Goal: Task Accomplishment & Management: Complete application form

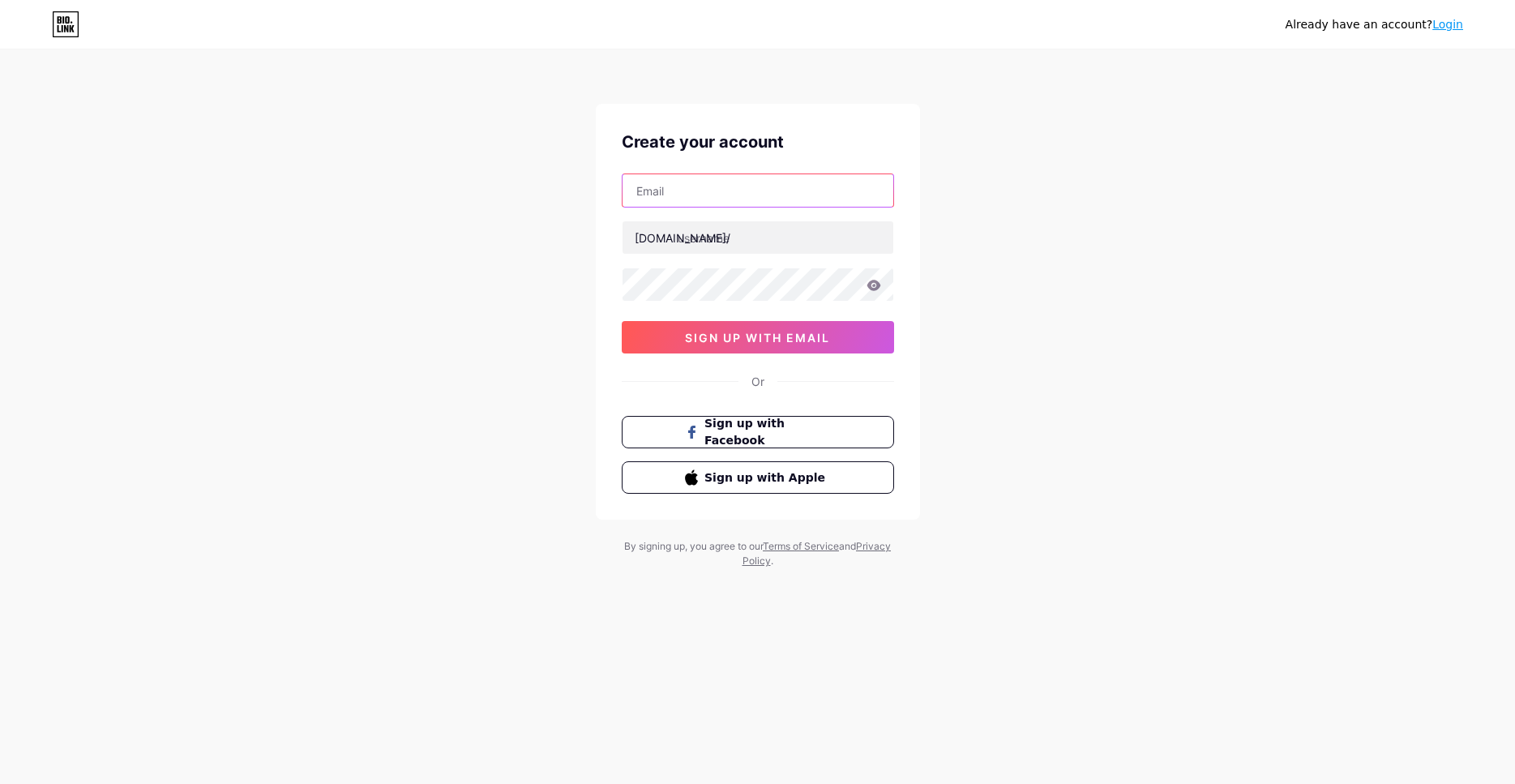
drag, startPoint x: 0, startPoint y: 0, endPoint x: 769, endPoint y: 180, distance: 789.8
click at [769, 180] on input "text" at bounding box center [758, 191] width 271 height 32
paste input "[EMAIL_ADDRESS][DOMAIN_NAME]"
type input "[EMAIL_ADDRESS][DOMAIN_NAME]"
click at [724, 243] on input "text" at bounding box center [758, 237] width 271 height 32
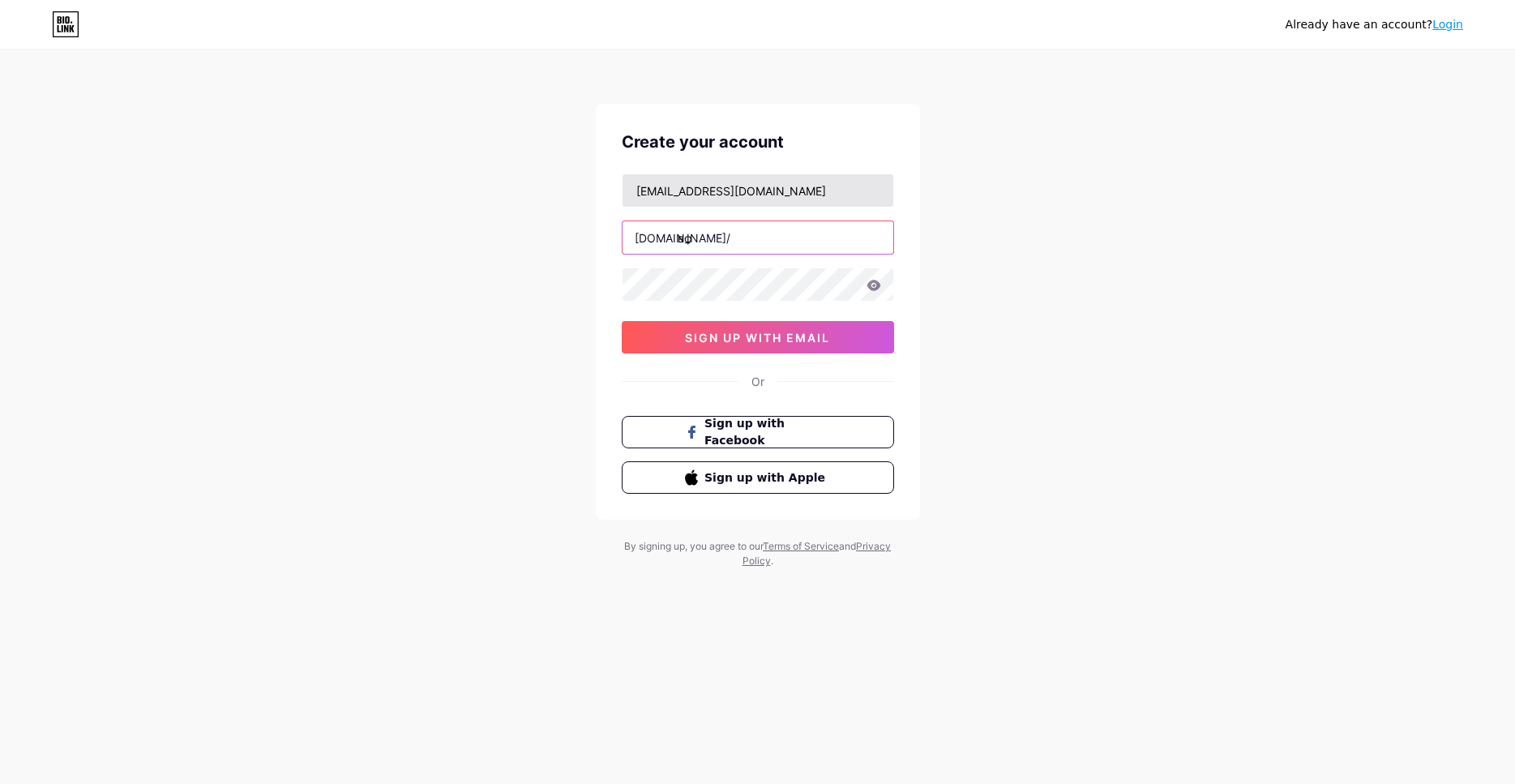
type input "в"
click at [781, 279] on div "1dabackwood@gmail.com bio.link/ dabbackwood sign up with email" at bounding box center [758, 263] width 273 height 180
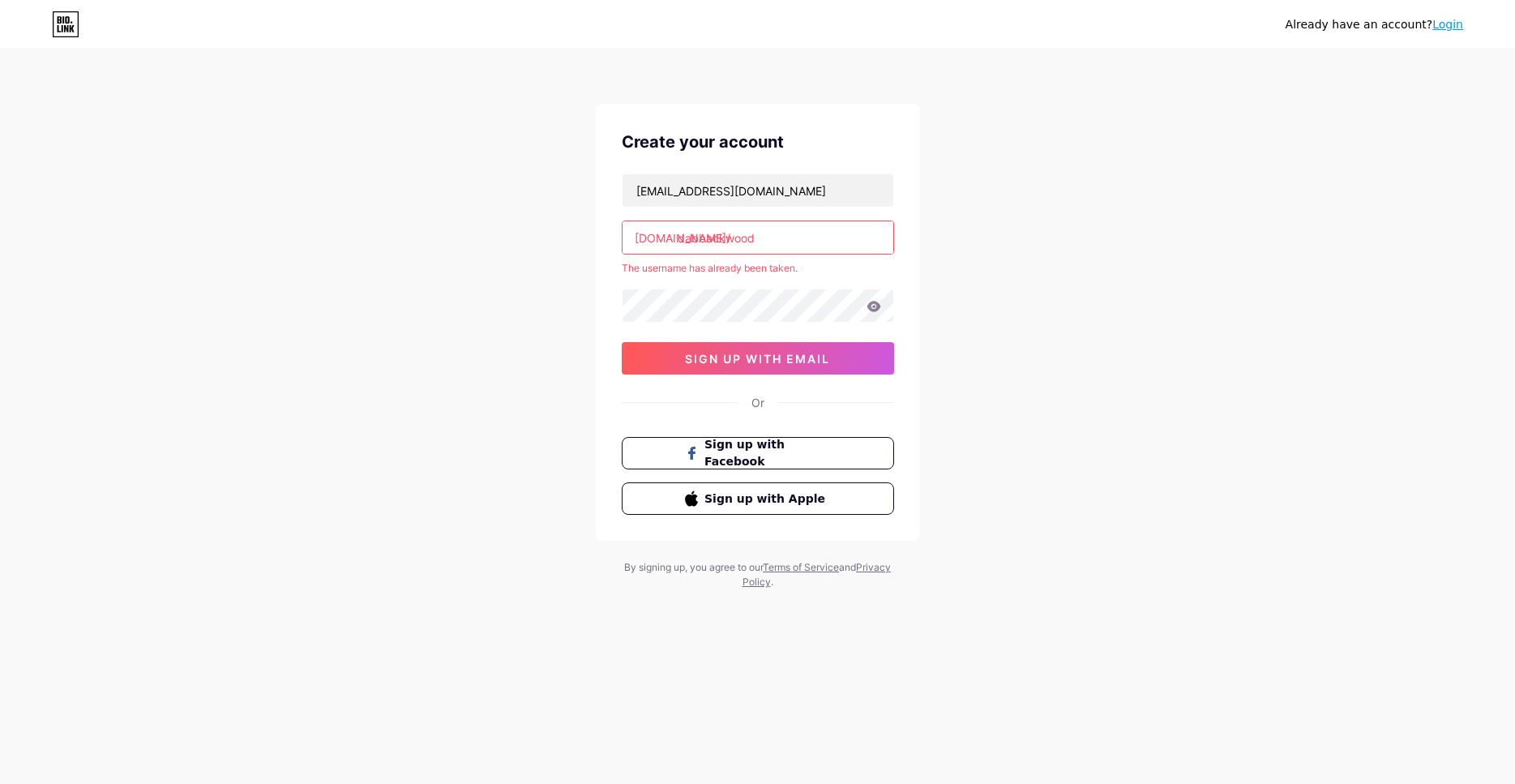
click at [699, 237] on input "dabbackwood" at bounding box center [758, 237] width 271 height 32
drag, startPoint x: 633, startPoint y: 237, endPoint x: 782, endPoint y: 235, distance: 149.0
click at [782, 235] on input "dabbackwood" at bounding box center [758, 237] width 271 height 32
click at [1005, 306] on div "Already have an account? Login Create your account 1dabackwood@gmail.com bio.li…" at bounding box center [757, 320] width 1515 height 641
click at [692, 235] on input "dabbackwood" at bounding box center [758, 237] width 271 height 32
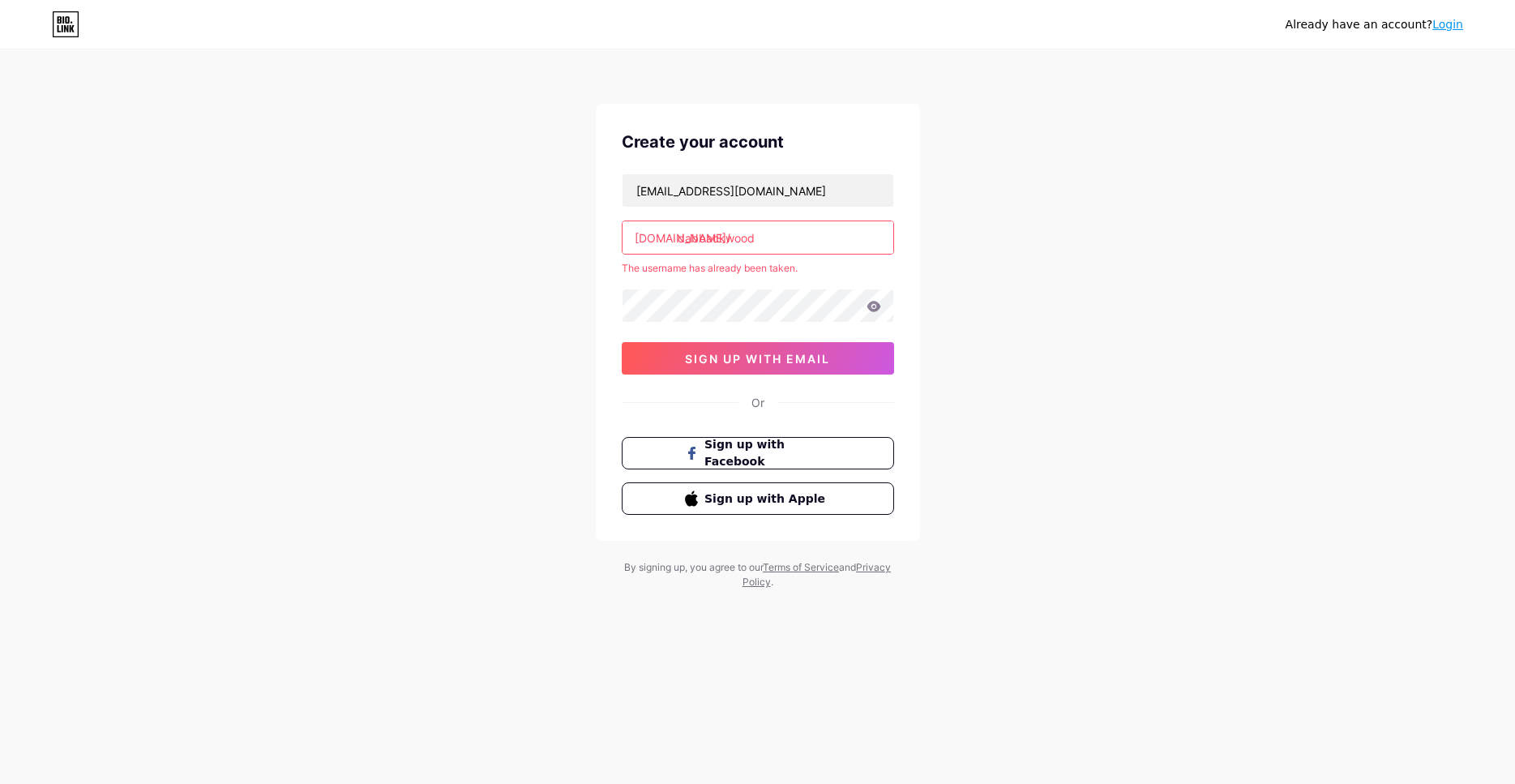
click at [700, 232] on input "dabbackwood" at bounding box center [758, 237] width 271 height 32
type input "dabackwood"
click at [1075, 266] on div "Already have an account? Login Create your account 1dabackwood@gmail.com bio.li…" at bounding box center [757, 320] width 1515 height 641
click at [782, 233] on input "dabackwood" at bounding box center [758, 237] width 271 height 32
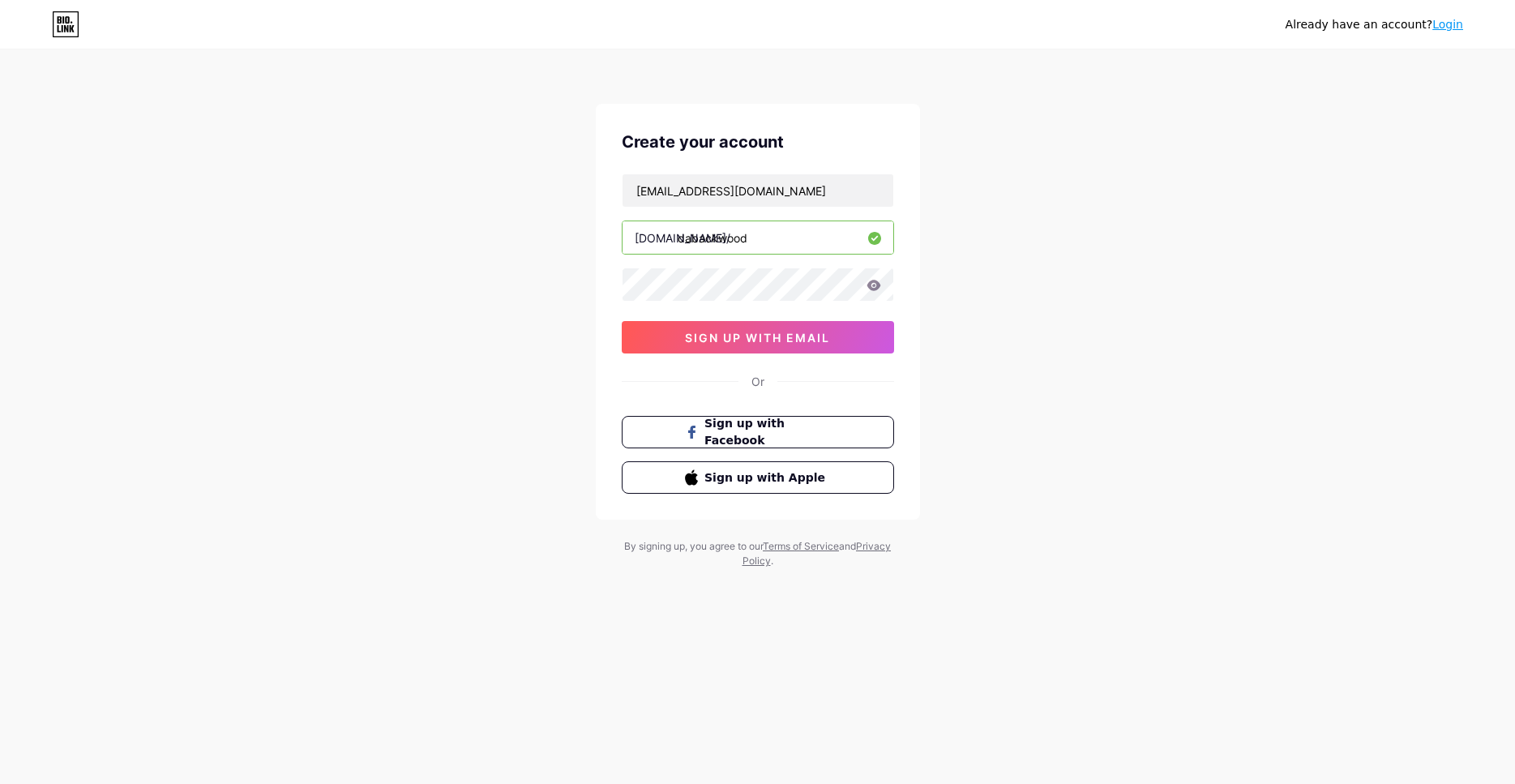
click at [1007, 266] on div "Already have an account? Login Create your account 1dabackwood@gmail.com bio.li…" at bounding box center [757, 310] width 1515 height 620
click at [873, 280] on icon at bounding box center [874, 284] width 14 height 10
click at [743, 313] on div "1dabackwood@gmail.com bio.link/ dabackwood sign up with email" at bounding box center [758, 263] width 273 height 180
click at [769, 330] on button "sign up with email" at bounding box center [758, 337] width 273 height 32
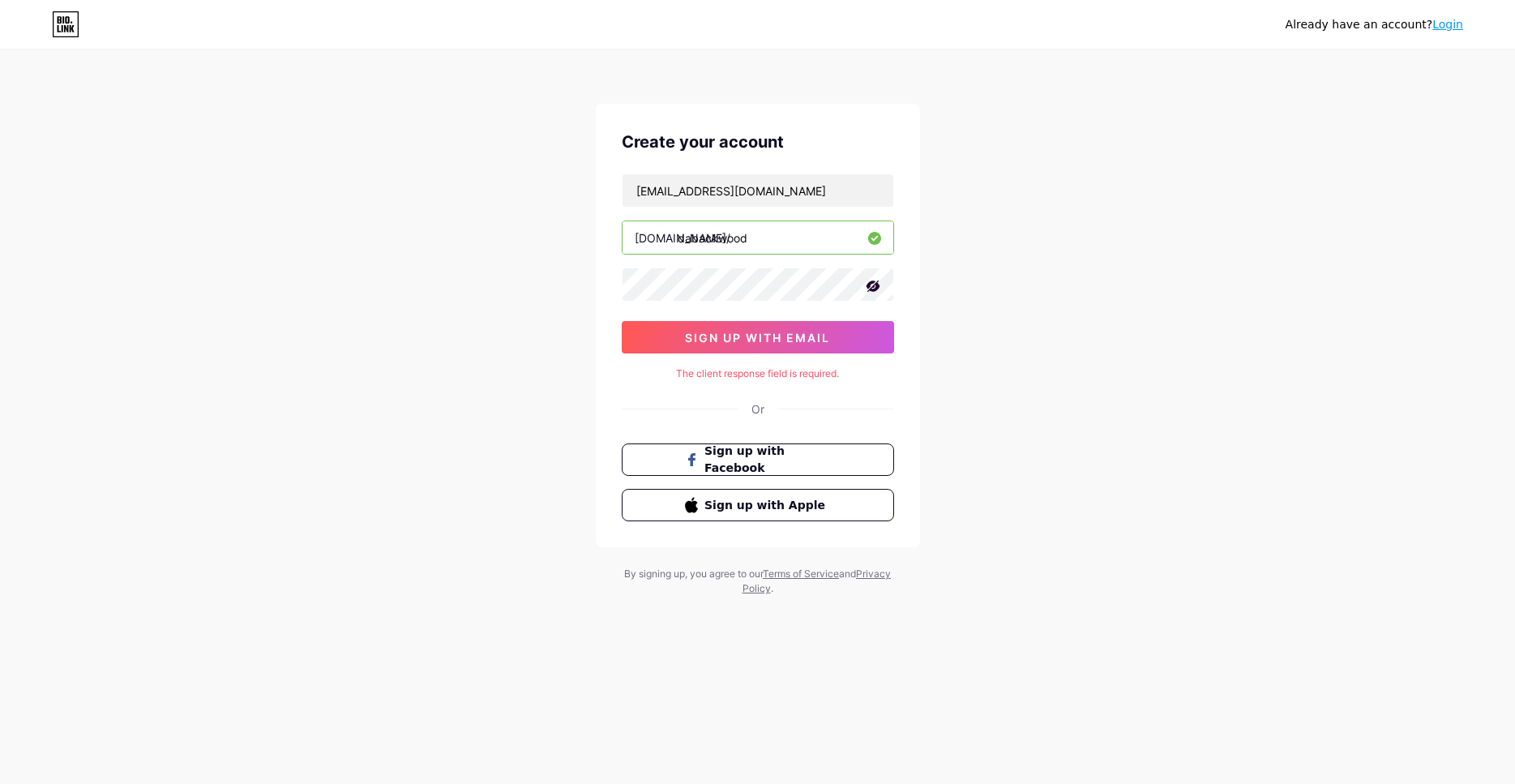
click at [876, 282] on icon at bounding box center [873, 286] width 16 height 16
click at [804, 328] on button "sign up with email" at bounding box center [758, 337] width 273 height 32
click at [819, 335] on span "sign up with email" at bounding box center [757, 337] width 145 height 14
click at [872, 283] on icon at bounding box center [874, 284] width 14 height 11
click at [778, 342] on span "sign up with email" at bounding box center [757, 337] width 145 height 14
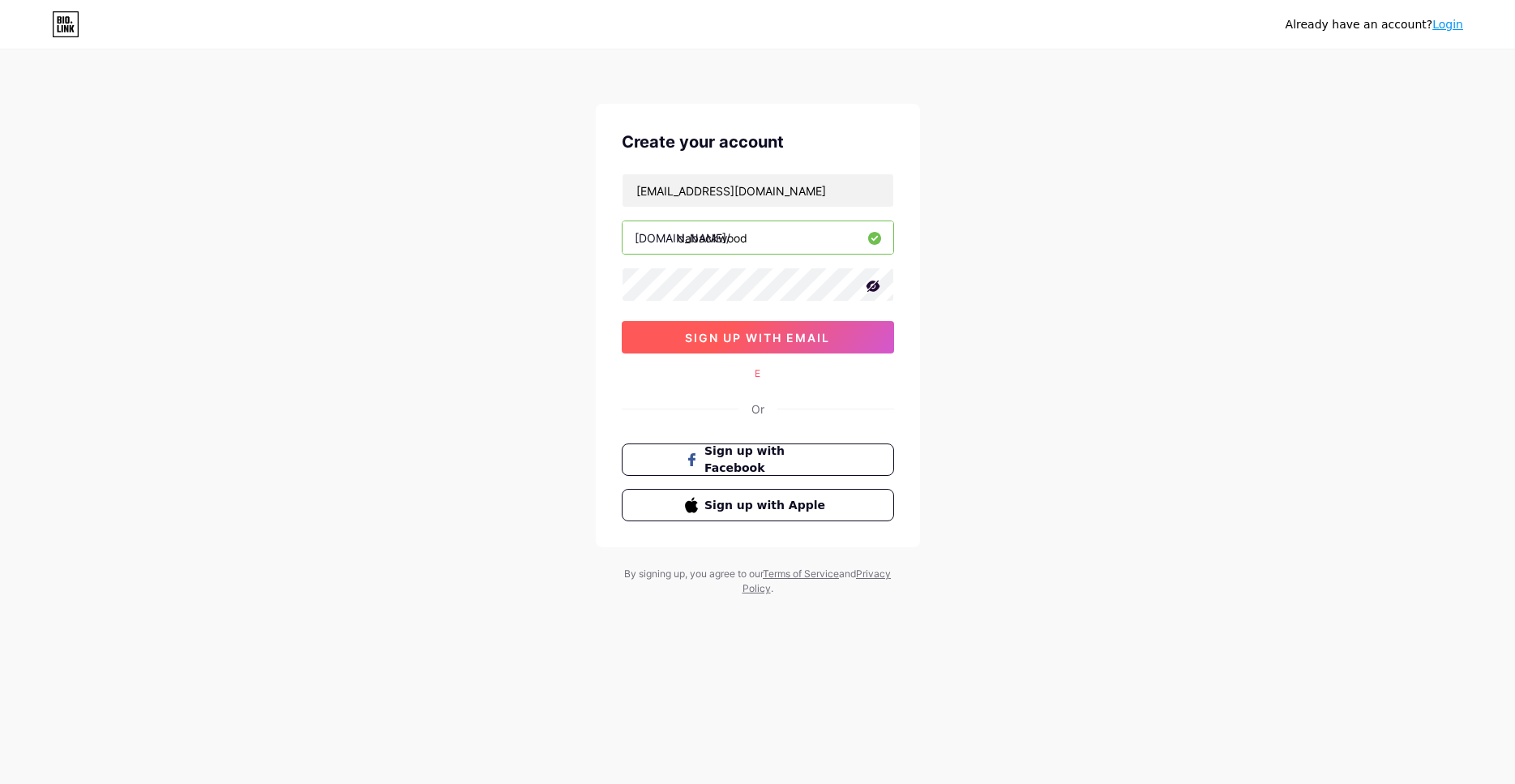
click at [739, 349] on button "sign up with email" at bounding box center [758, 337] width 273 height 32
click at [749, 340] on span "sign up with email" at bounding box center [757, 337] width 145 height 14
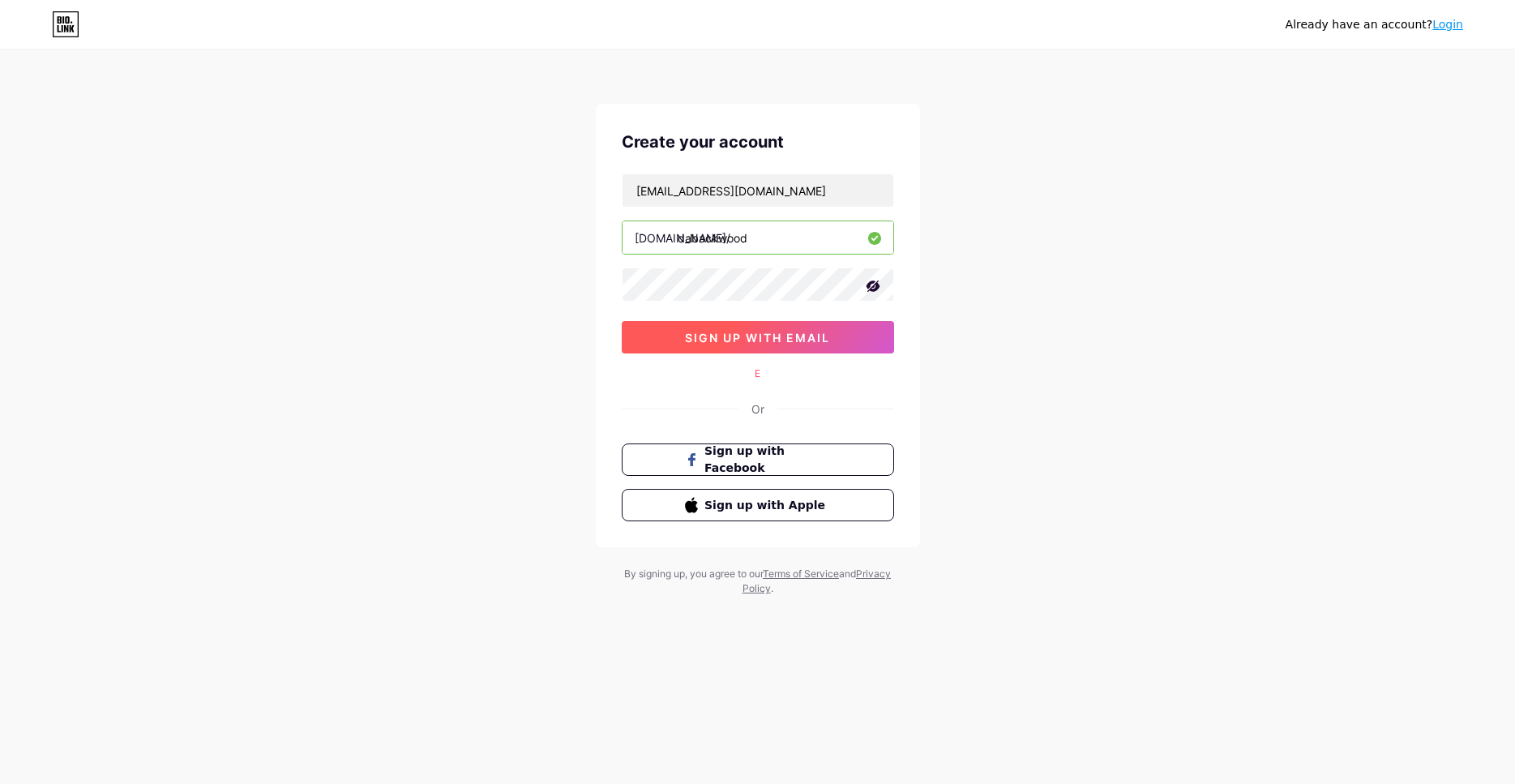
click at [749, 340] on span "sign up with email" at bounding box center [757, 337] width 145 height 14
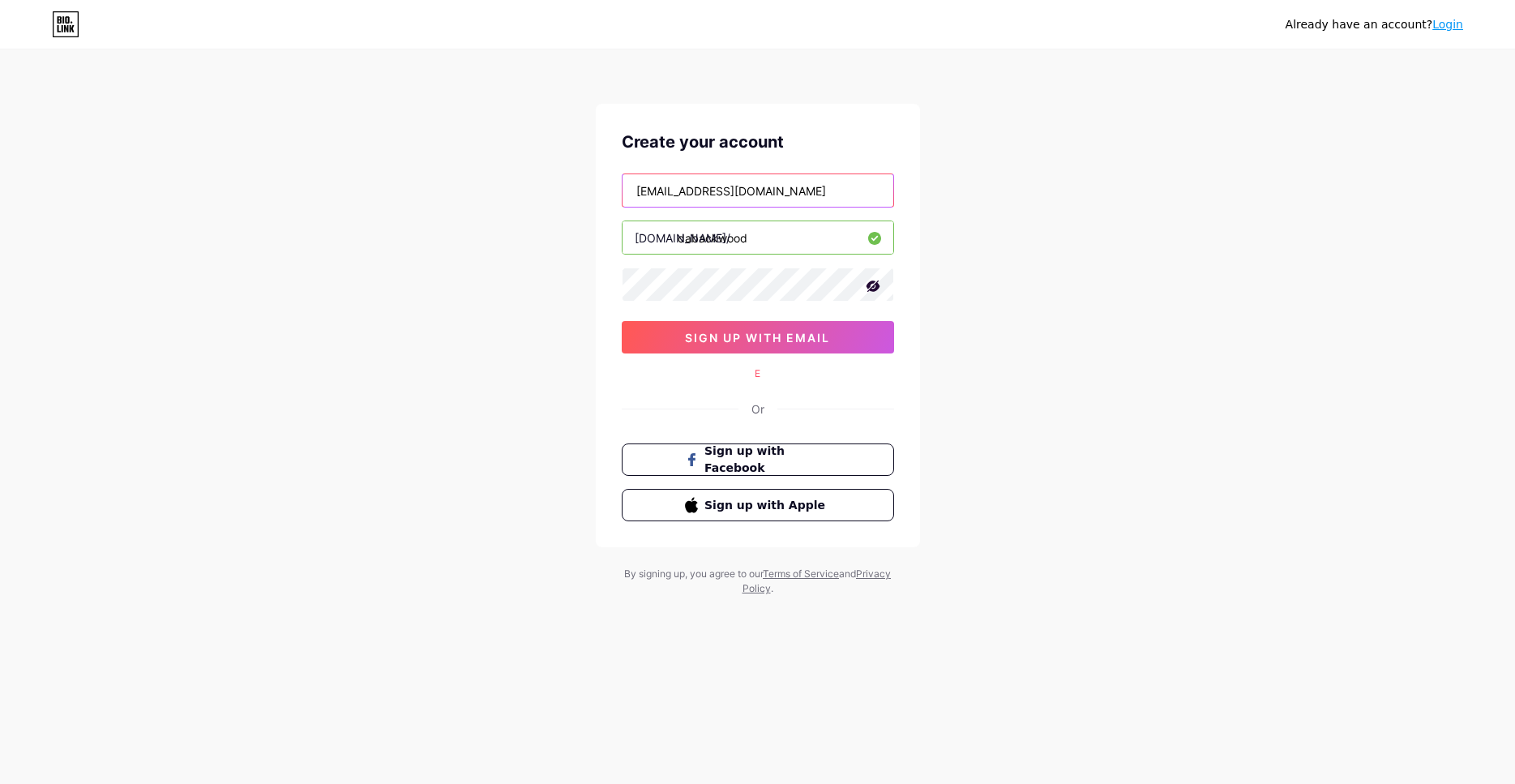
click at [810, 192] on input "[EMAIL_ADDRESS][DOMAIN_NAME]" at bounding box center [758, 191] width 271 height 32
click at [772, 234] on input "dabackwood" at bounding box center [758, 237] width 271 height 32
click at [1019, 351] on div "Already have an account? Login Create your account 1dabackwood@gmail.com bio.li…" at bounding box center [757, 323] width 1515 height 648
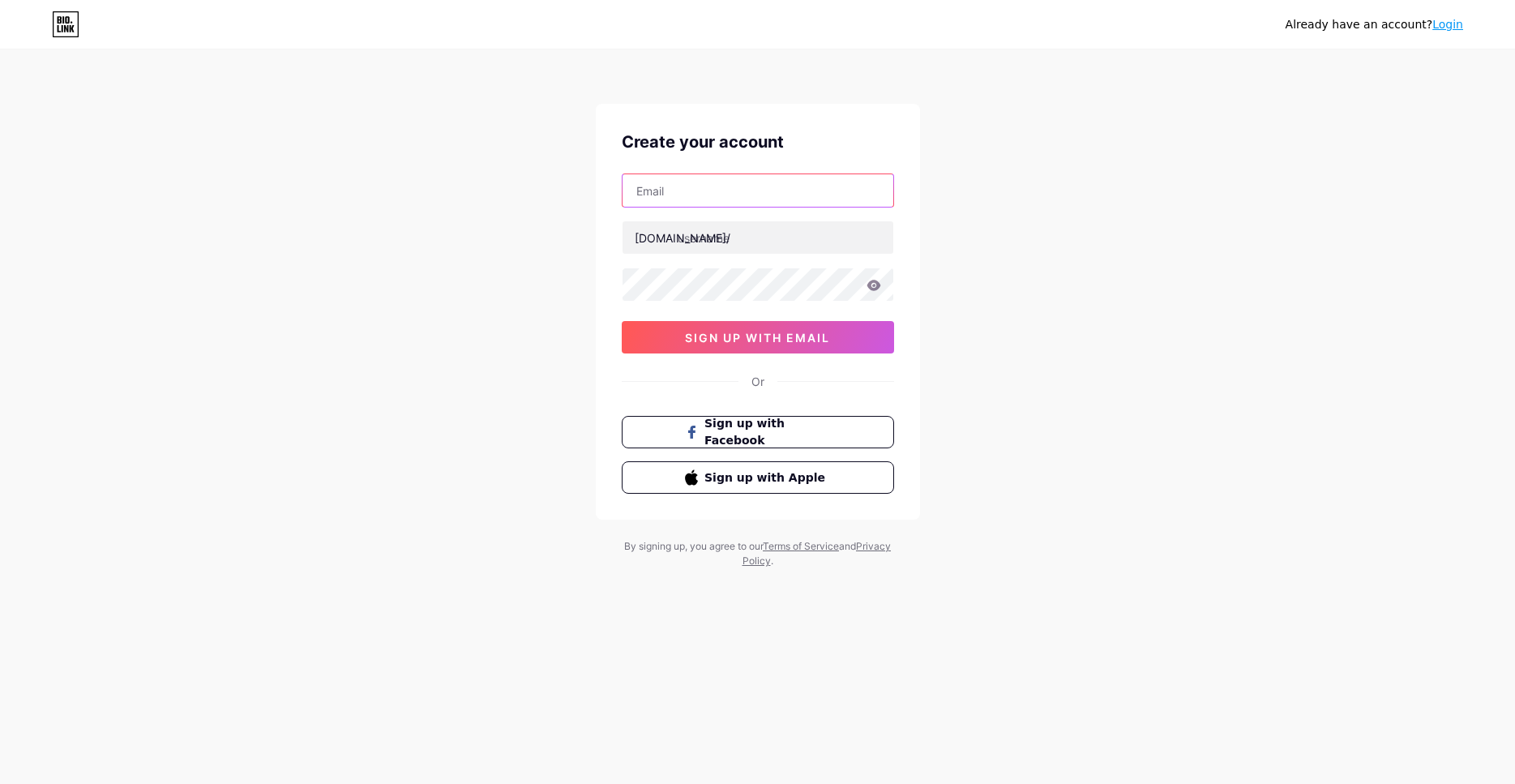
click at [703, 197] on input "text" at bounding box center [758, 191] width 271 height 32
paste input "[EMAIL_ADDRESS][DOMAIN_NAME]"
type input "[EMAIL_ADDRESS][DOMAIN_NAME]"
click at [719, 242] on input "text" at bounding box center [758, 237] width 271 height 32
type input "dabackwood"
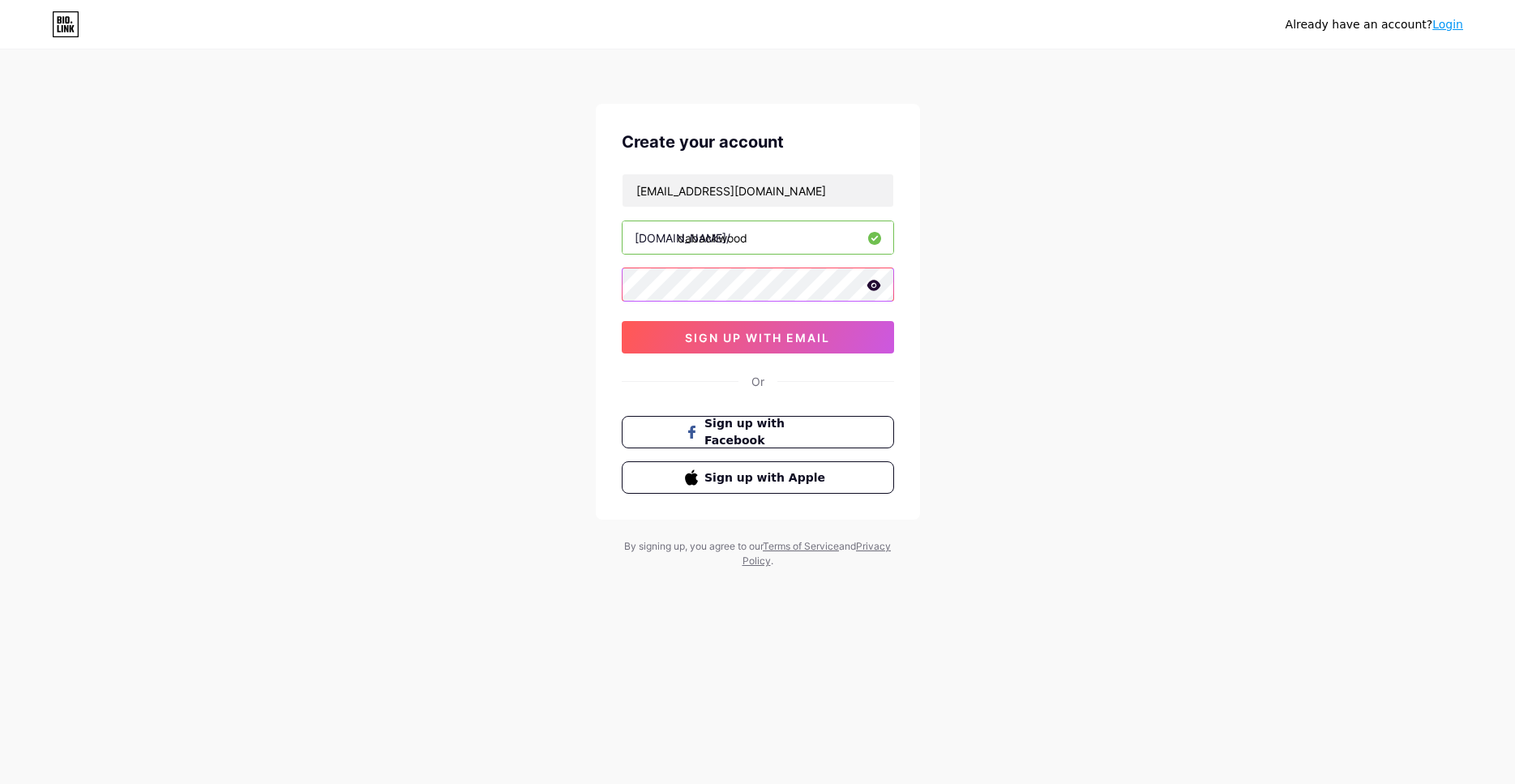
scroll to position [0, 215]
click at [778, 335] on span "sign up with email" at bounding box center [757, 337] width 145 height 14
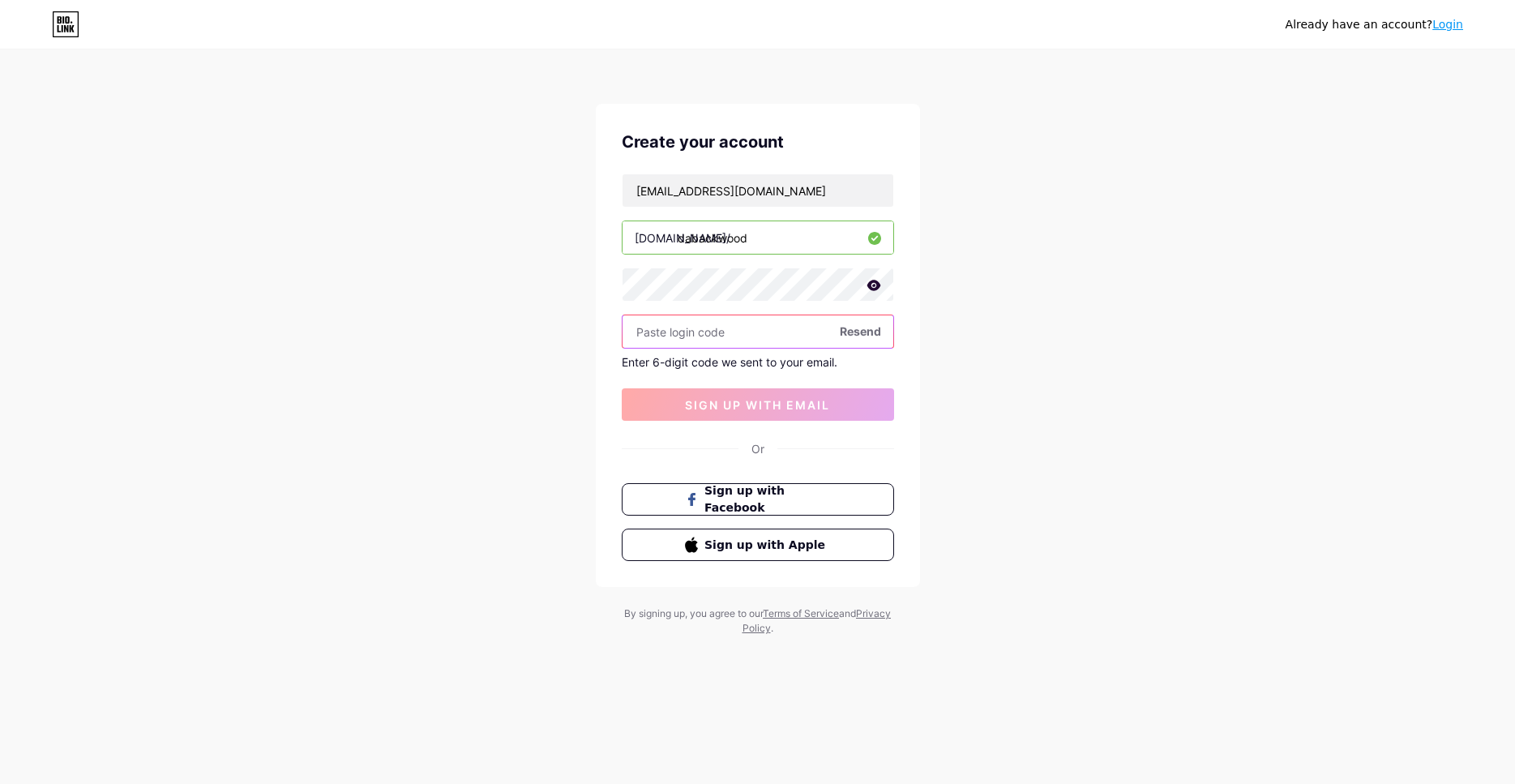
click at [746, 329] on input "text" at bounding box center [758, 331] width 271 height 32
paste input "763228"
type input "763228"
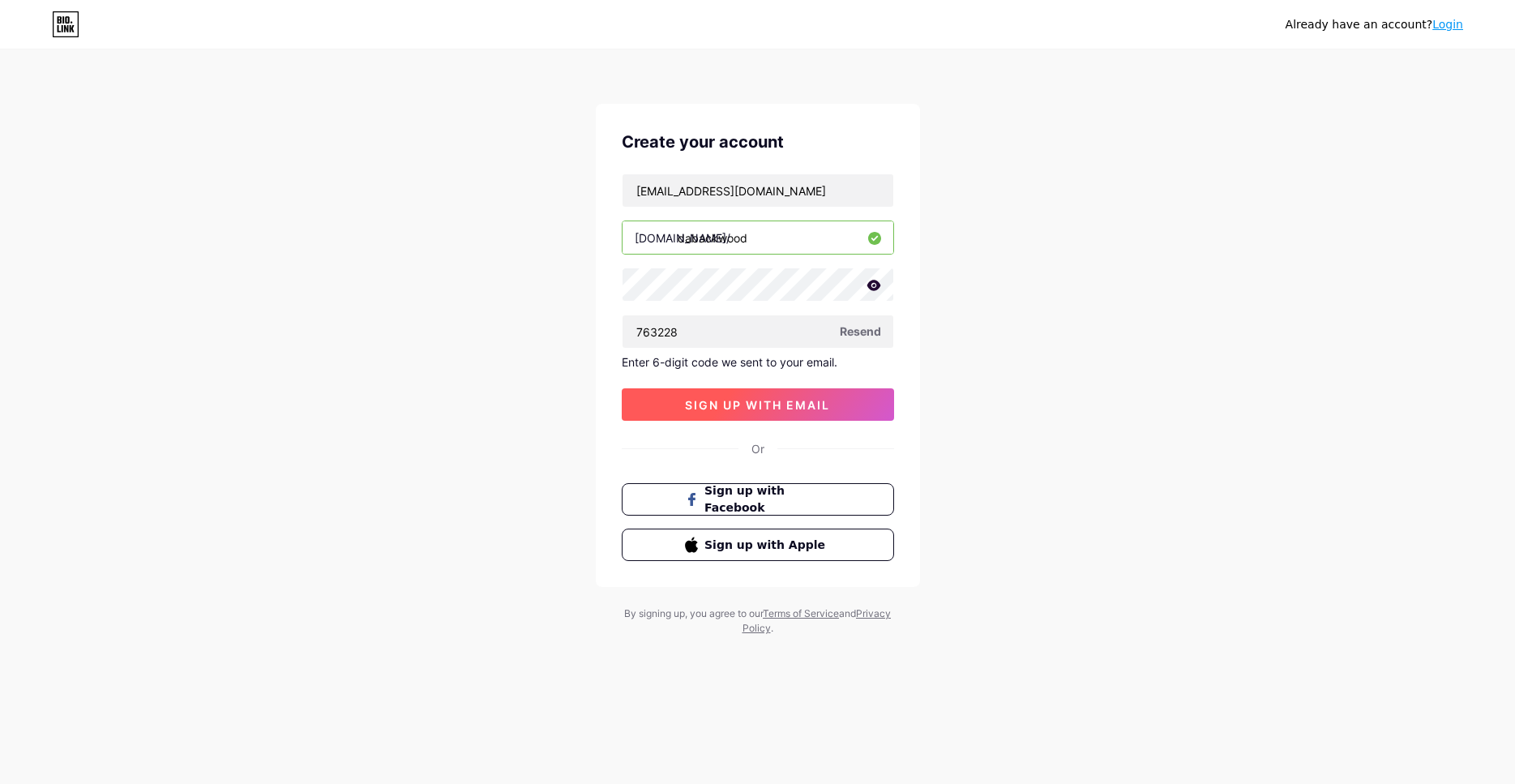
click at [792, 394] on button "sign up with email" at bounding box center [758, 404] width 273 height 32
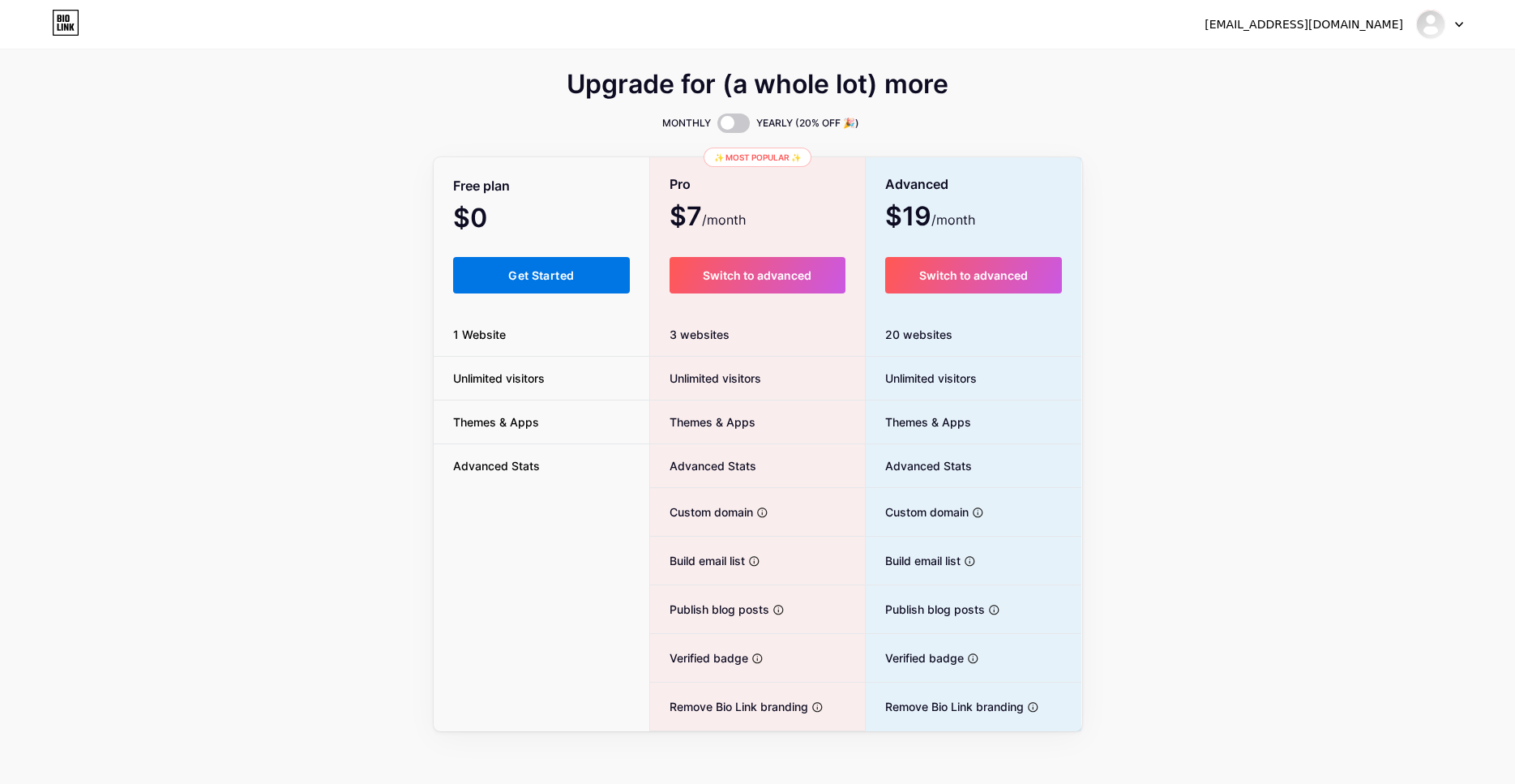
click at [553, 283] on button "Get Started" at bounding box center [542, 275] width 177 height 37
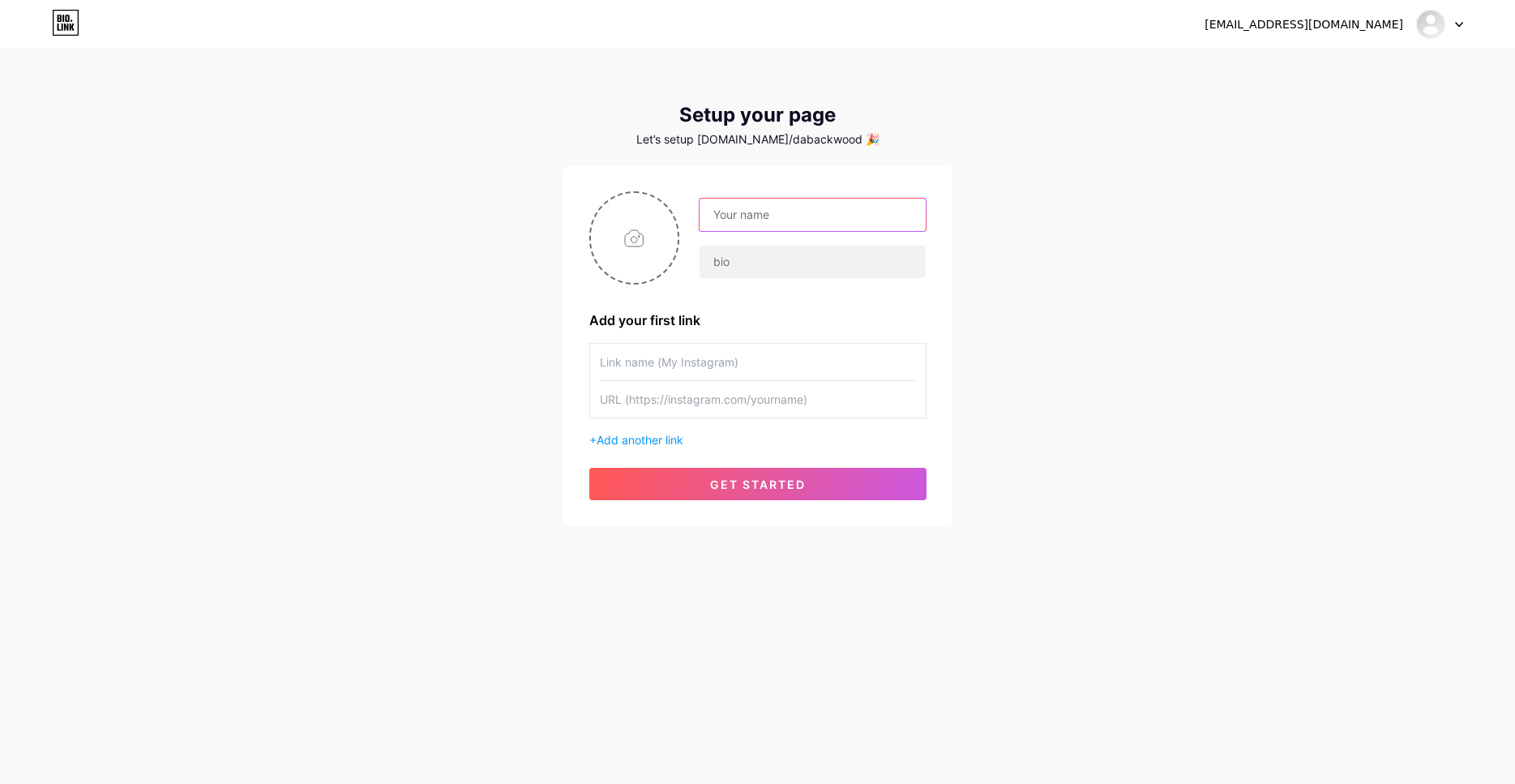
click at [748, 217] on input "text" at bounding box center [812, 215] width 226 height 32
type input "Backwood"
click at [772, 273] on input "text" at bounding box center [812, 261] width 226 height 32
click at [640, 258] on input "file" at bounding box center [634, 238] width 88 height 90
type input "C:\fakepath\photo_2025-08-04_01-37-55.jpg"
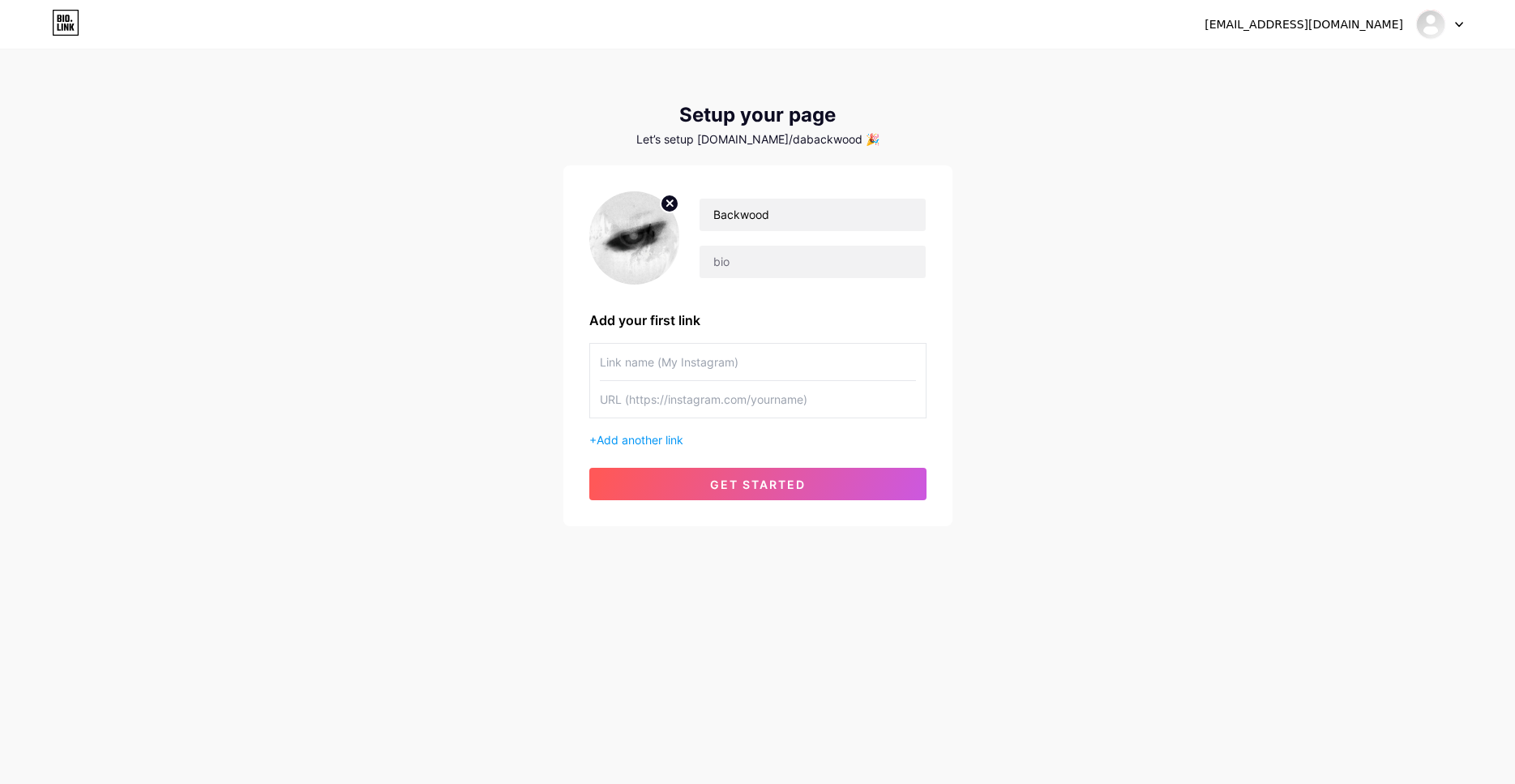
click at [712, 369] on input "text" at bounding box center [758, 362] width 316 height 37
type input "Lolz"
click at [673, 403] on input "text" at bounding box center [758, 398] width 316 height 37
paste input "[URL][DOMAIN_NAME]"
type input "[URL][DOMAIN_NAME]"
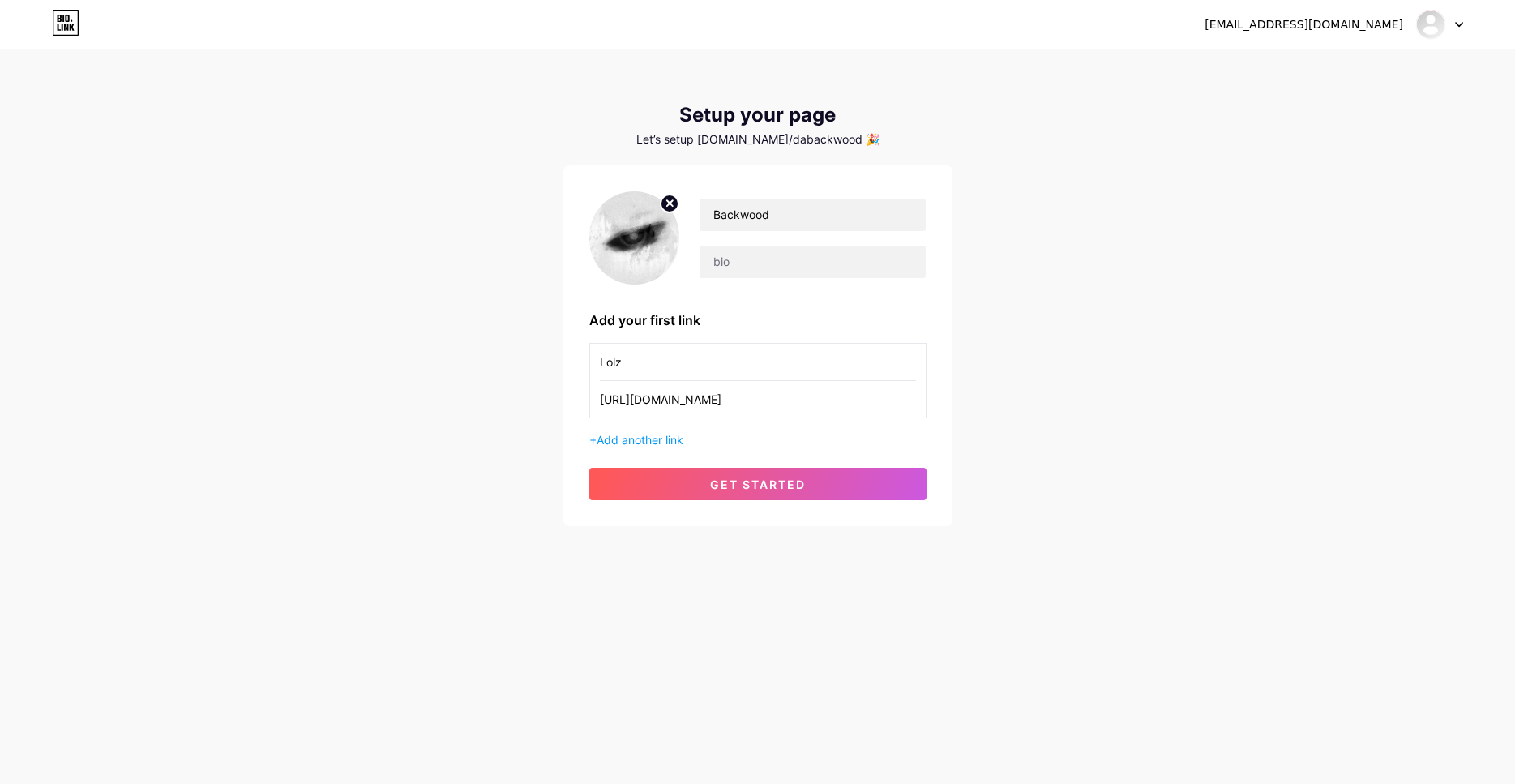
click at [653, 361] on input "Lolz" at bounding box center [758, 362] width 316 height 37
click at [708, 484] on button "get started" at bounding box center [758, 484] width 337 height 32
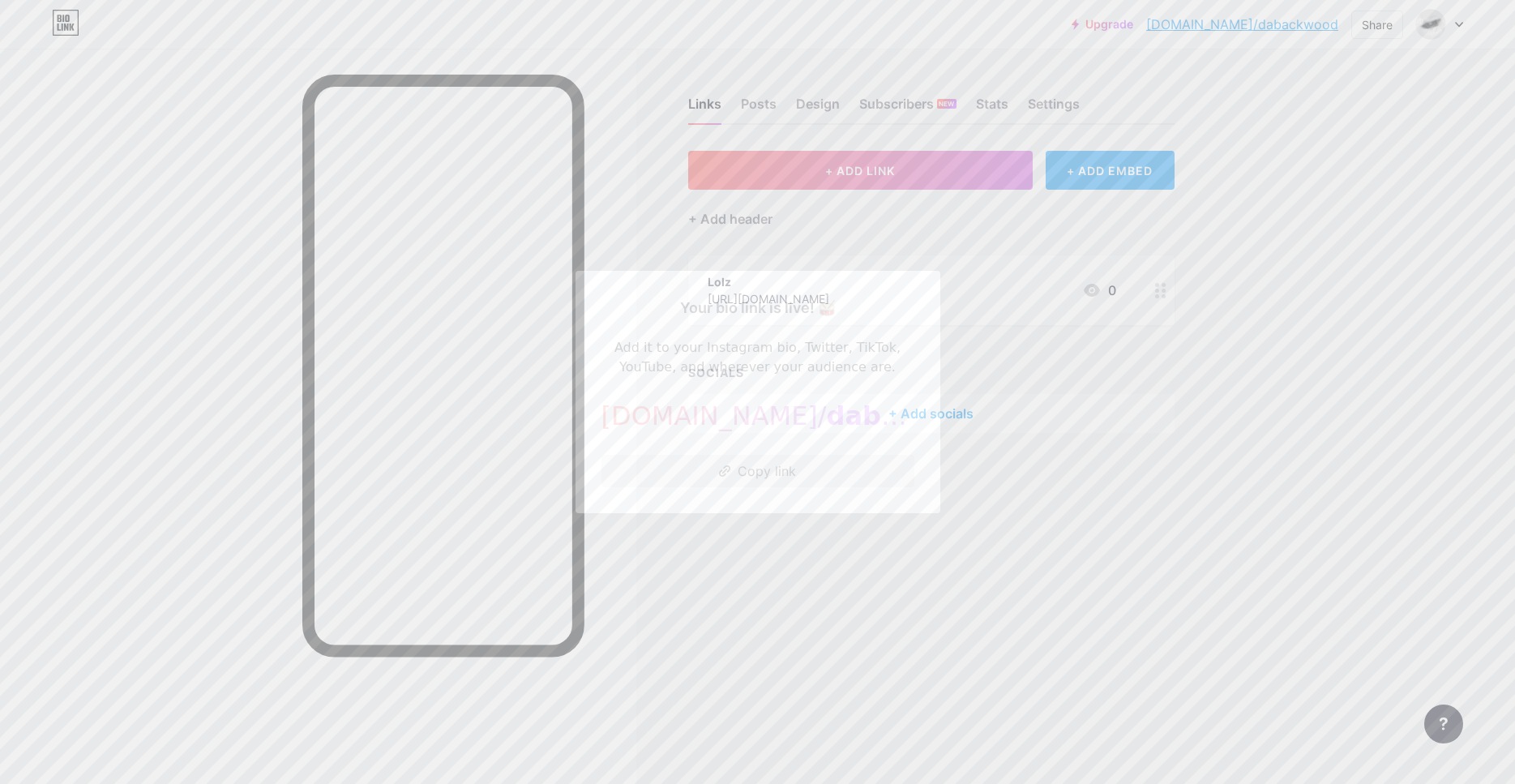
click at [814, 463] on button "Copy link" at bounding box center [757, 471] width 313 height 32
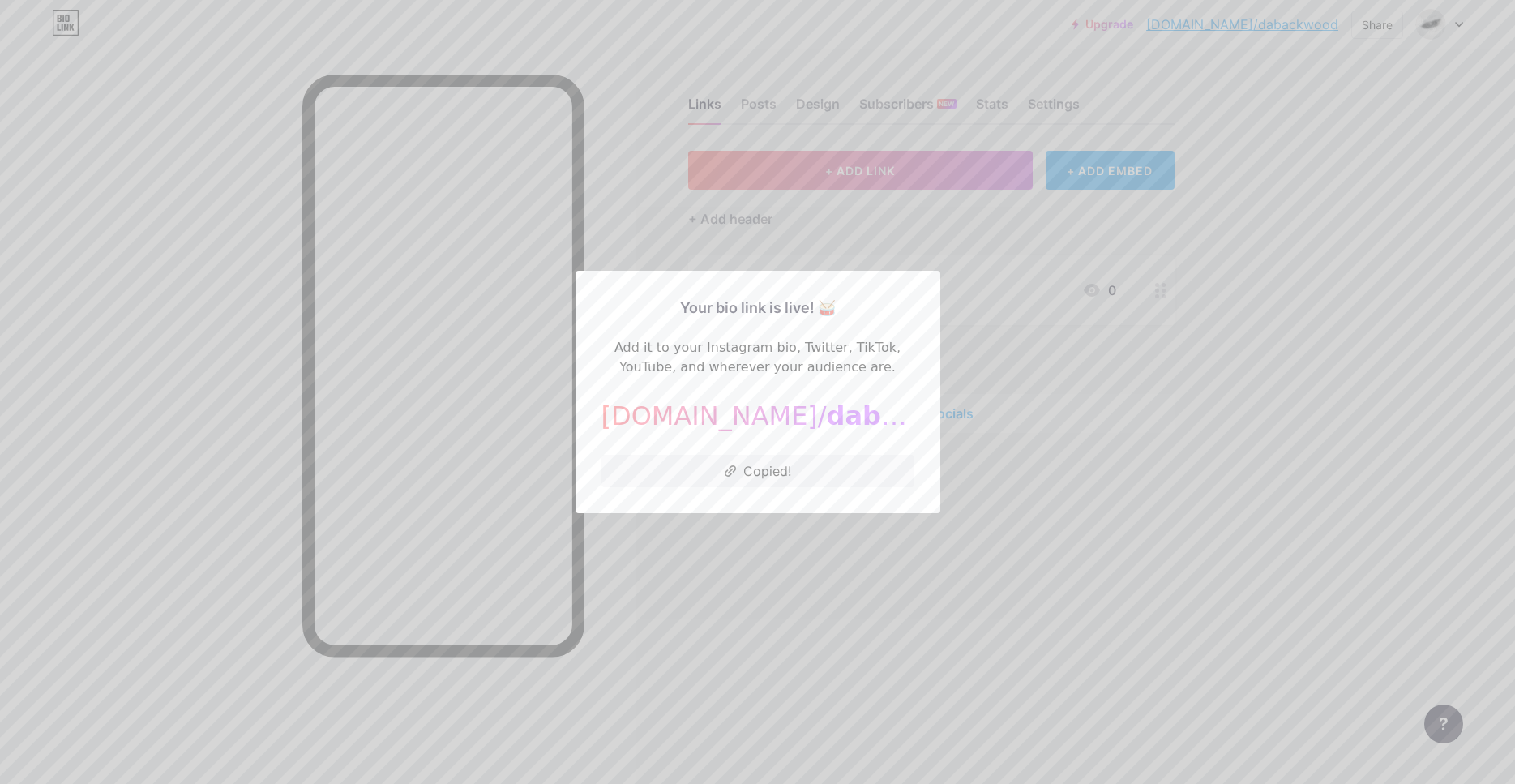
click at [1111, 485] on div at bounding box center [757, 392] width 1515 height 784
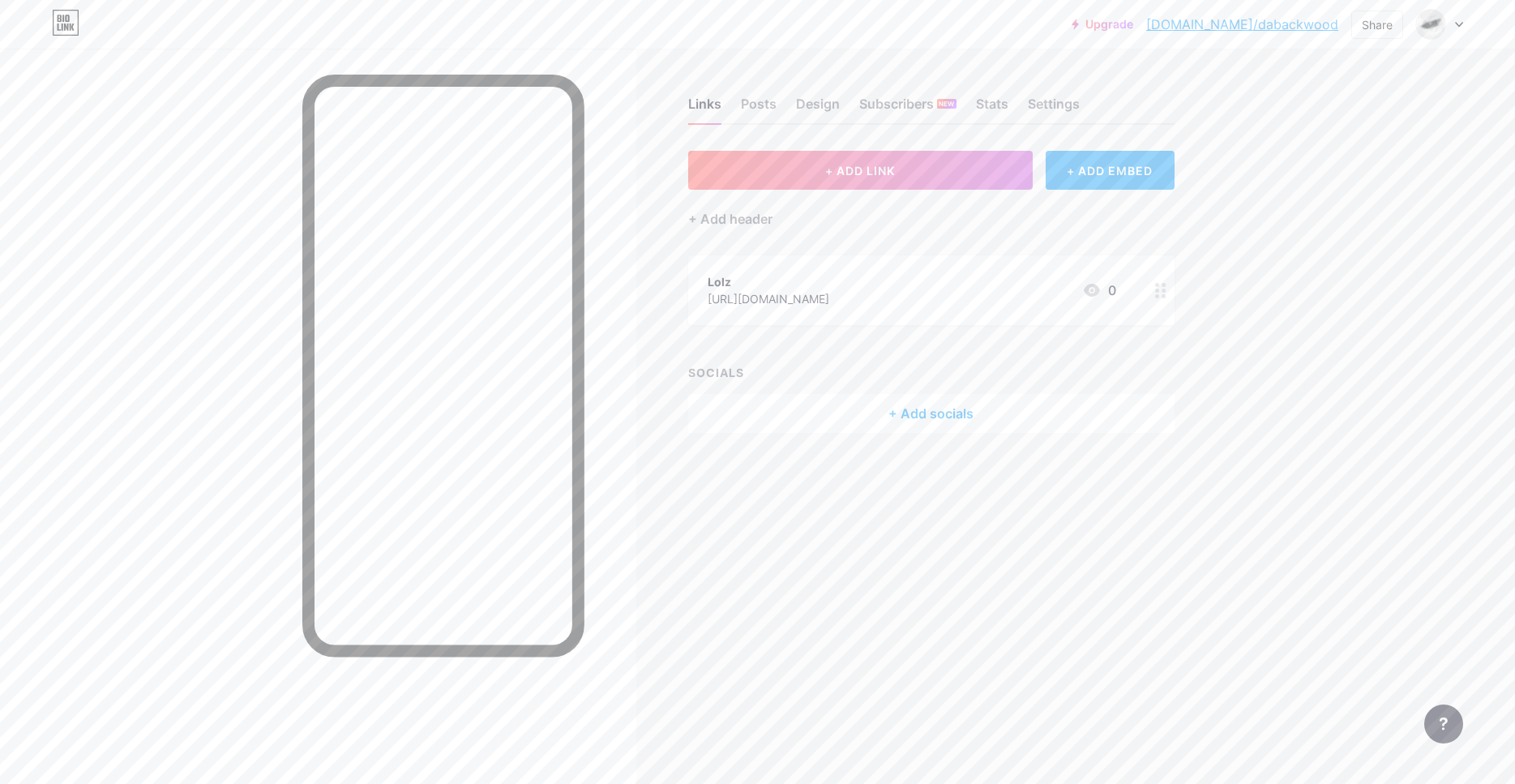
drag, startPoint x: 921, startPoint y: 298, endPoint x: 843, endPoint y: 299, distance: 78.0
click at [758, 467] on div "Links Posts Design Subscribers NEW Stats Settings + ADD LINK + ADD EMBED + Add …" at bounding box center [621, 281] width 1242 height 465
click at [910, 431] on div "+ Add socials" at bounding box center [931, 414] width 486 height 39
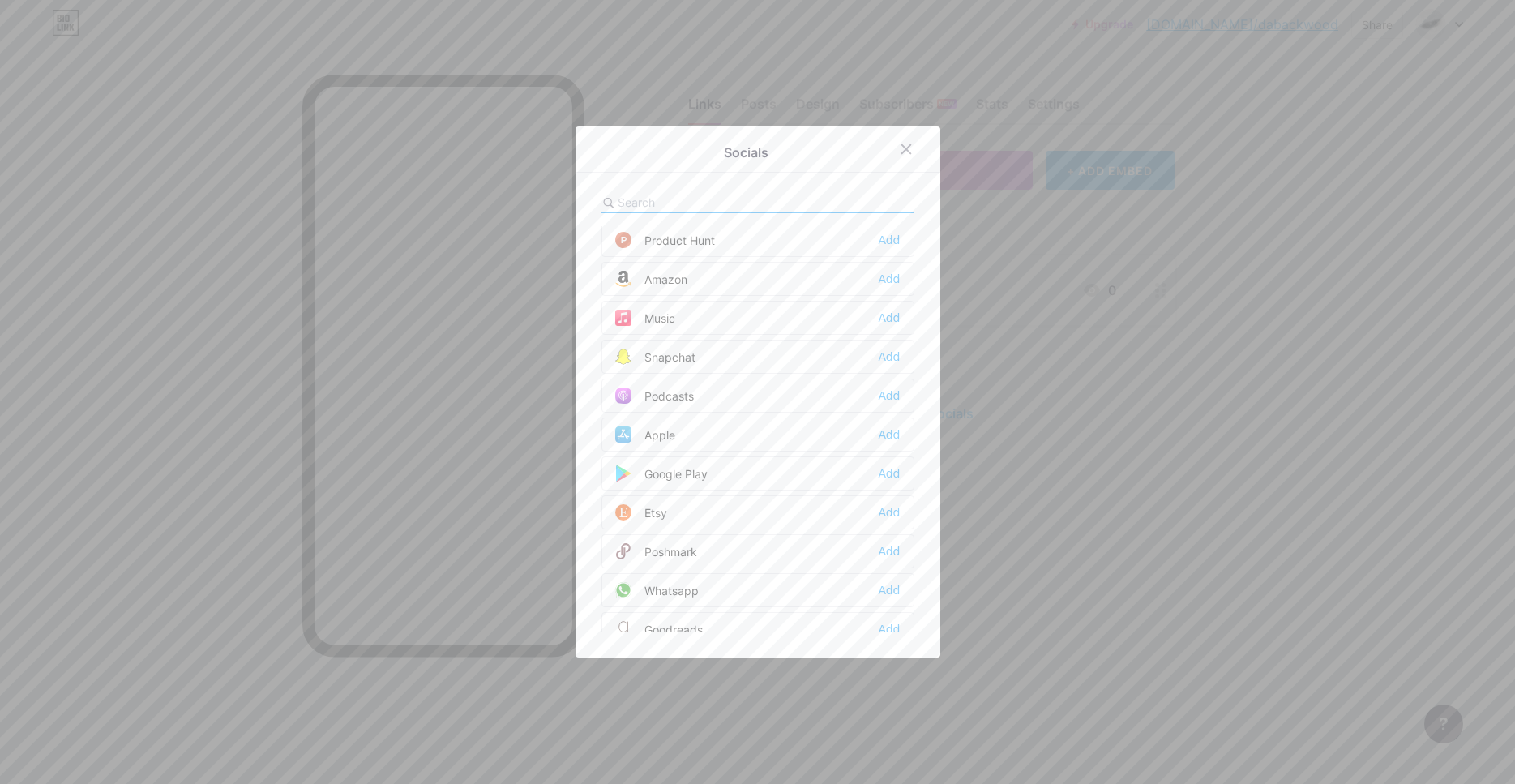
scroll to position [747, 0]
click at [890, 312] on div "Add" at bounding box center [889, 312] width 22 height 16
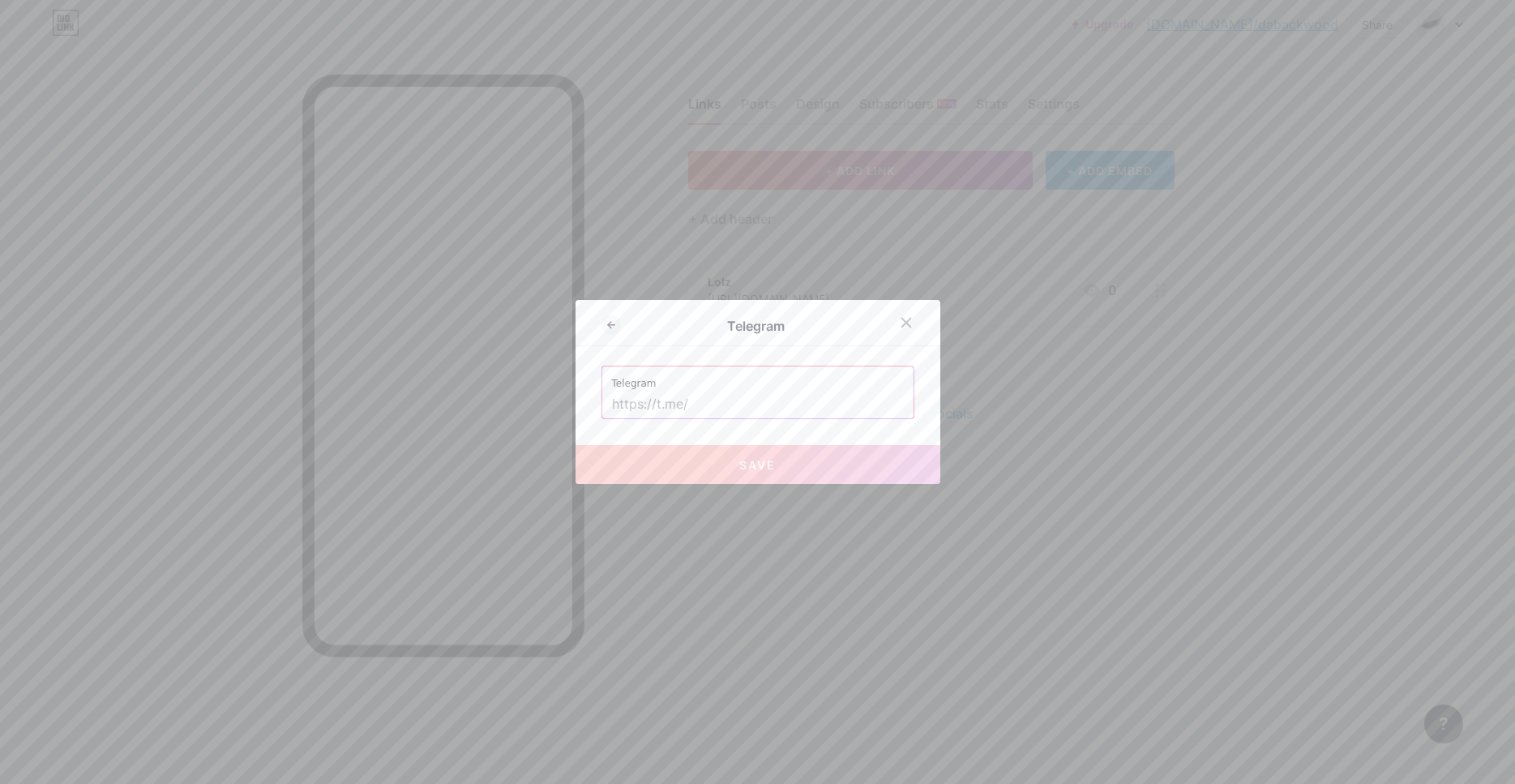
click at [741, 412] on input "text" at bounding box center [758, 404] width 292 height 27
paste input "[URL][DOMAIN_NAME]"
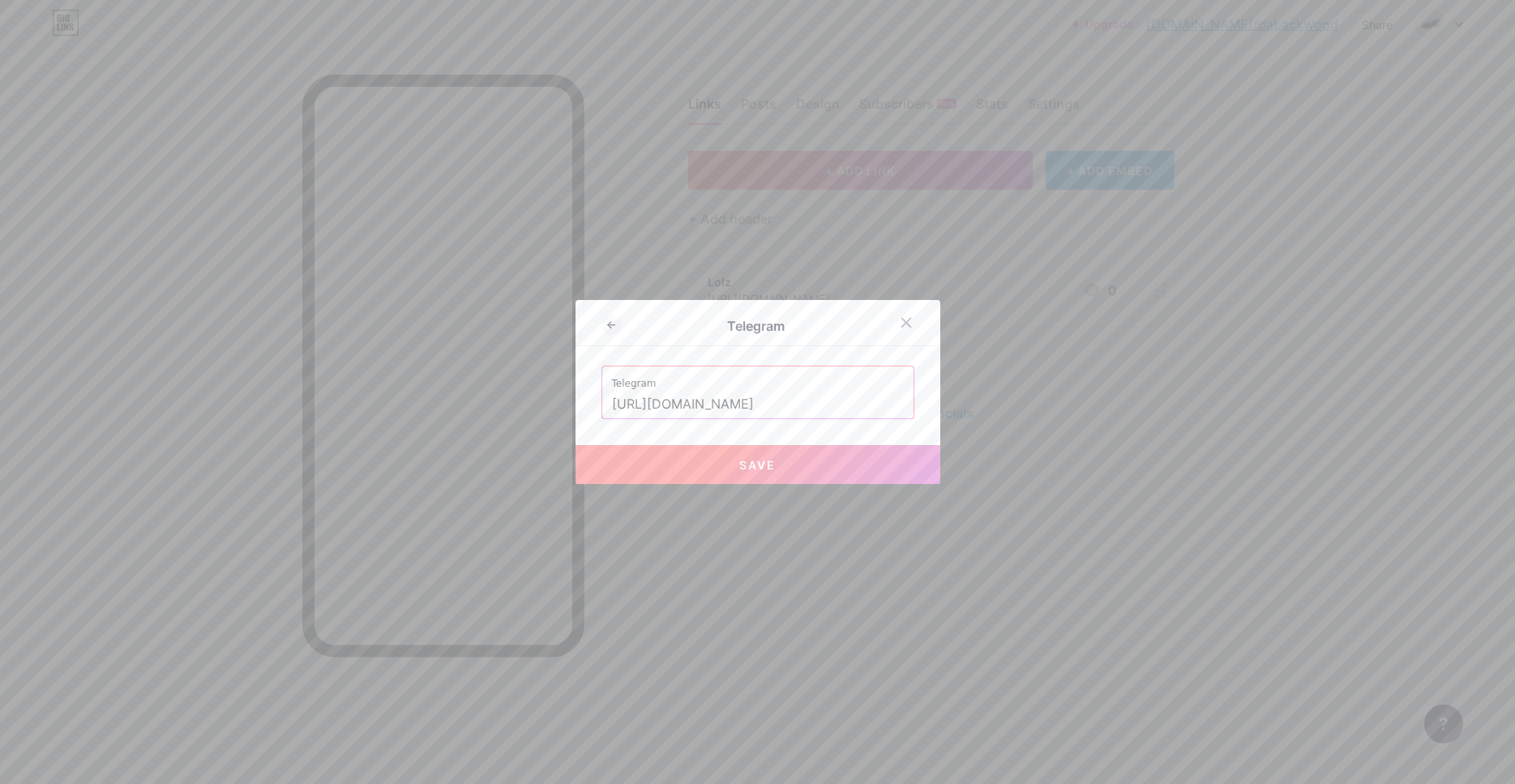
type input "[URL][DOMAIN_NAME]"
click at [773, 455] on button "Save" at bounding box center [758, 465] width 364 height 39
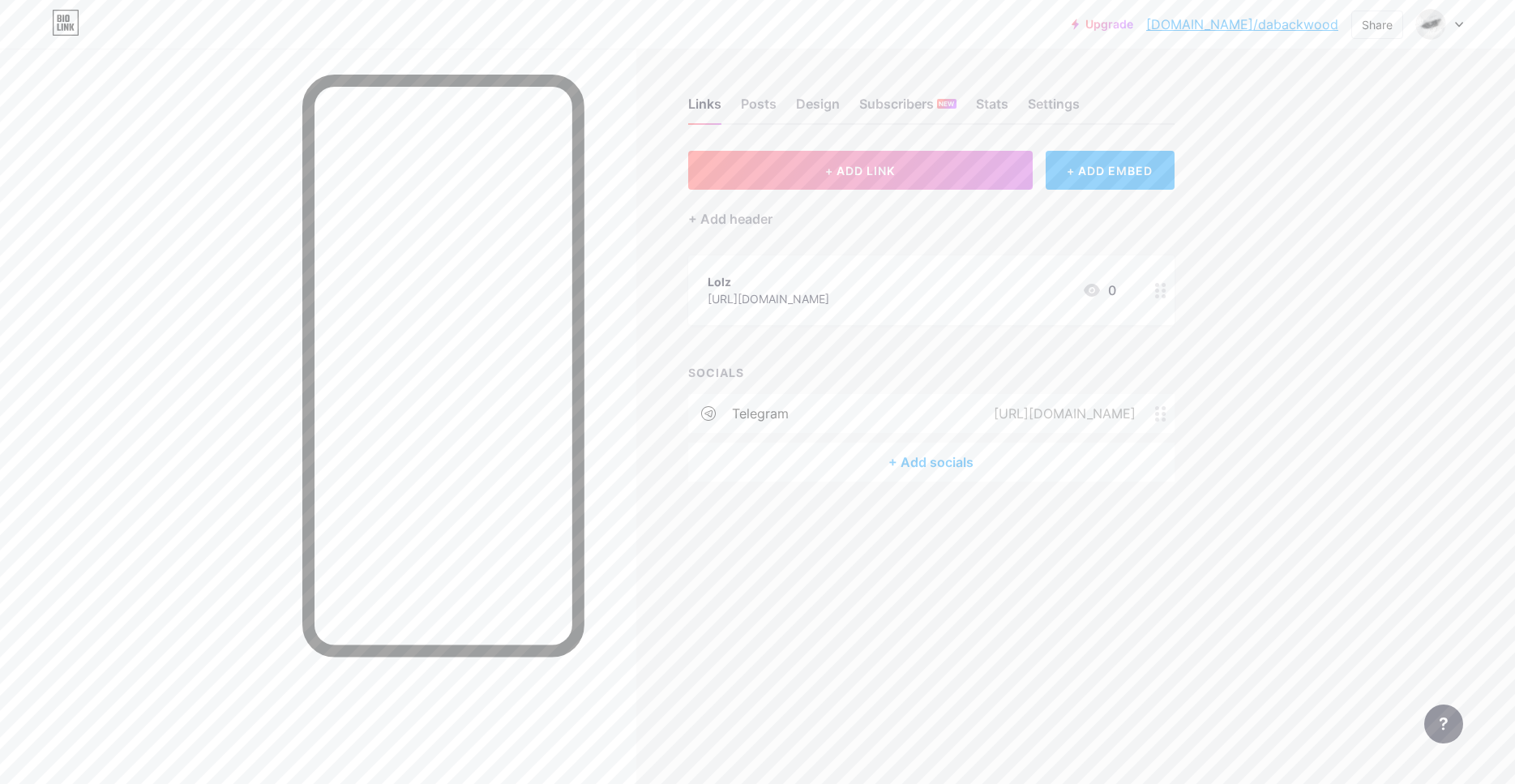
click at [941, 463] on div "+ Add socials" at bounding box center [931, 462] width 486 height 39
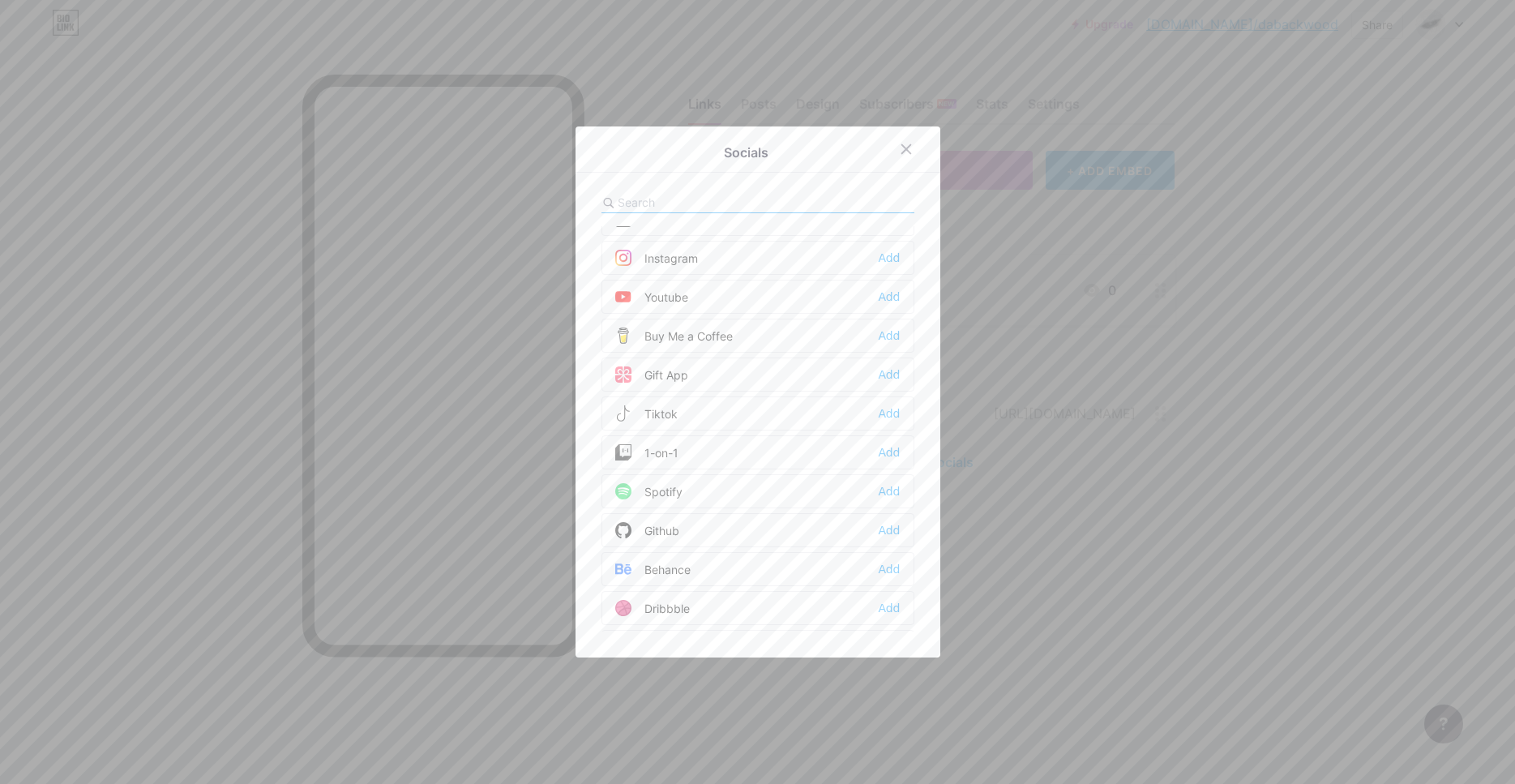
scroll to position [204, 0]
click at [895, 552] on div "Add" at bounding box center [889, 544] width 22 height 16
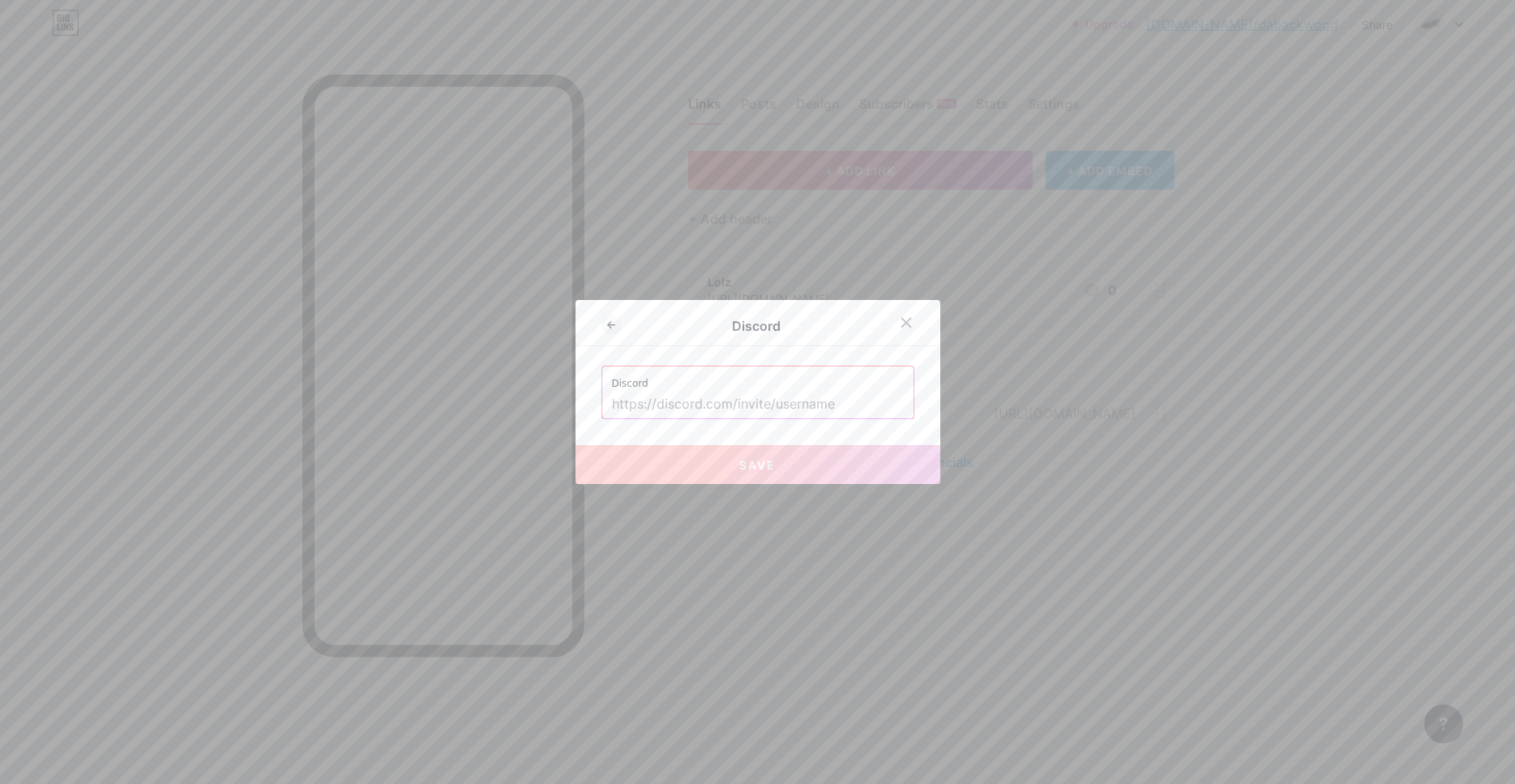
click at [819, 409] on input "text" at bounding box center [758, 404] width 292 height 27
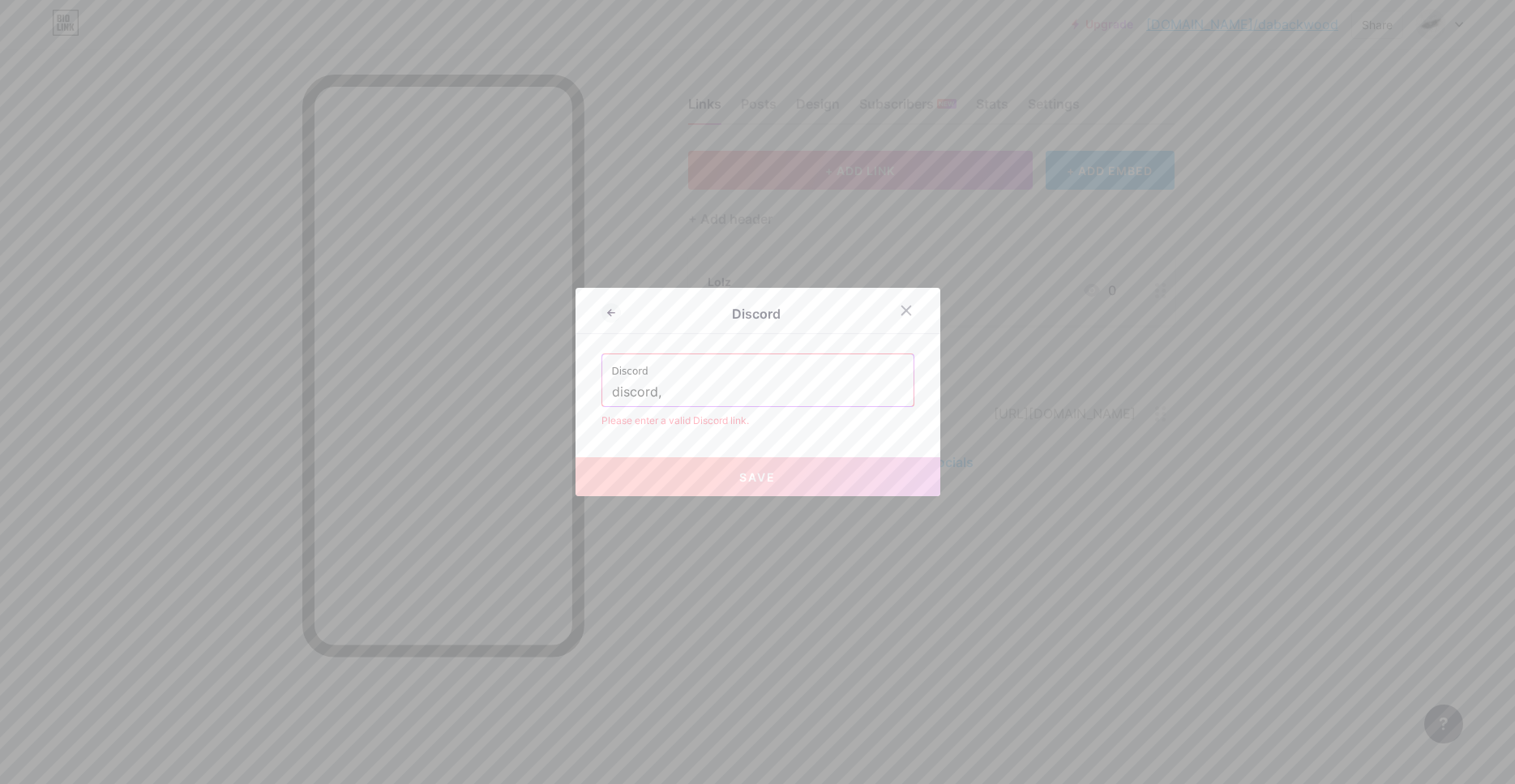
type input "discord"
click at [845, 397] on input "text" at bounding box center [758, 392] width 292 height 27
click at [858, 358] on label "Discord" at bounding box center [758, 366] width 292 height 25
click at [766, 399] on input "text" at bounding box center [758, 392] width 292 height 27
paste input "[URL][DOMAIN_NAME]"
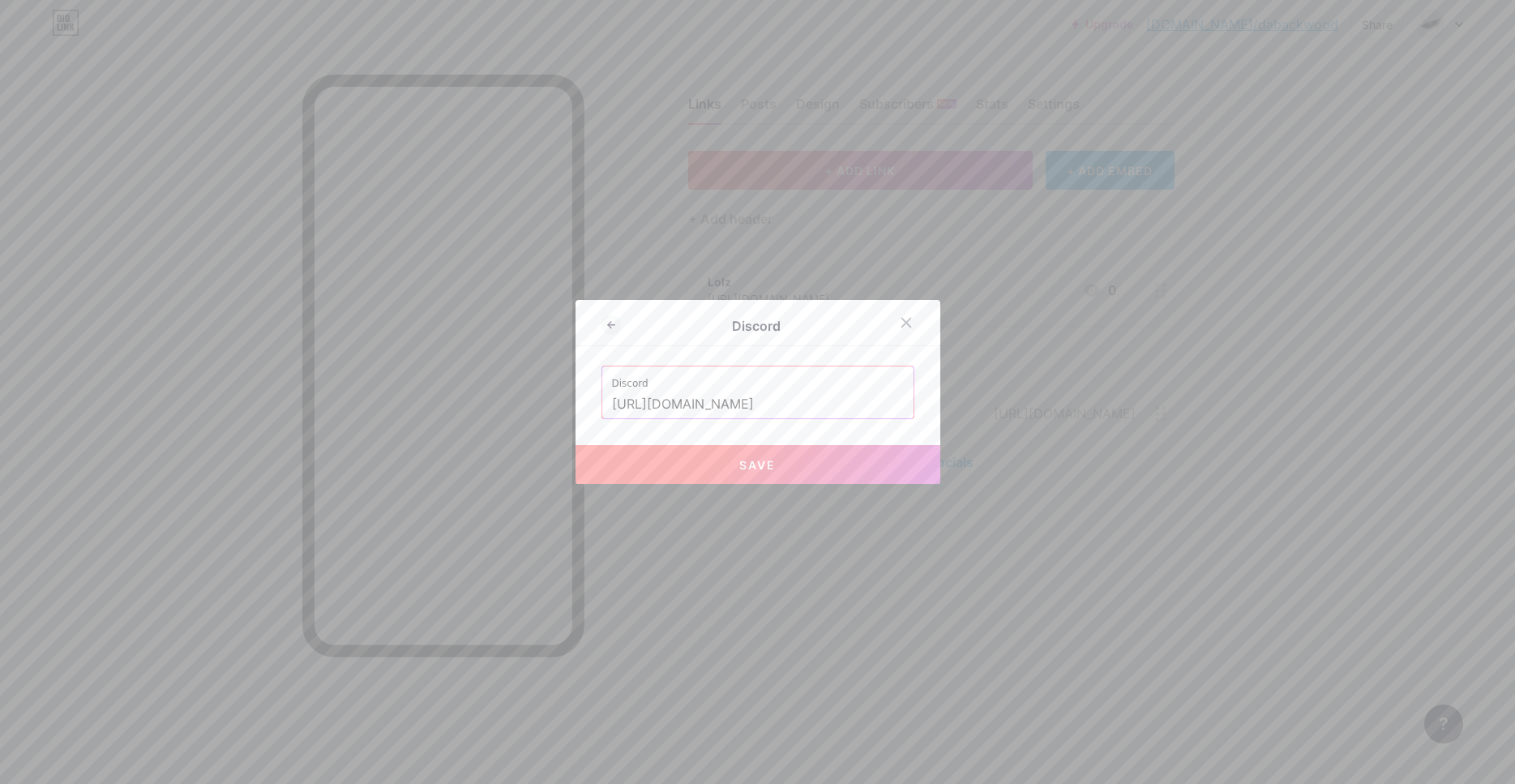
type input "[URL][DOMAIN_NAME]"
click at [792, 456] on button "Save" at bounding box center [758, 465] width 364 height 39
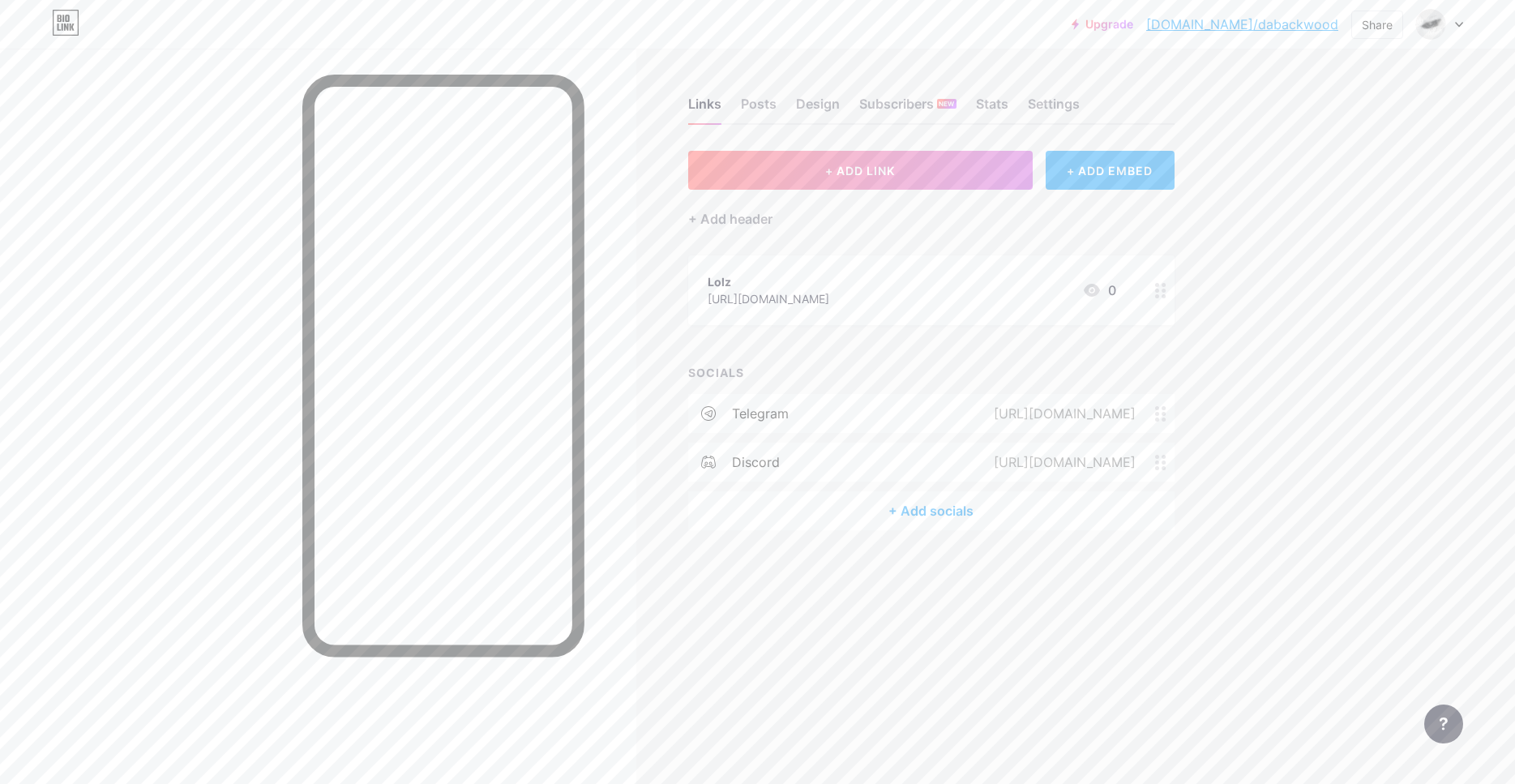
click at [953, 513] on div "+ Add socials" at bounding box center [931, 511] width 486 height 39
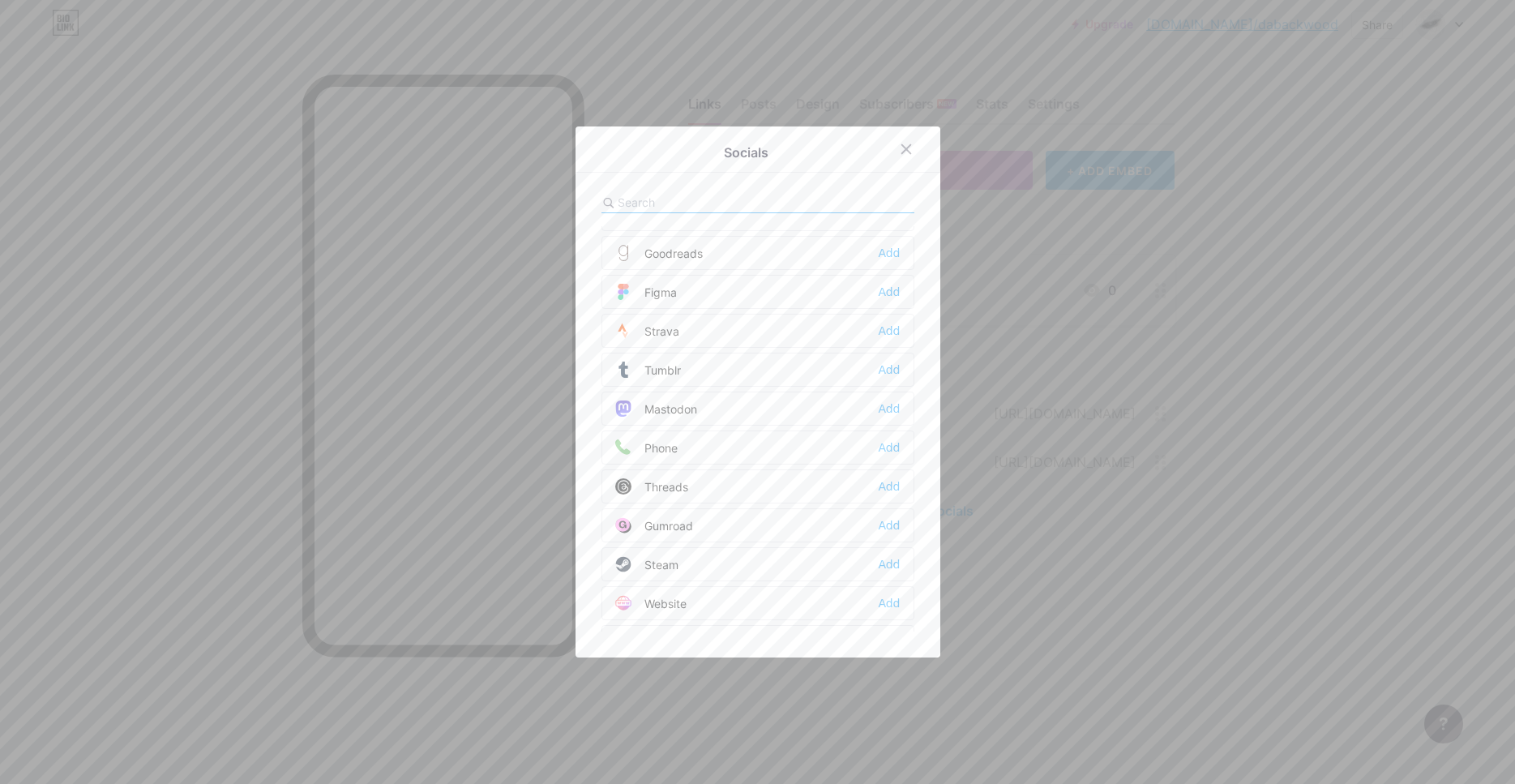
scroll to position [1462, 0]
click at [1110, 582] on div at bounding box center [757, 392] width 1515 height 784
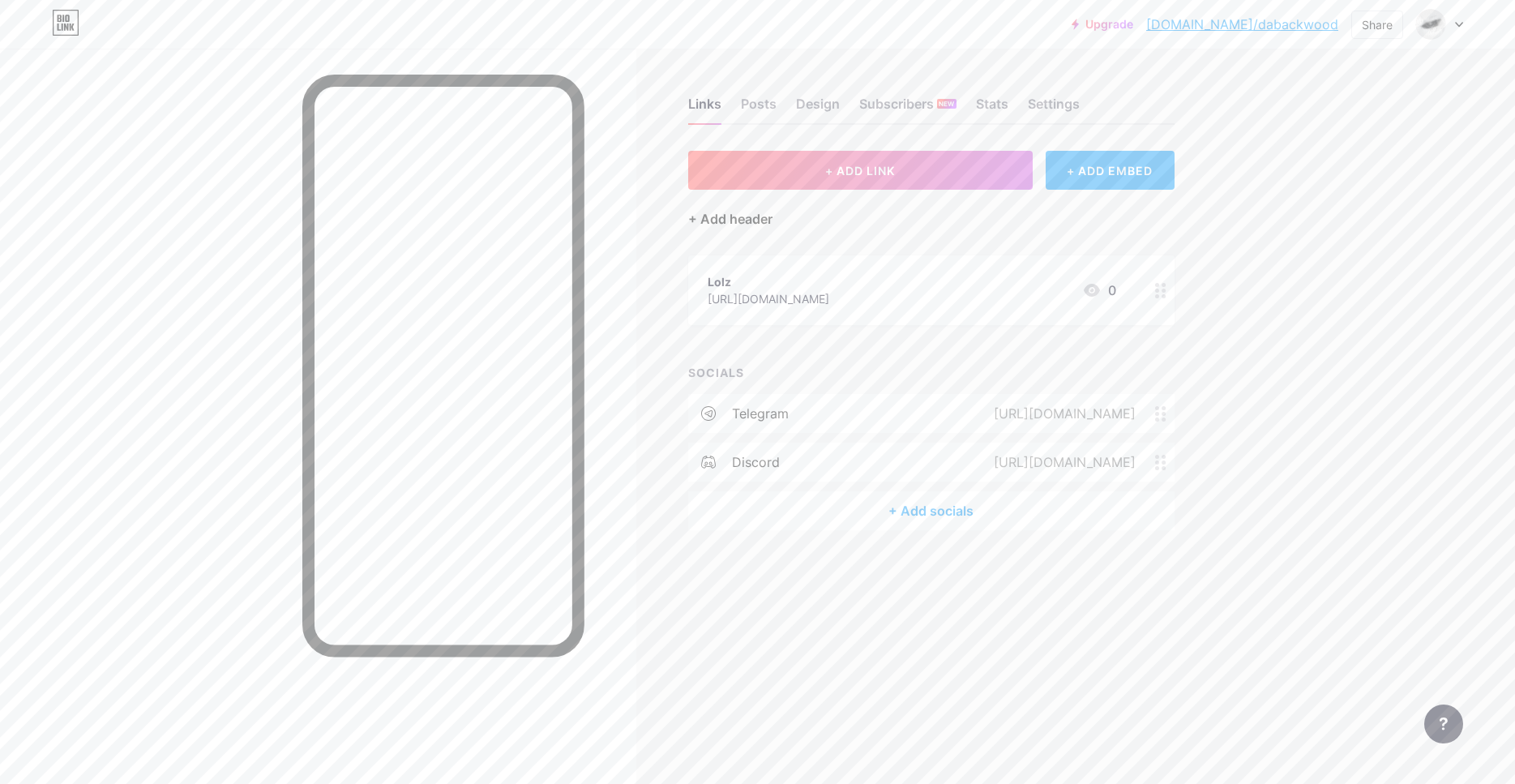
click at [741, 220] on div "+ Add header" at bounding box center [730, 219] width 84 height 20
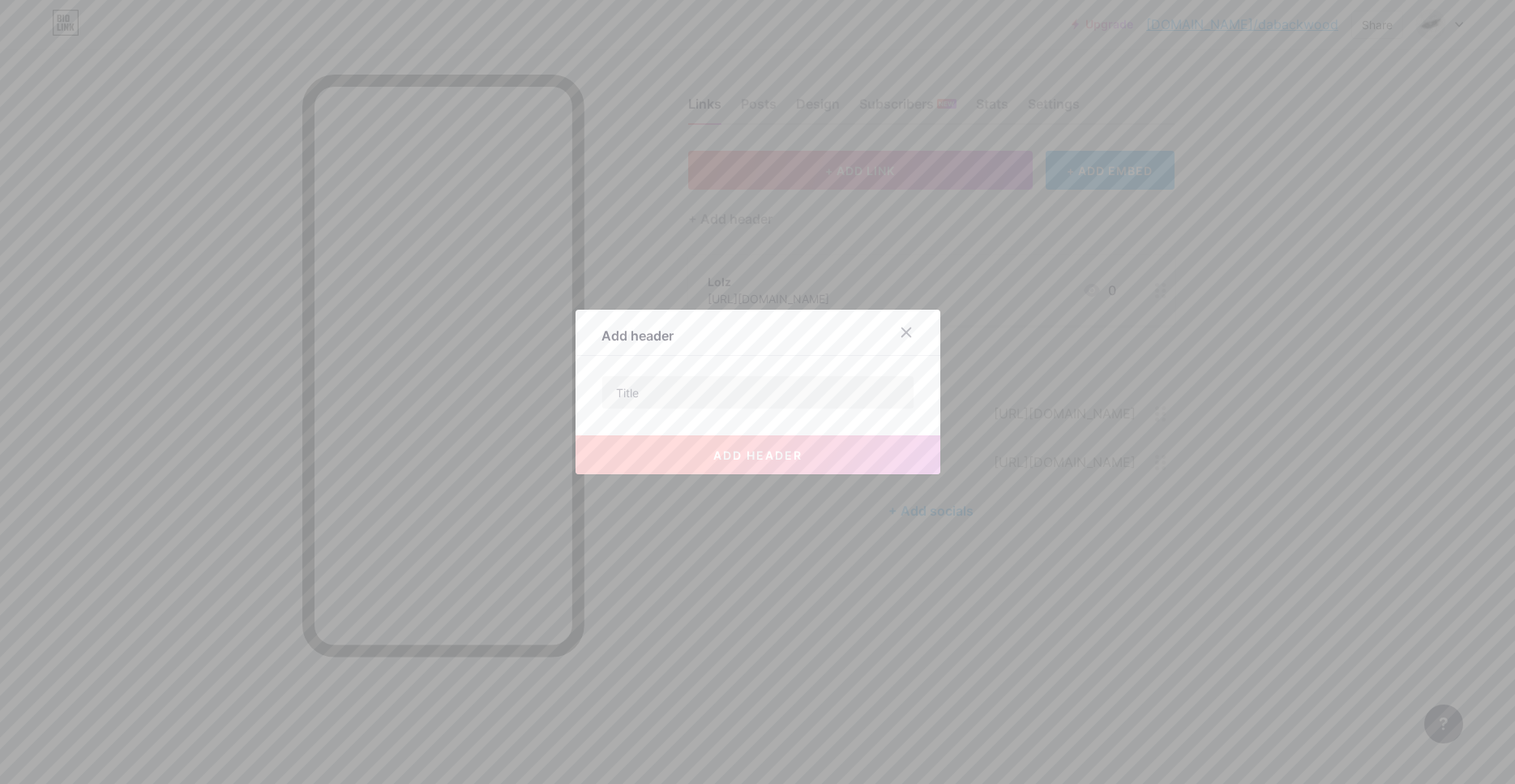
click at [898, 330] on div at bounding box center [906, 332] width 29 height 29
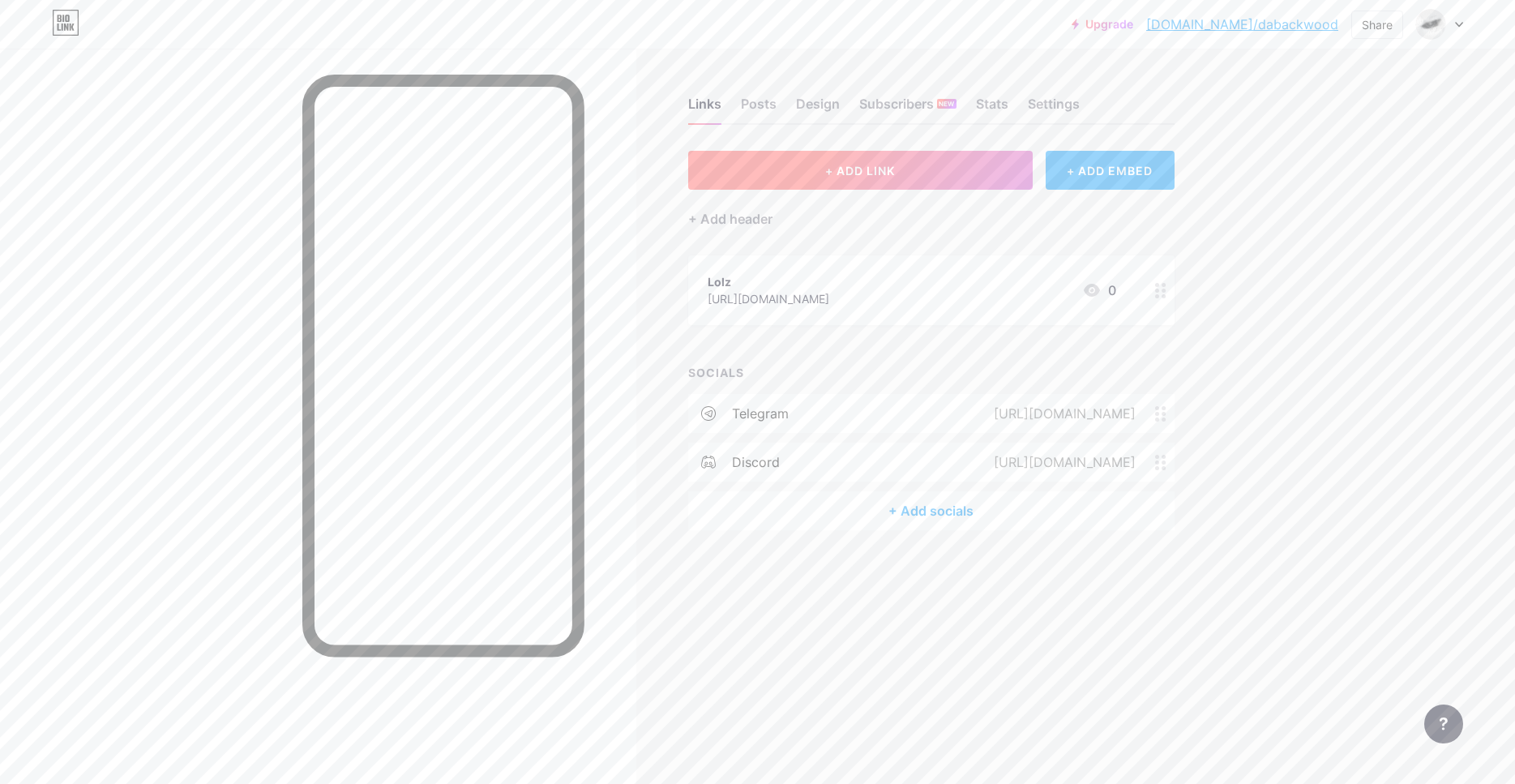
click at [890, 172] on span "+ ADD LINK" at bounding box center [860, 170] width 70 height 14
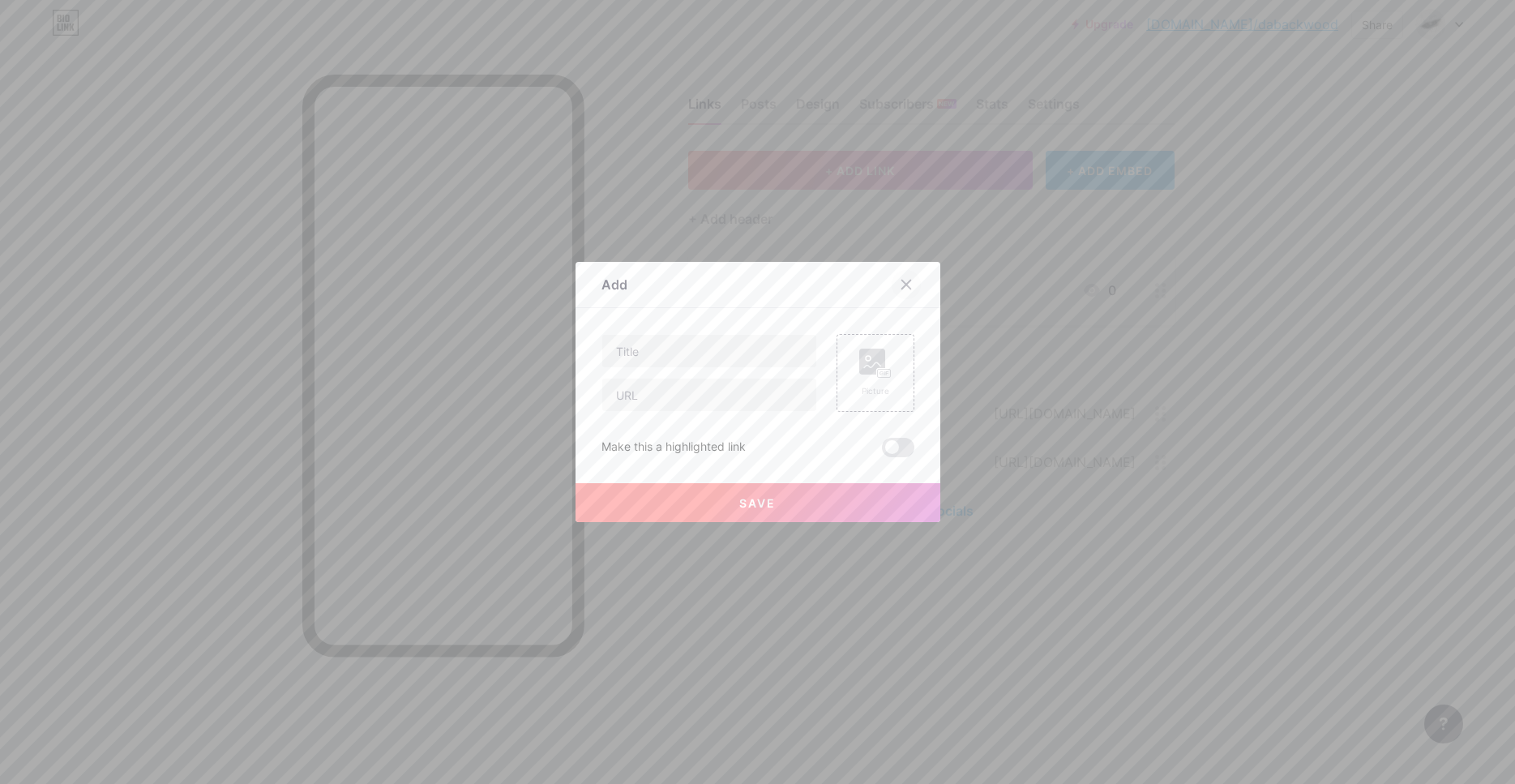
click at [910, 294] on div at bounding box center [906, 284] width 29 height 29
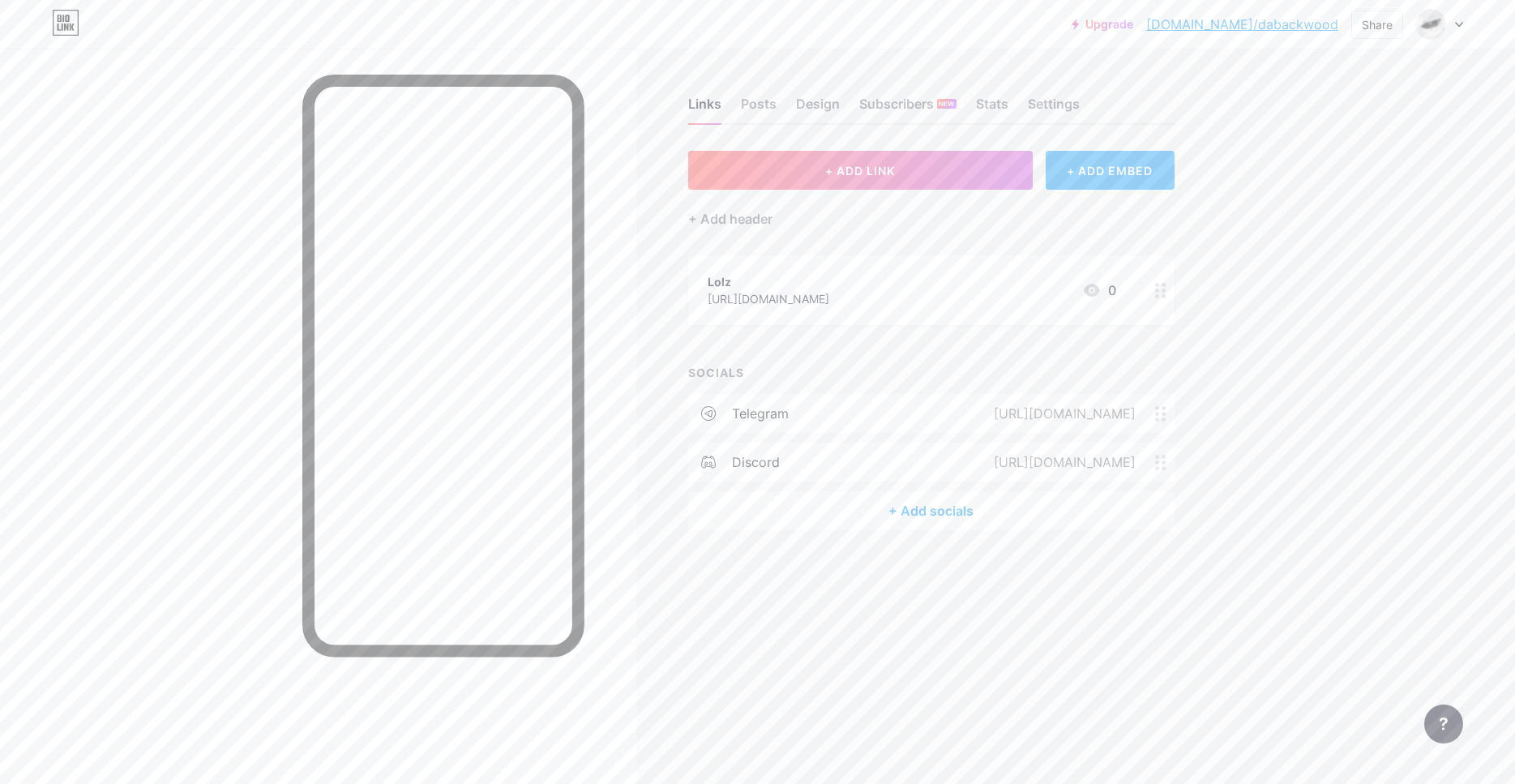
click at [1124, 164] on div "+ ADD EMBED" at bounding box center [1110, 170] width 129 height 39
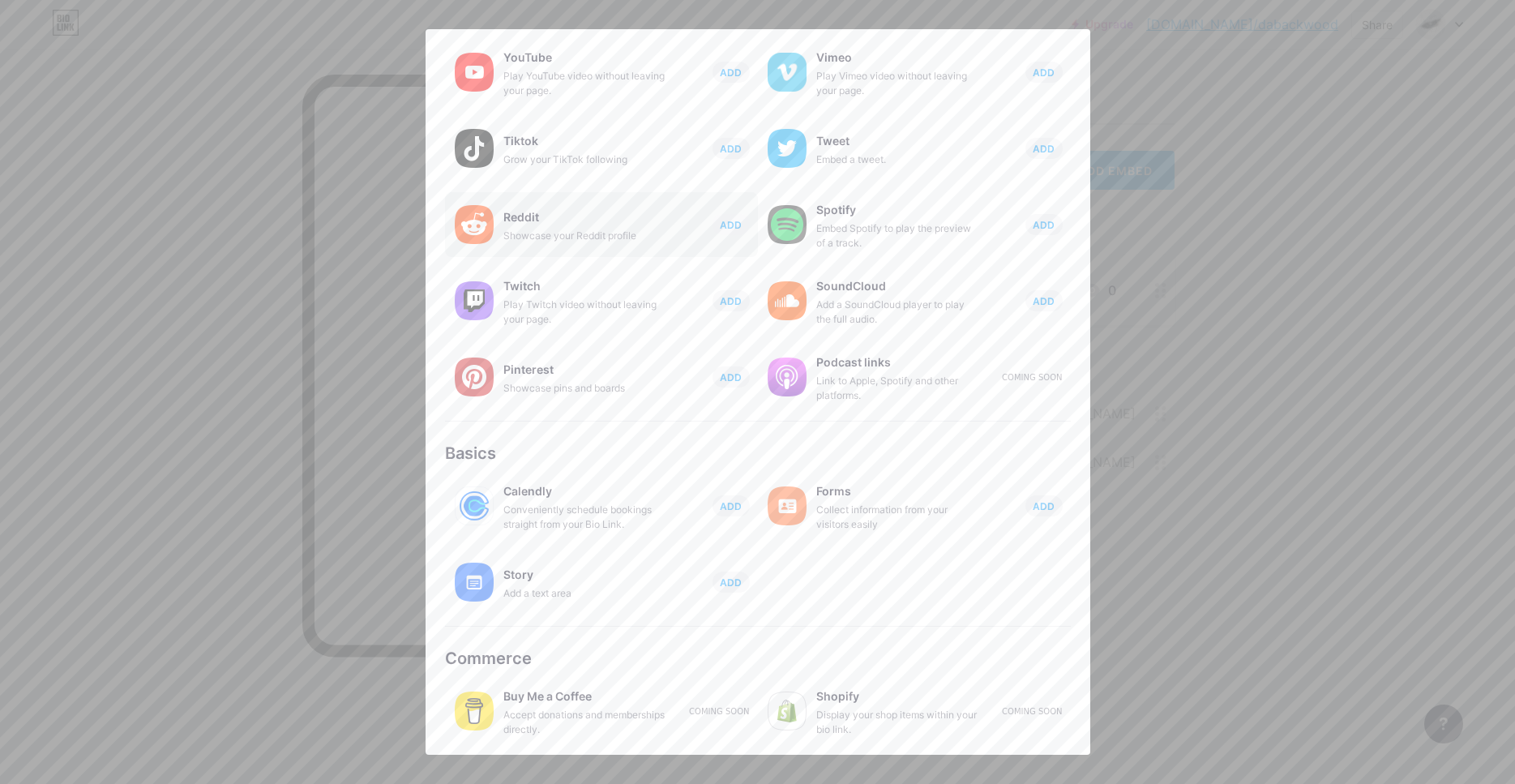
scroll to position [0, 0]
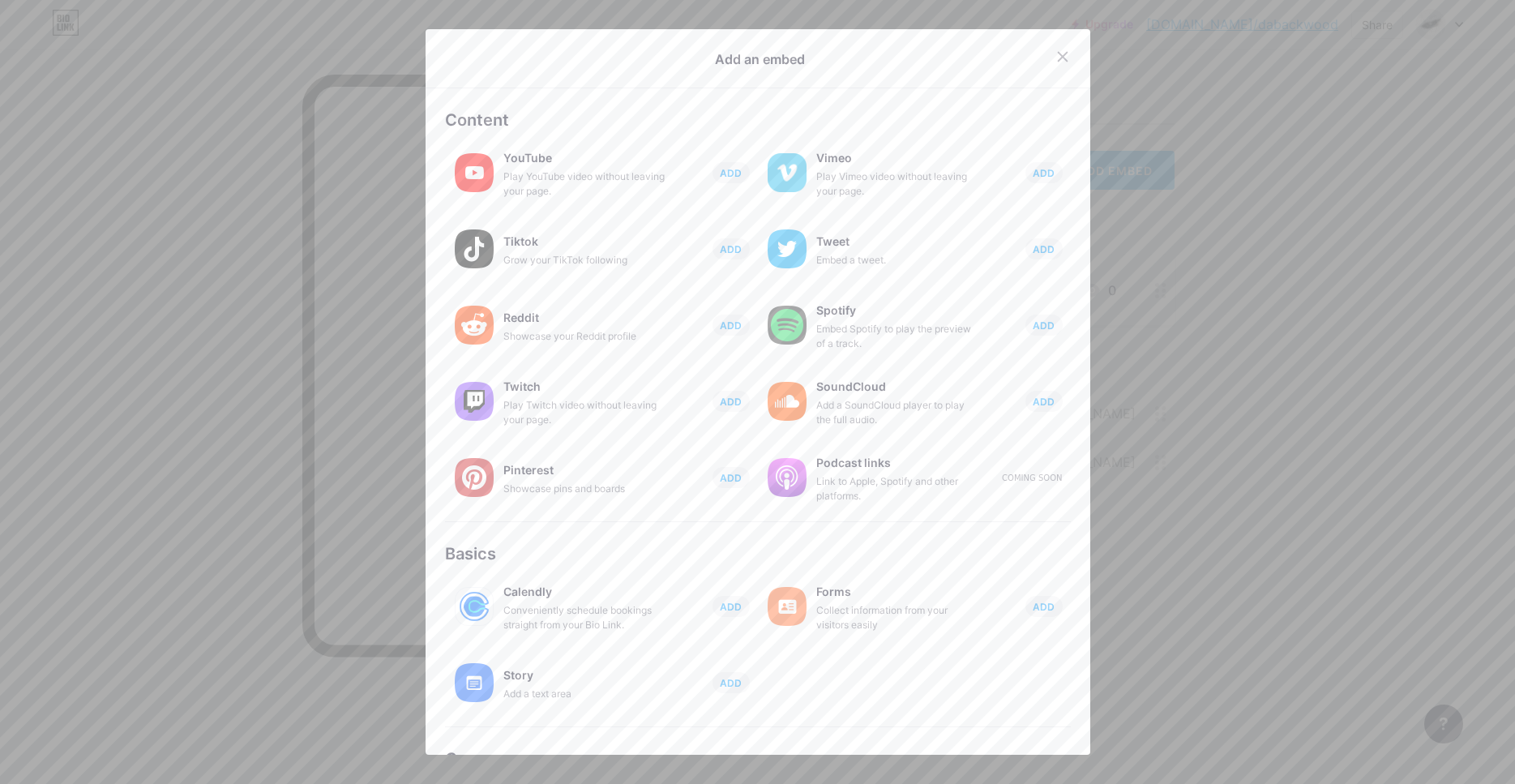
click at [1048, 44] on div at bounding box center [1082, 57] width 68 height 29
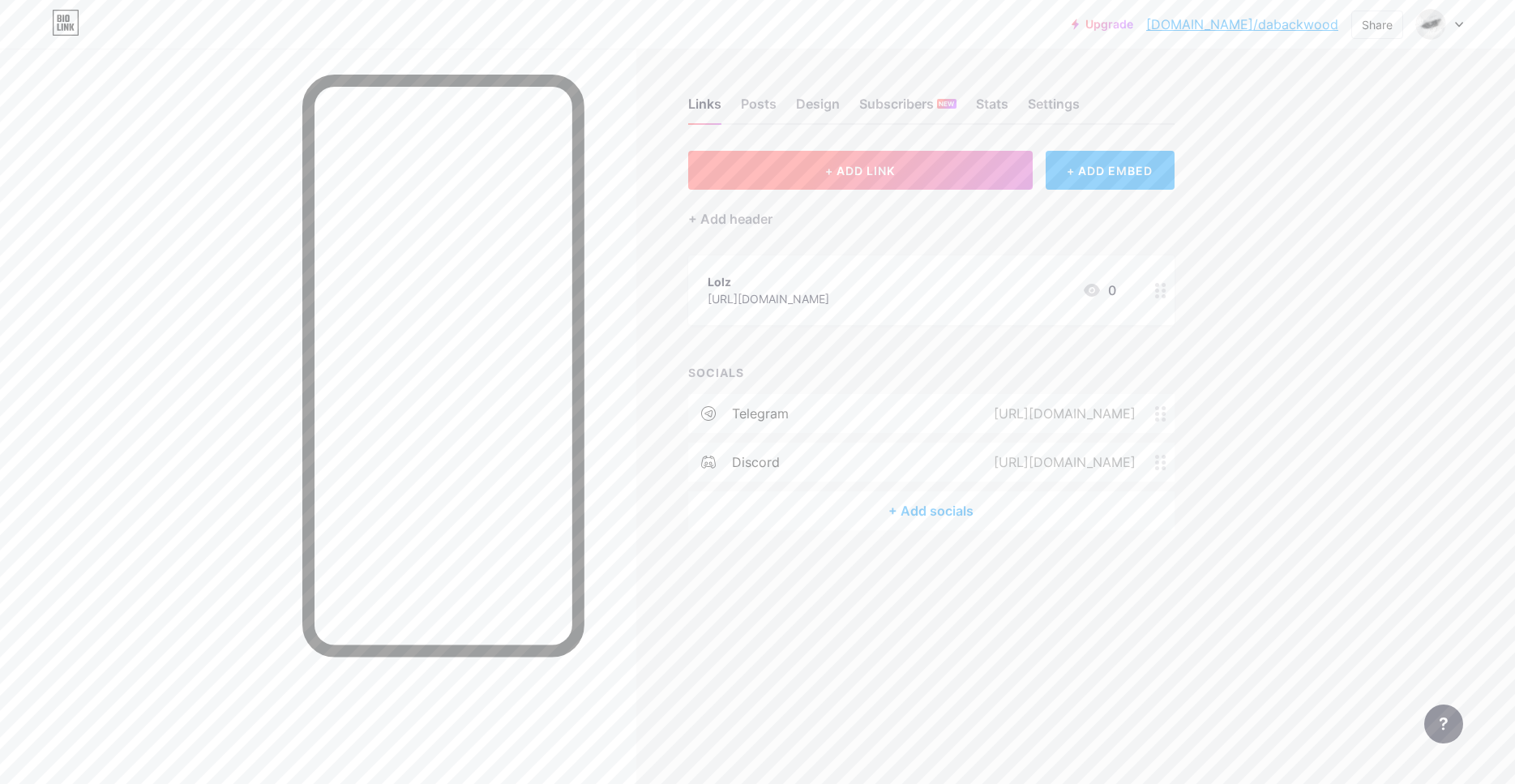
click at [837, 187] on button "+ ADD LINK" at bounding box center [860, 170] width 345 height 39
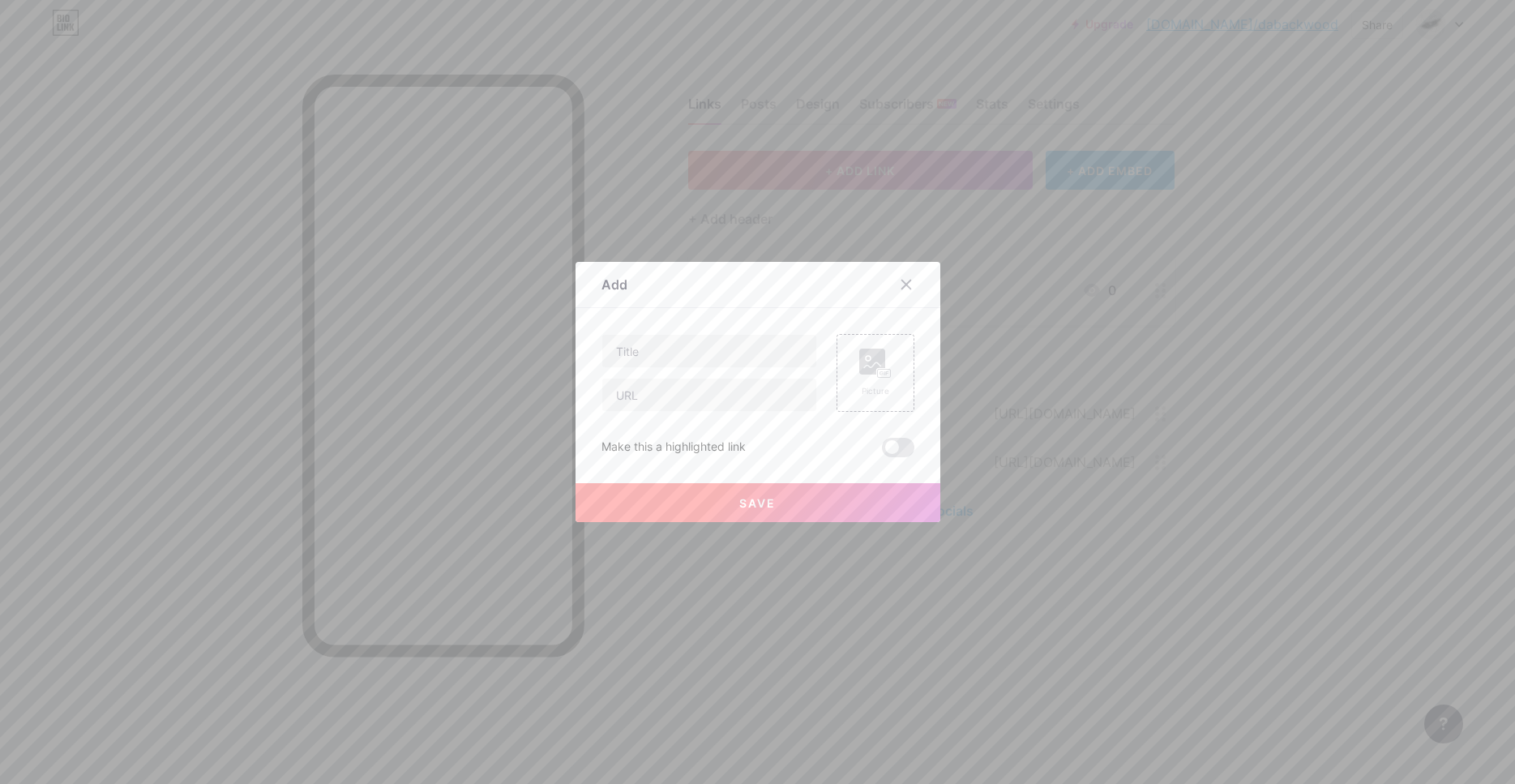
click at [832, 214] on div at bounding box center [757, 392] width 1515 height 784
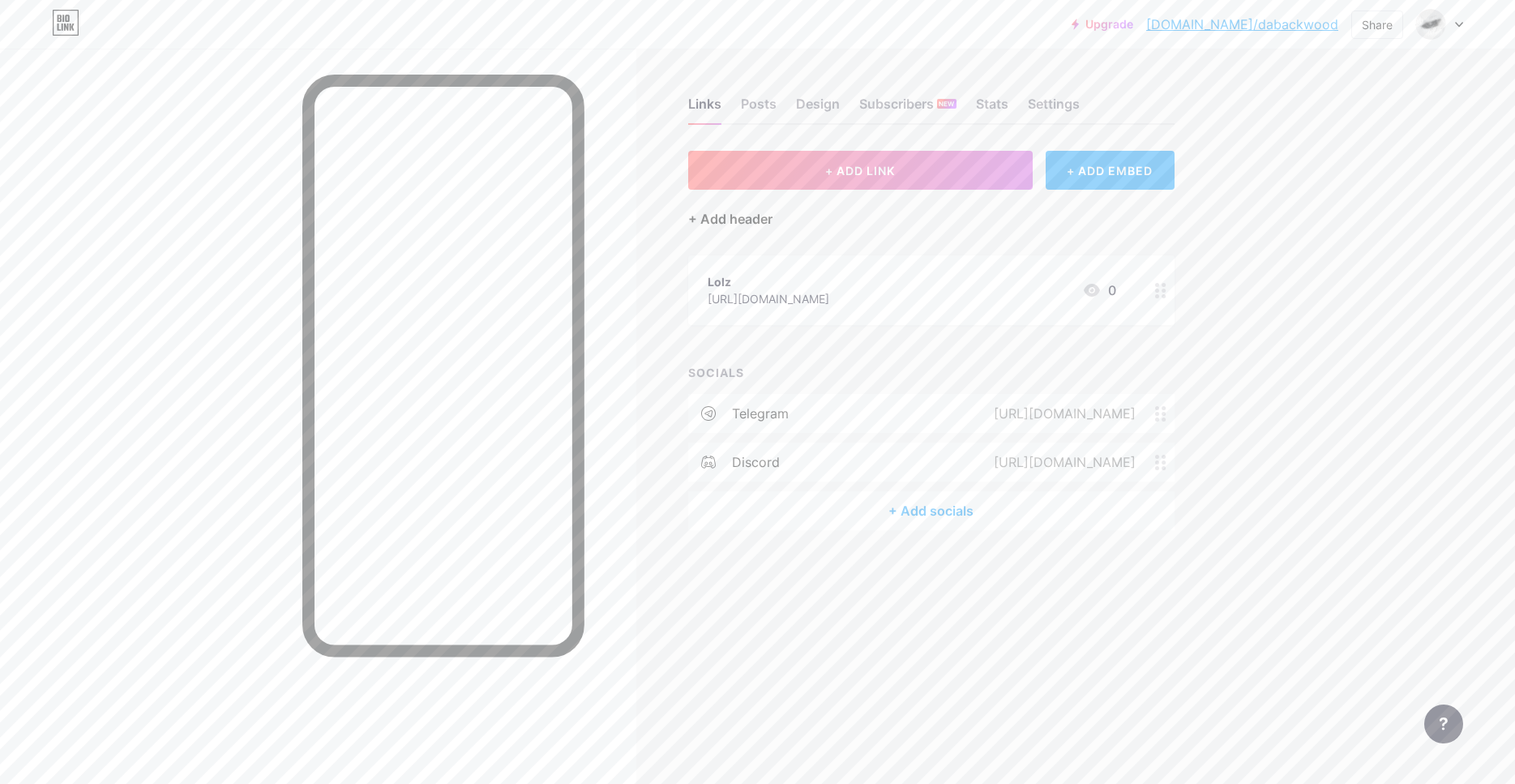
click at [752, 227] on div "+ Add header" at bounding box center [730, 219] width 84 height 20
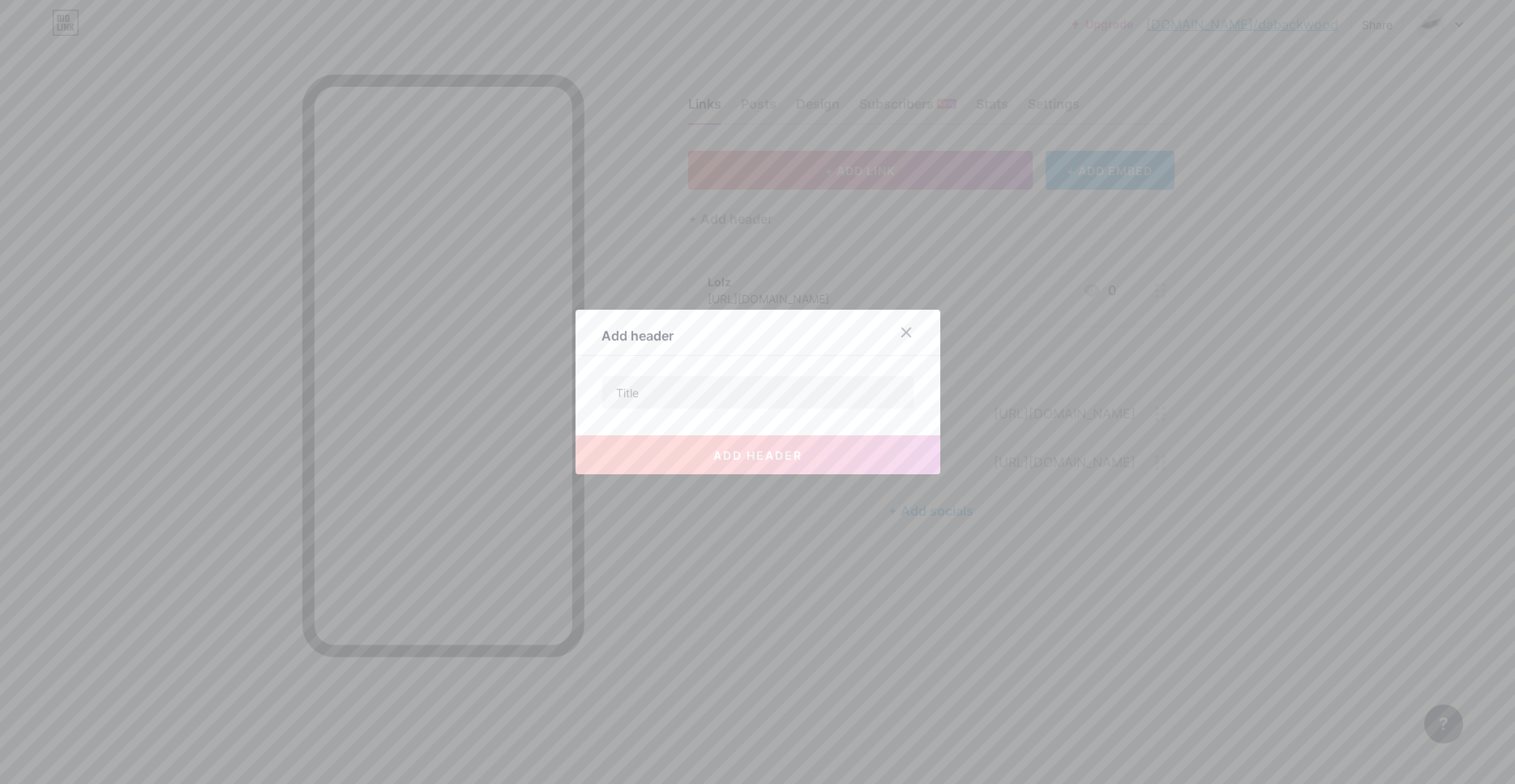
click at [811, 282] on div at bounding box center [757, 392] width 1515 height 784
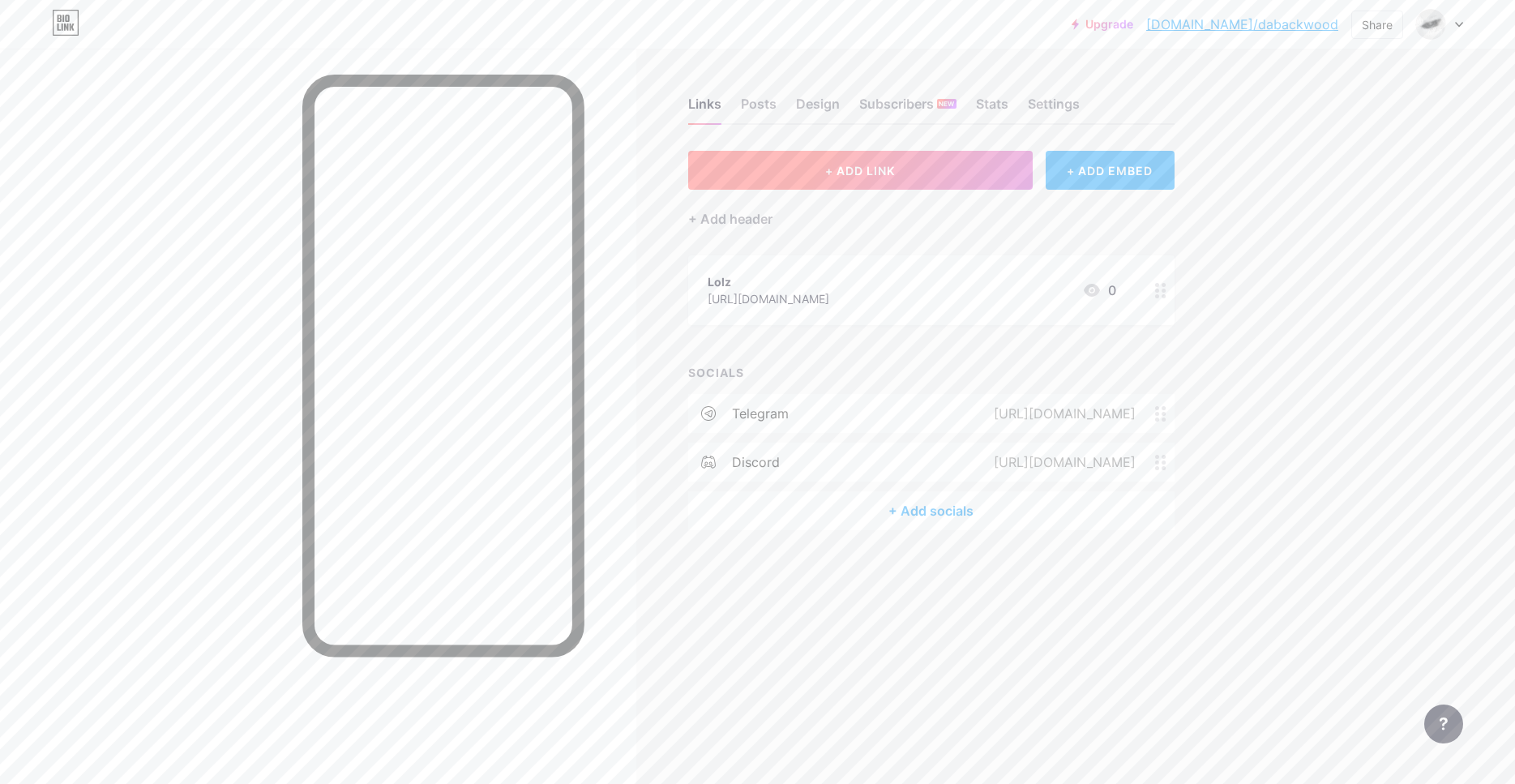
click at [892, 178] on button "+ ADD LINK" at bounding box center [860, 170] width 345 height 39
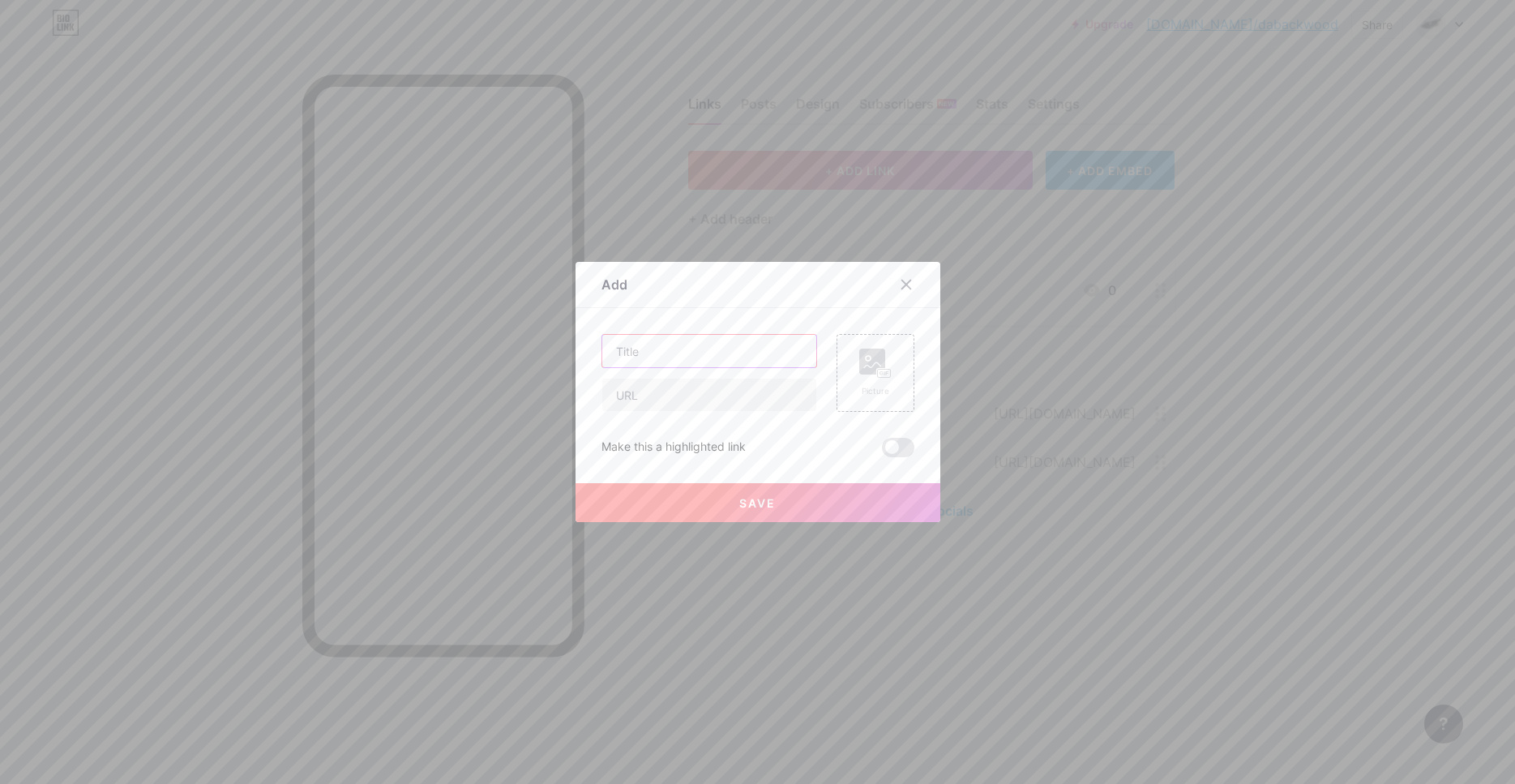
click at [669, 346] on input "text" at bounding box center [709, 351] width 214 height 32
click at [814, 186] on div at bounding box center [757, 392] width 1515 height 784
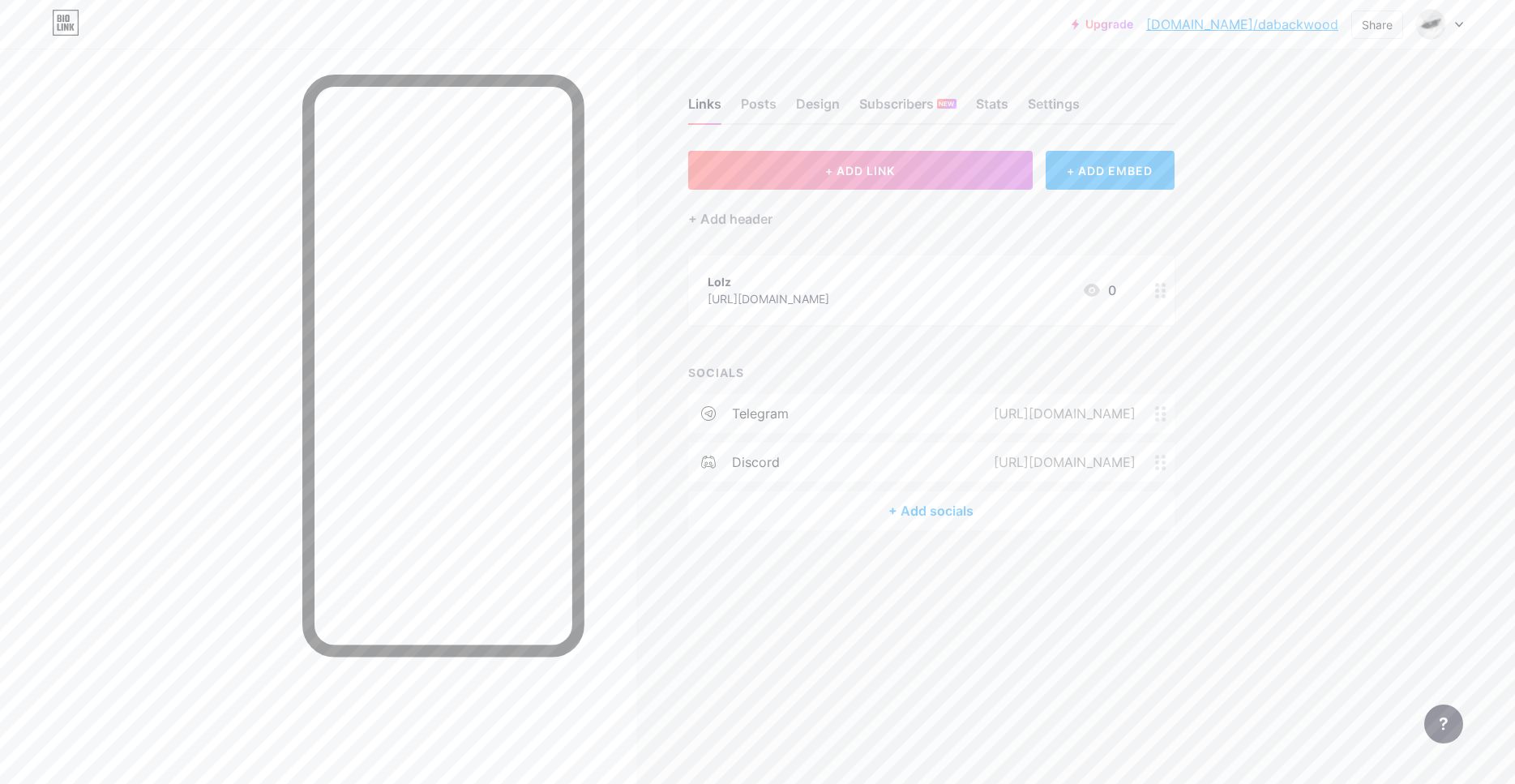
click at [1159, 287] on icon at bounding box center [1161, 290] width 11 height 15
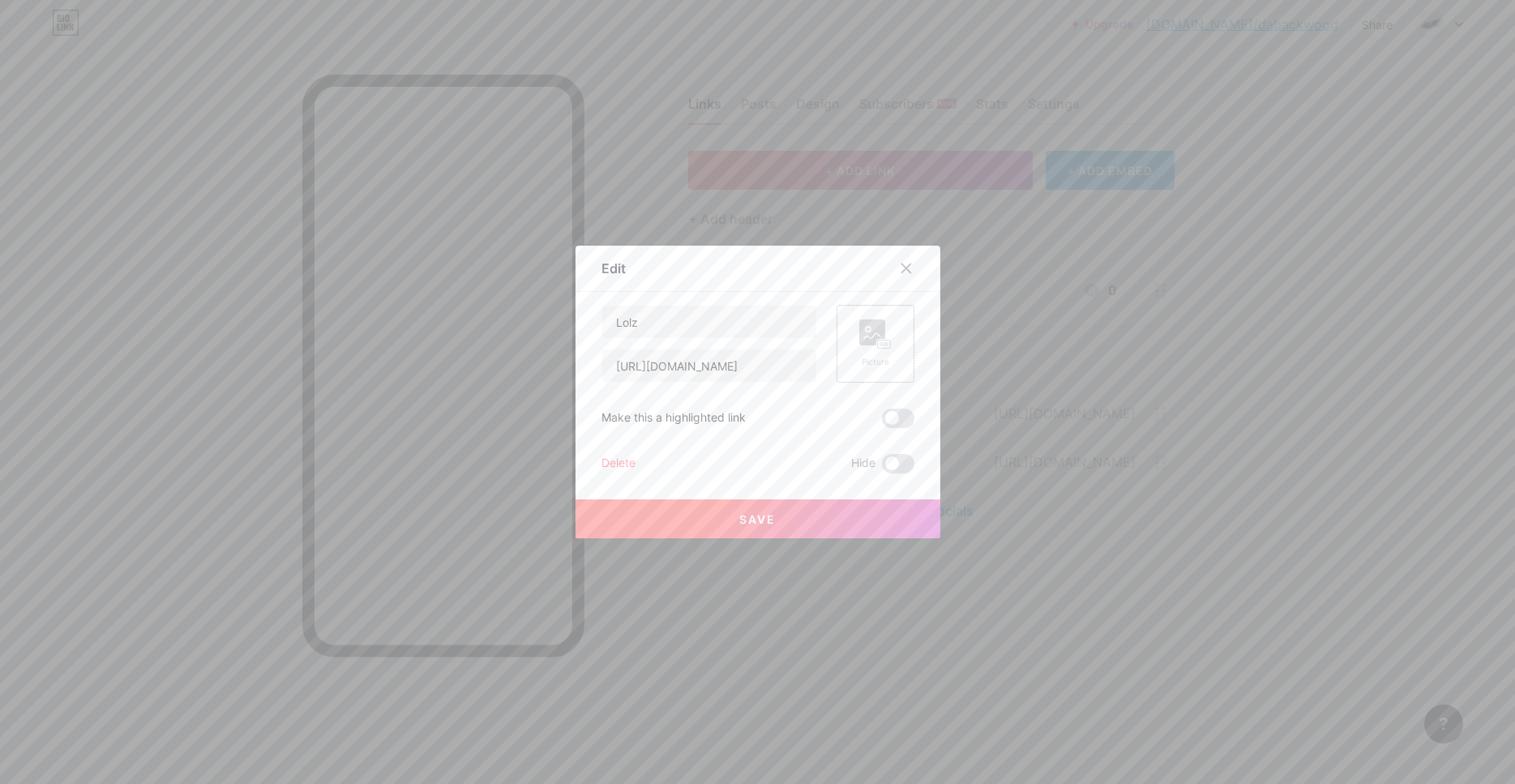
click at [870, 327] on rect at bounding box center [872, 332] width 26 height 26
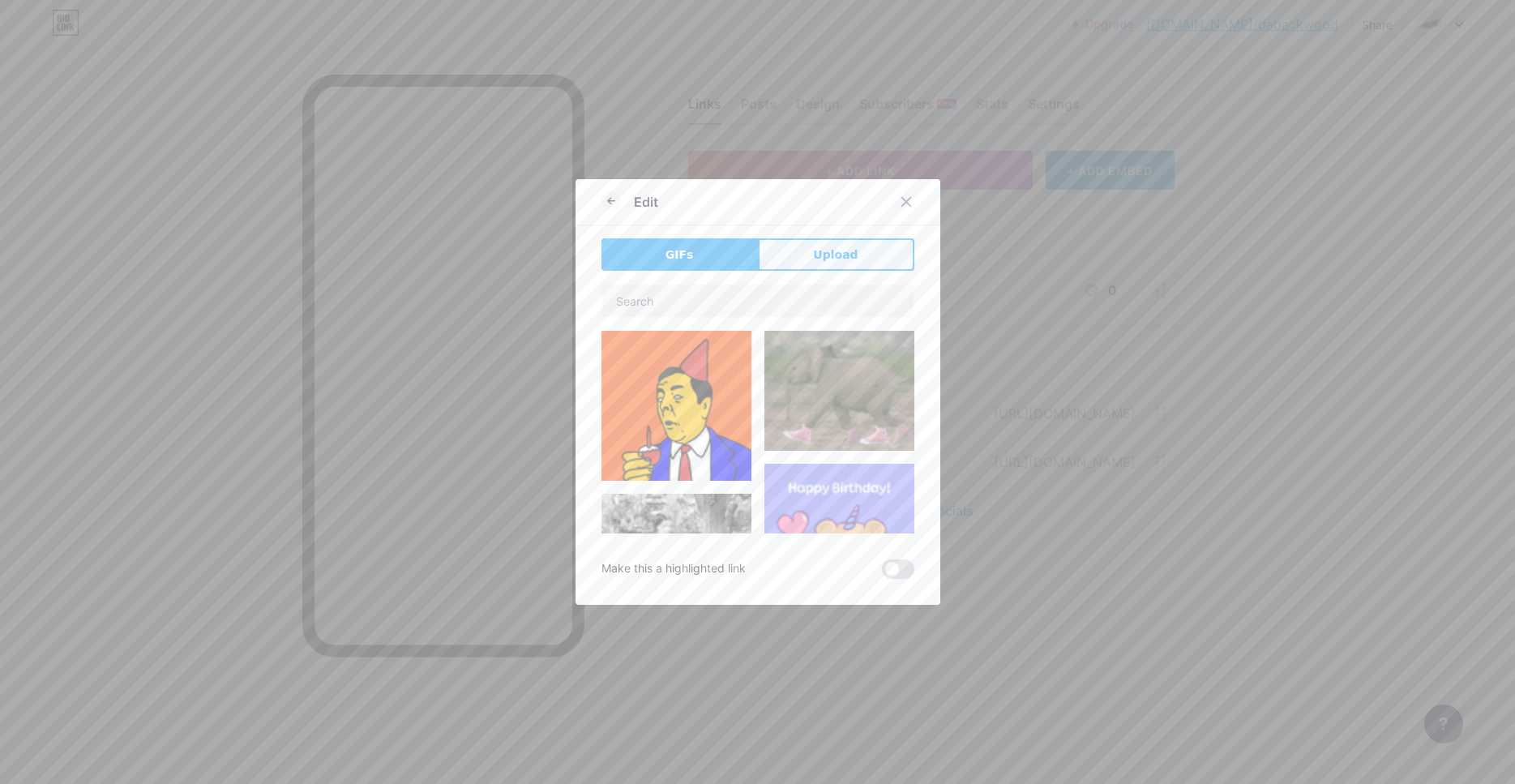
click at [843, 267] on button "Upload" at bounding box center [836, 255] width 157 height 32
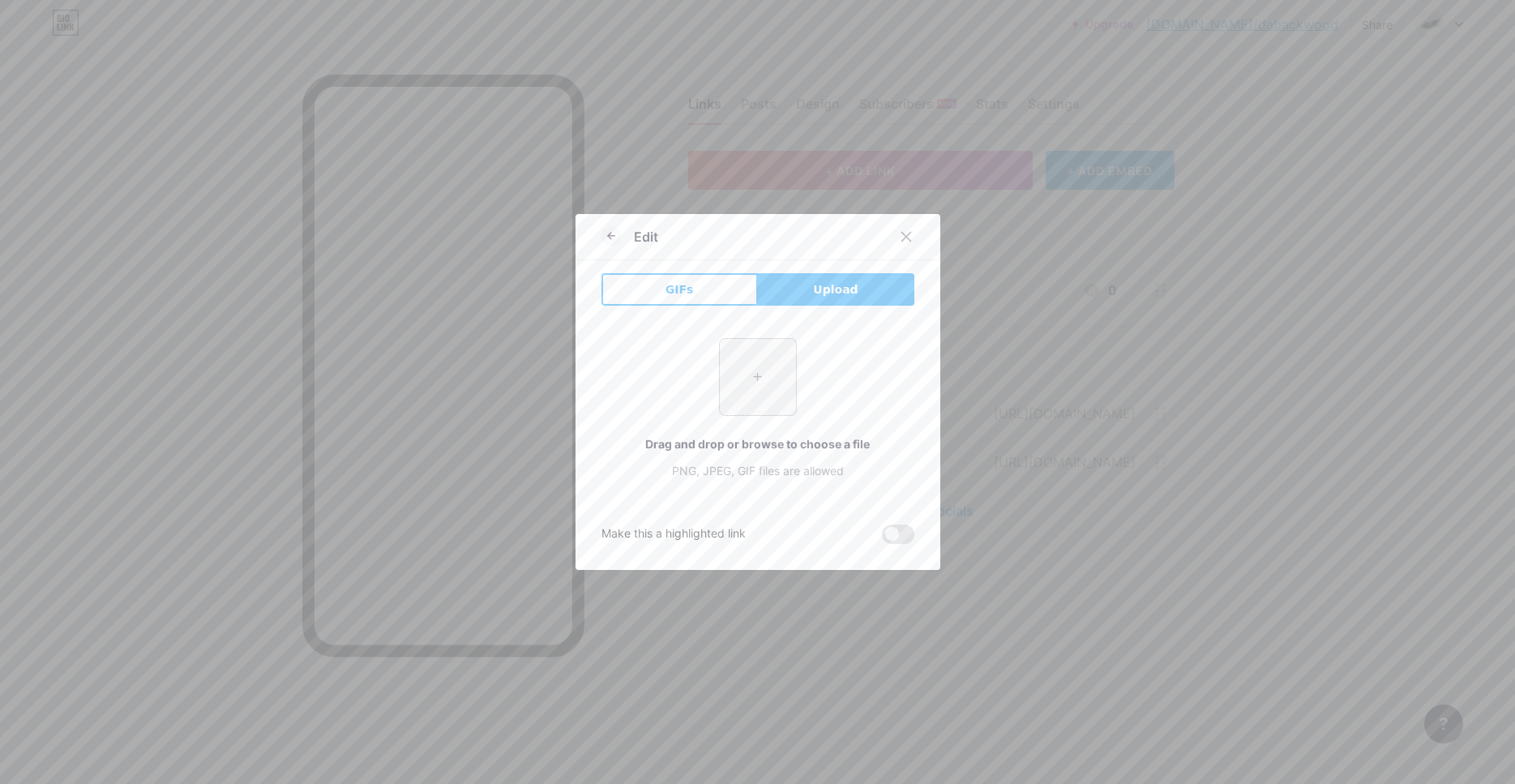
click at [754, 400] on input "file" at bounding box center [757, 376] width 76 height 76
type input "C:\fakepath\images.png"
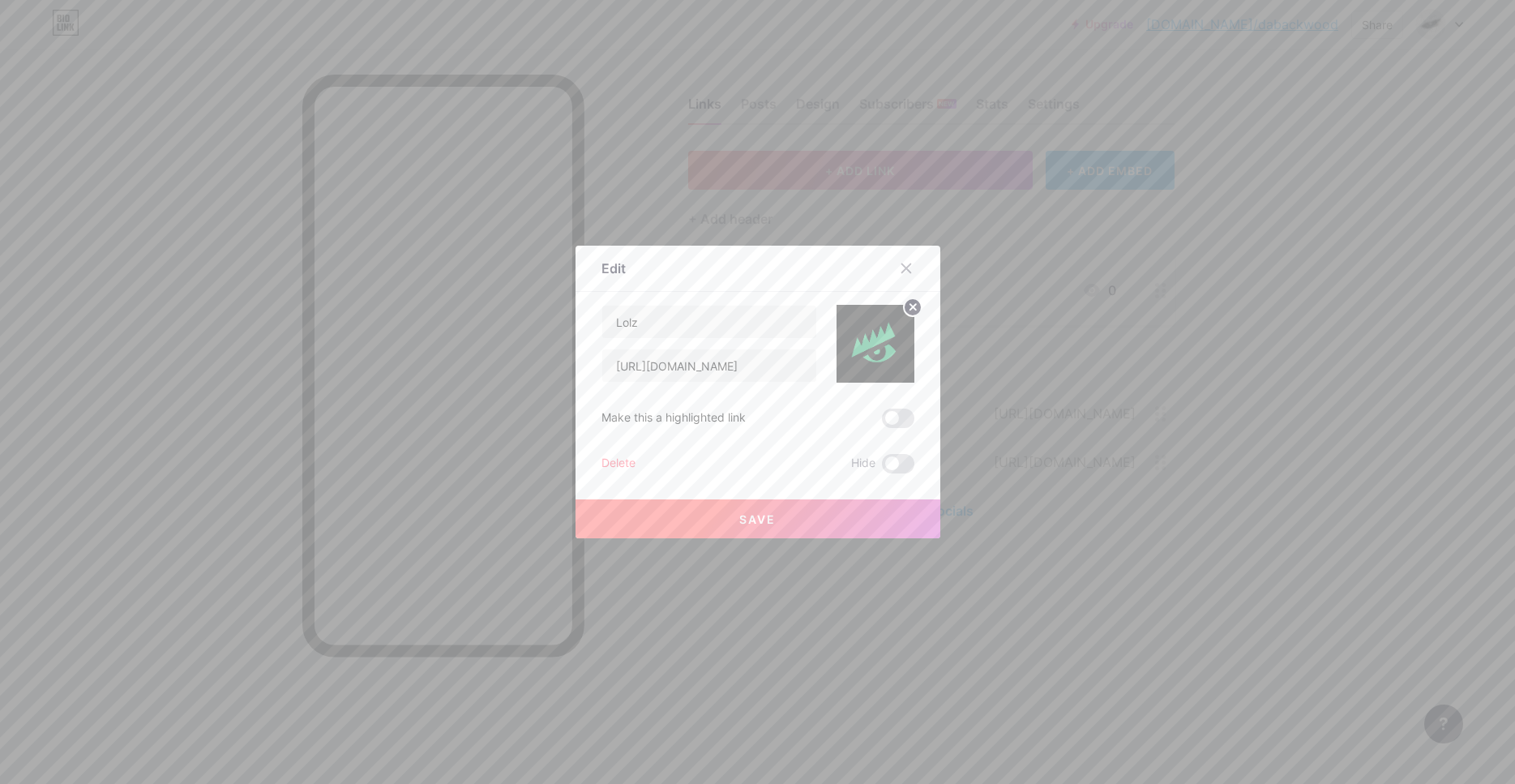
click at [772, 516] on span "Save" at bounding box center [757, 519] width 37 height 14
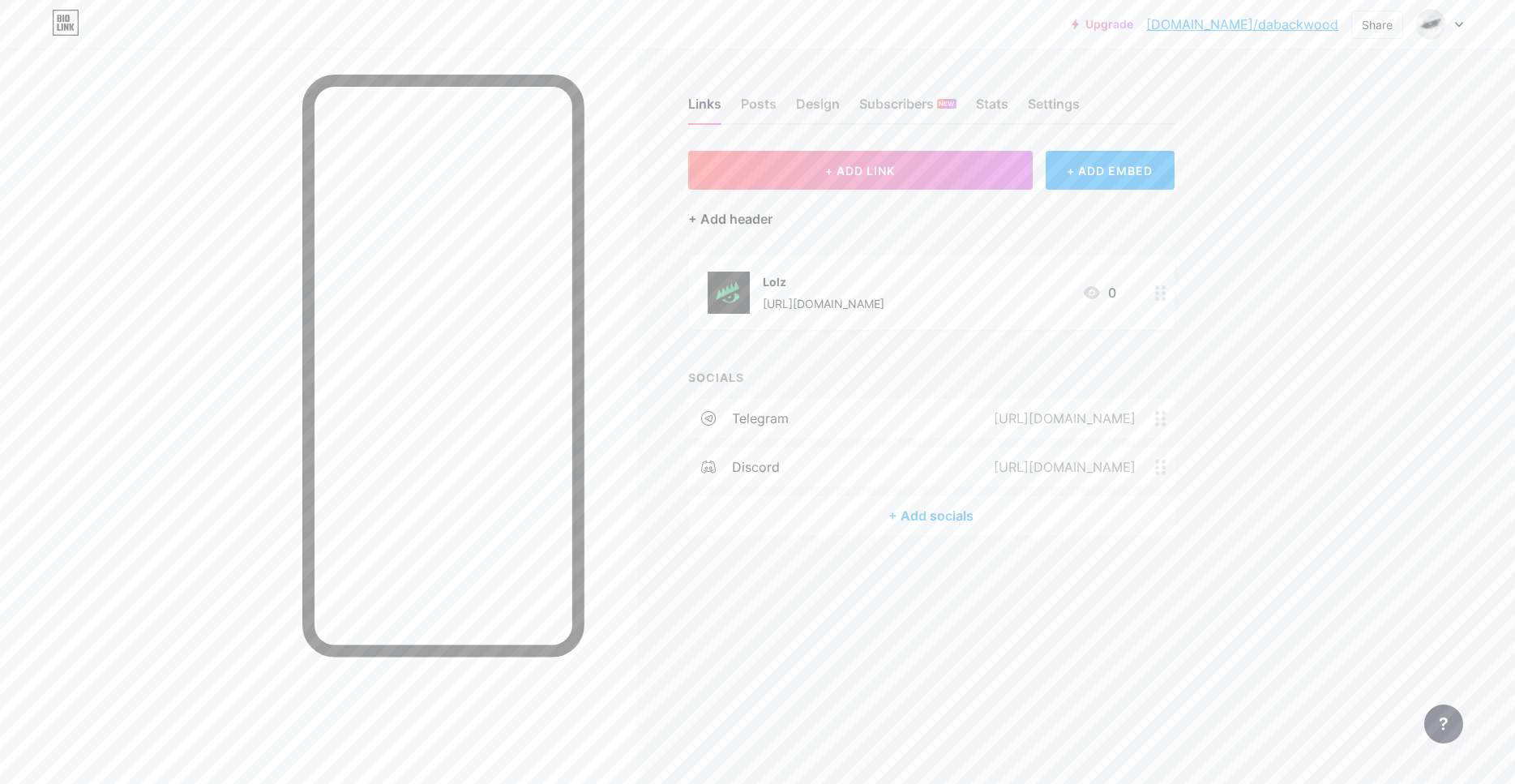
click at [725, 211] on div "+ Add header" at bounding box center [730, 219] width 84 height 20
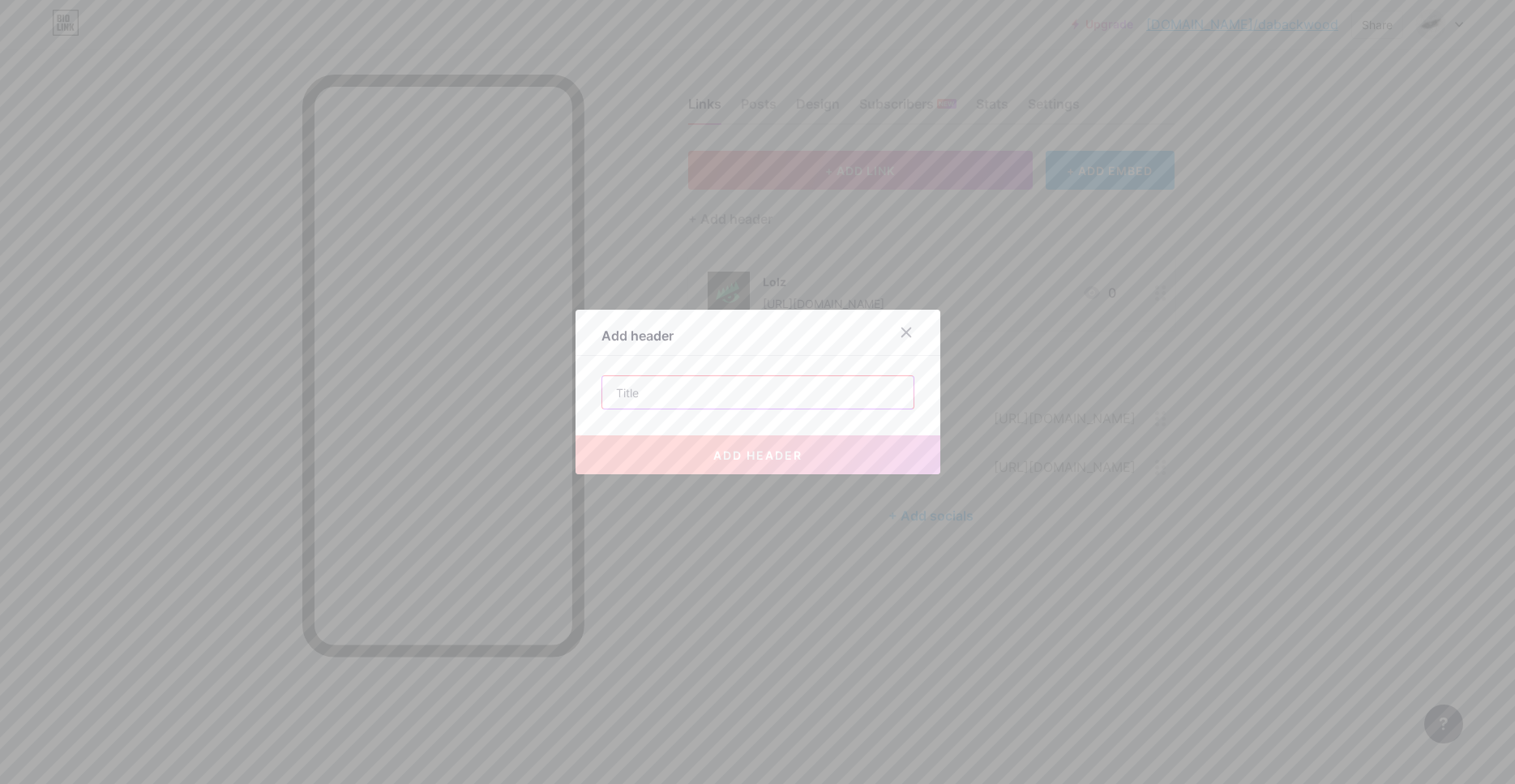
click at [675, 388] on input "text" at bounding box center [758, 392] width 312 height 32
click at [936, 335] on div at bounding box center [915, 332] width 49 height 29
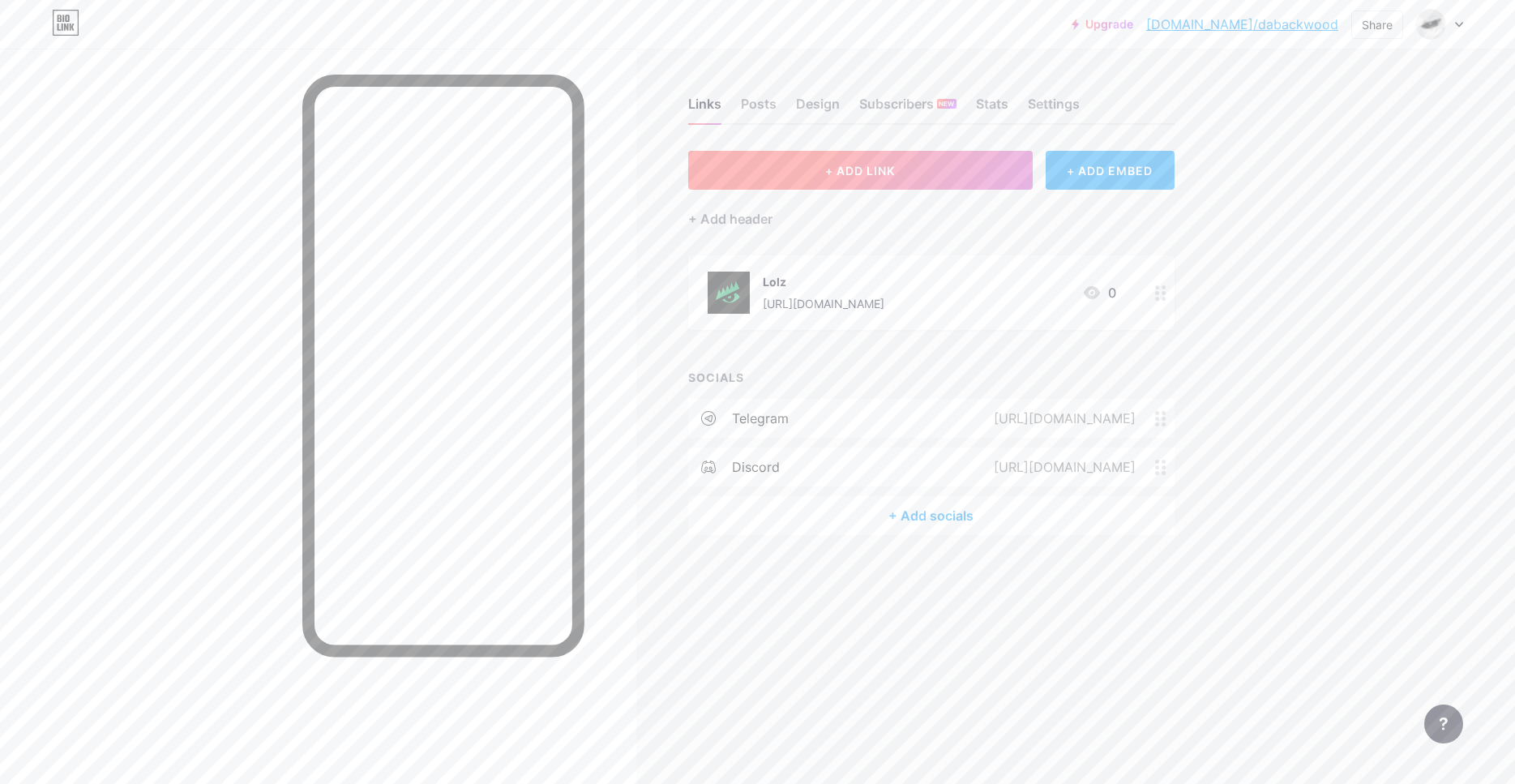
click at [865, 188] on button "+ ADD LINK" at bounding box center [860, 170] width 345 height 39
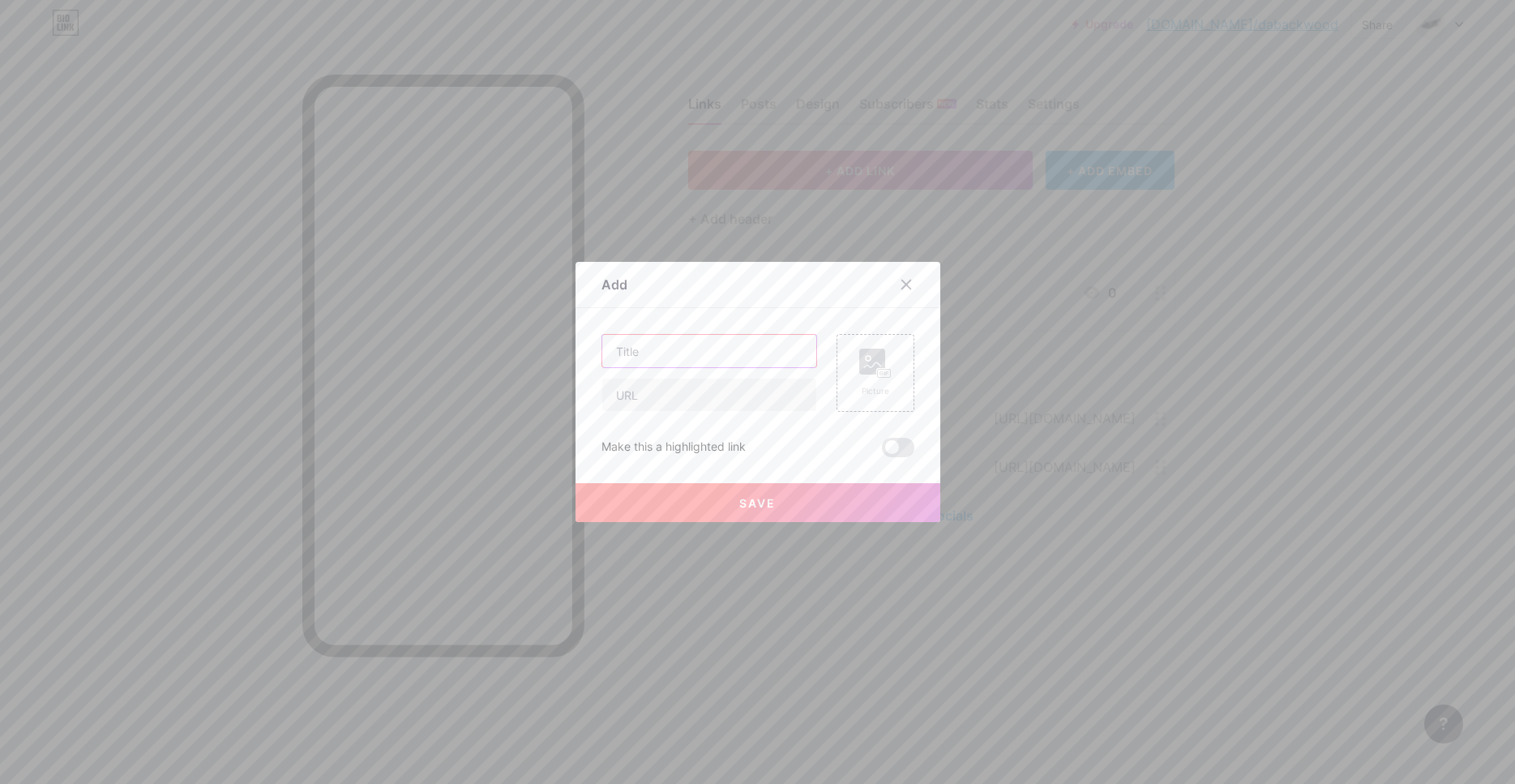
click at [711, 358] on input "text" at bounding box center [709, 351] width 214 height 32
type input "[PERSON_NAME]"
type input "Bio telegramm"
click at [688, 398] on input "text" at bounding box center [709, 395] width 214 height 32
paste input "[URL][DOMAIN_NAME]"
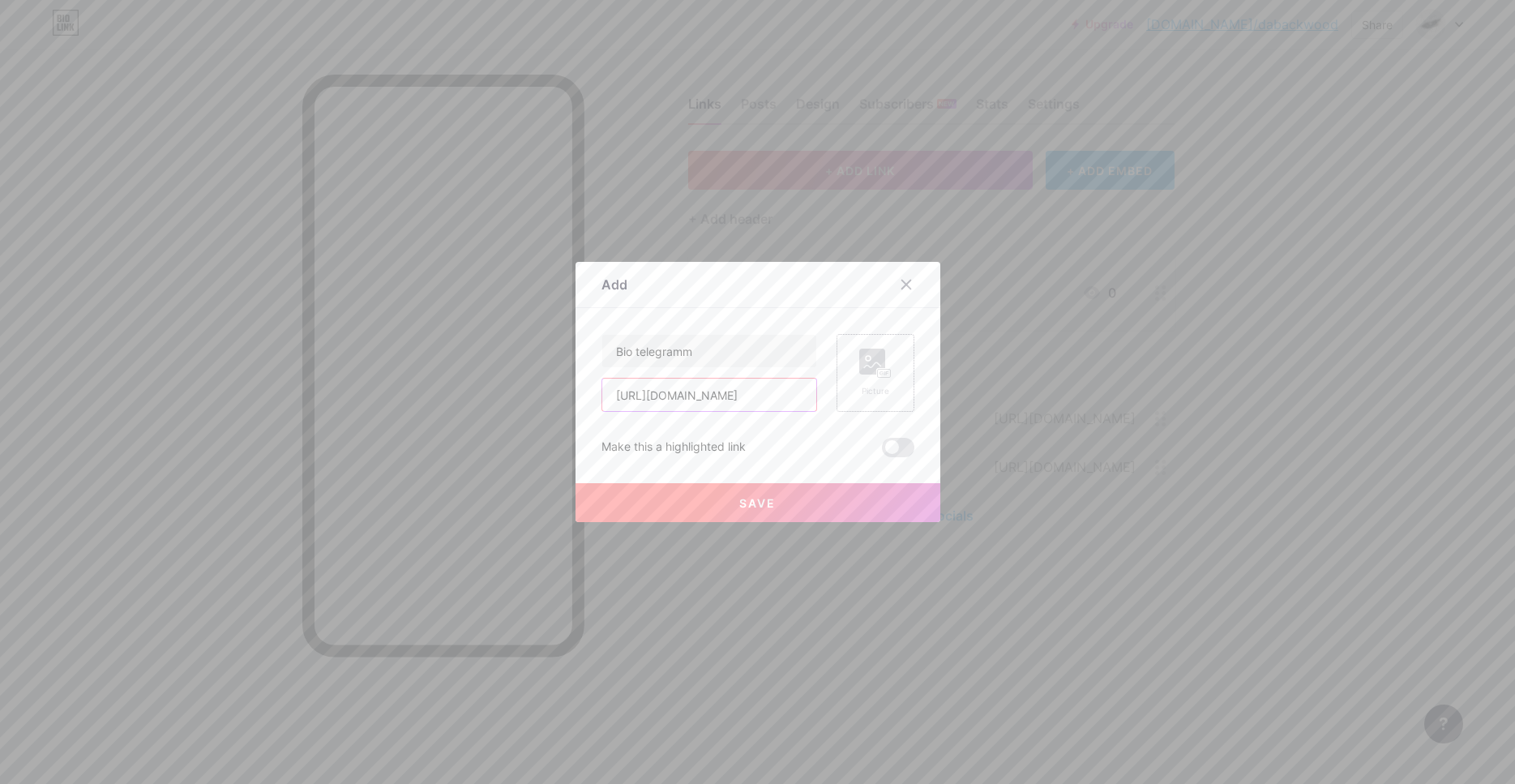
type input "[URL][DOMAIN_NAME]"
click at [880, 381] on div "Picture" at bounding box center [875, 372] width 32 height 49
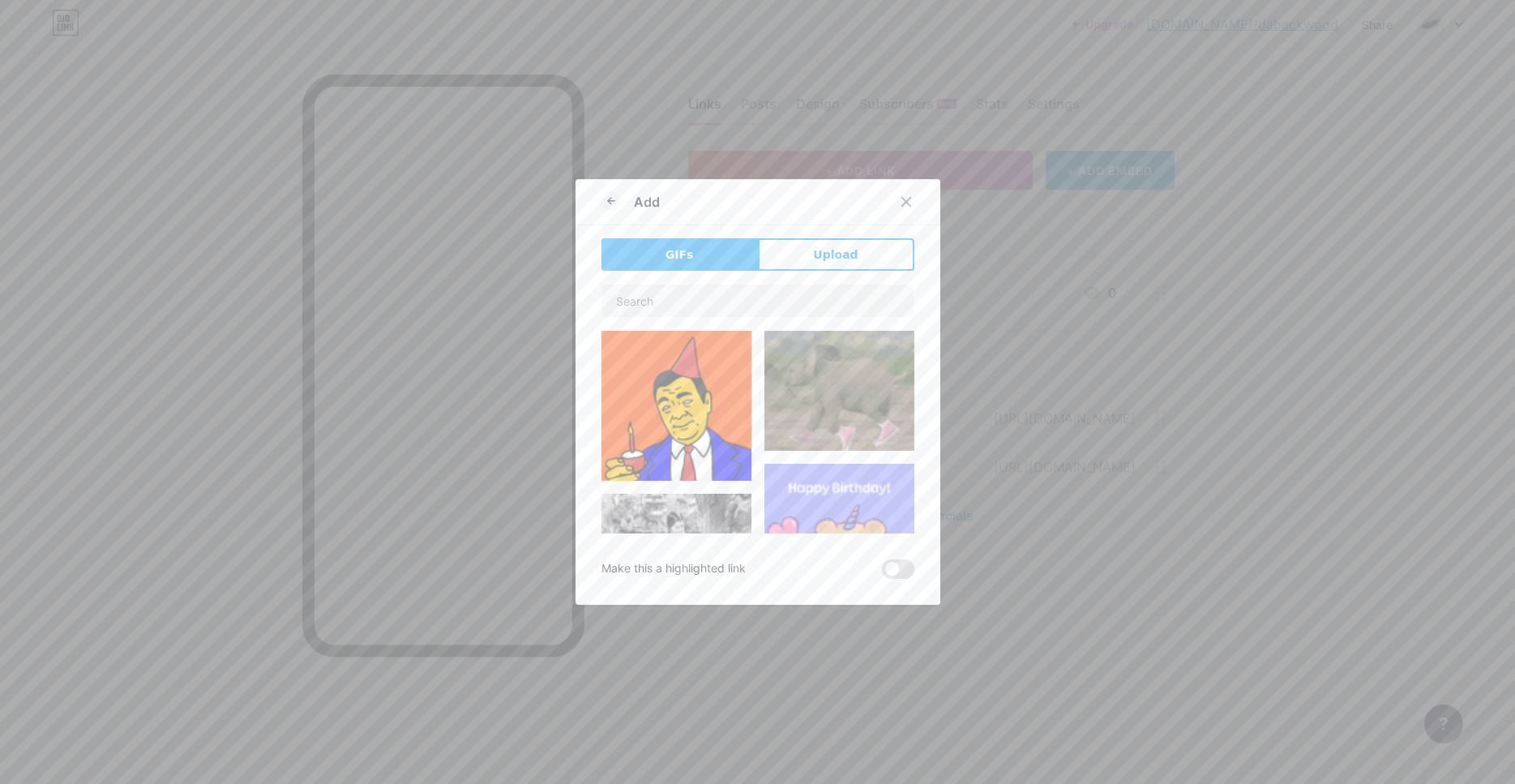
click at [832, 237] on div "Add GIFs Upload Content YouTube Play YouTube video without leaving your page. A…" at bounding box center [758, 392] width 364 height 426
click at [833, 245] on button "Upload" at bounding box center [836, 255] width 157 height 32
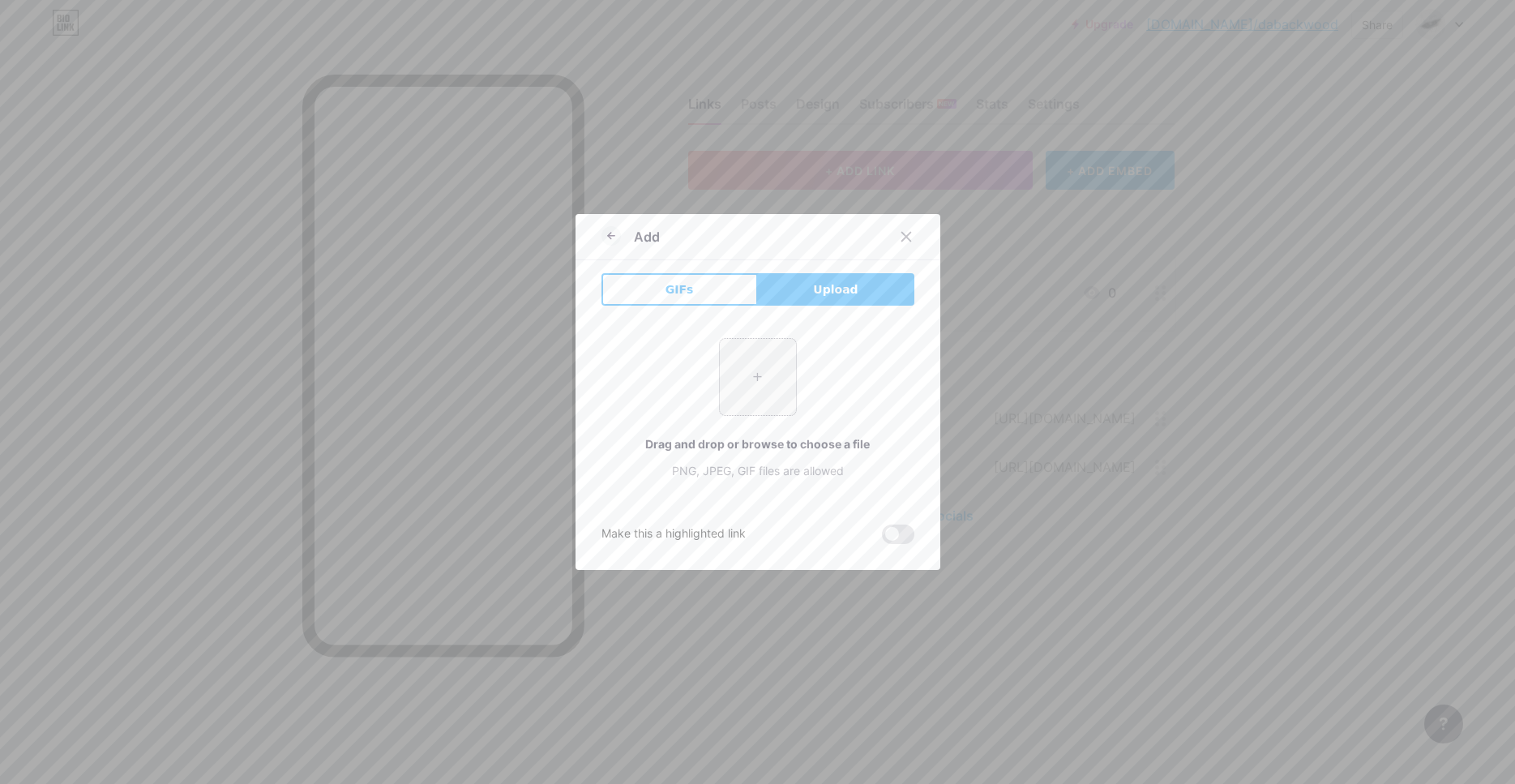
click at [734, 386] on input "file" at bounding box center [757, 376] width 76 height 76
type input "C:\fakepath\sqPYt4xg3Tmgfief66b596e336e7b39e.gif"
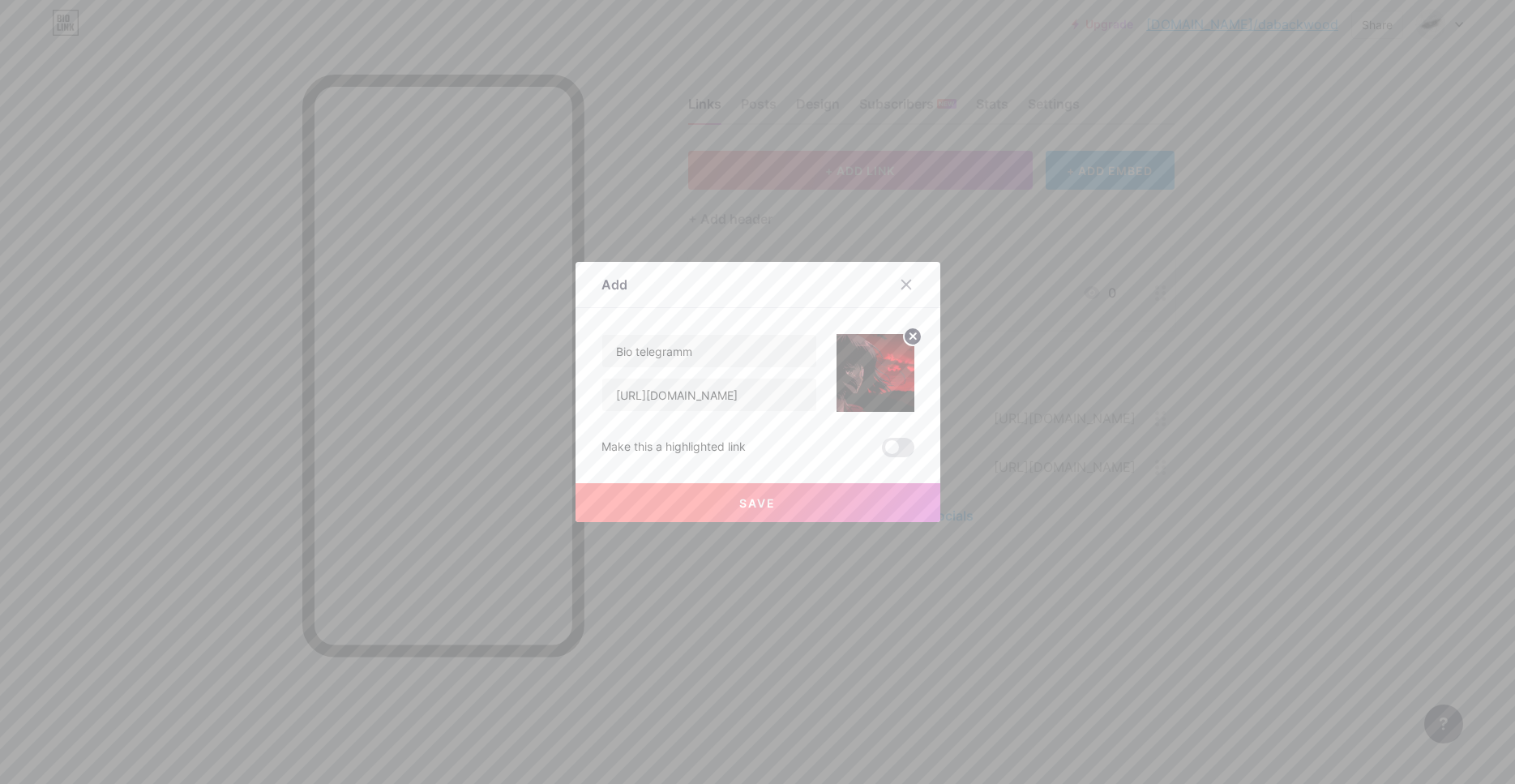
click at [760, 500] on span "Save" at bounding box center [757, 503] width 37 height 14
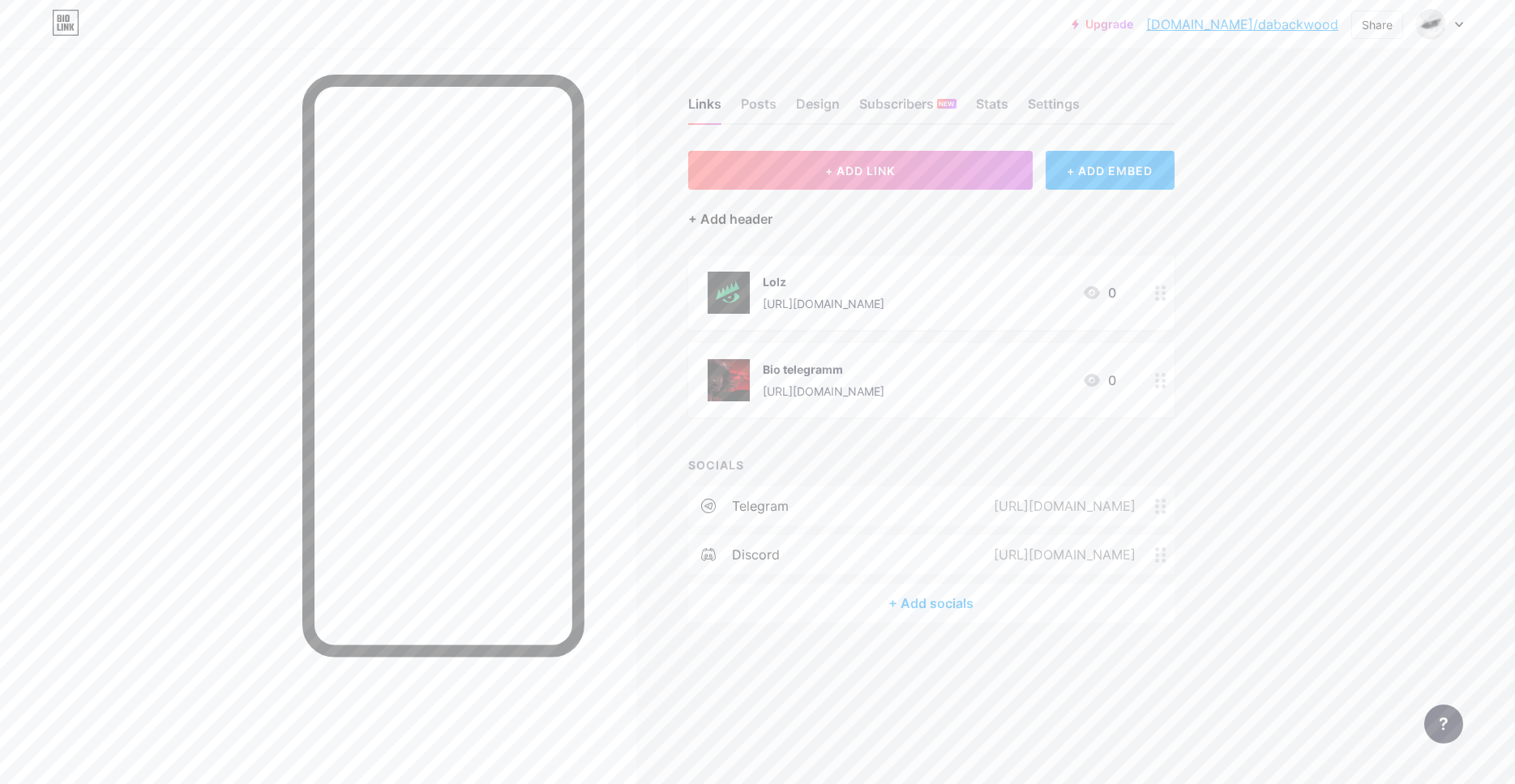
click at [747, 221] on div "+ Add header" at bounding box center [730, 219] width 84 height 20
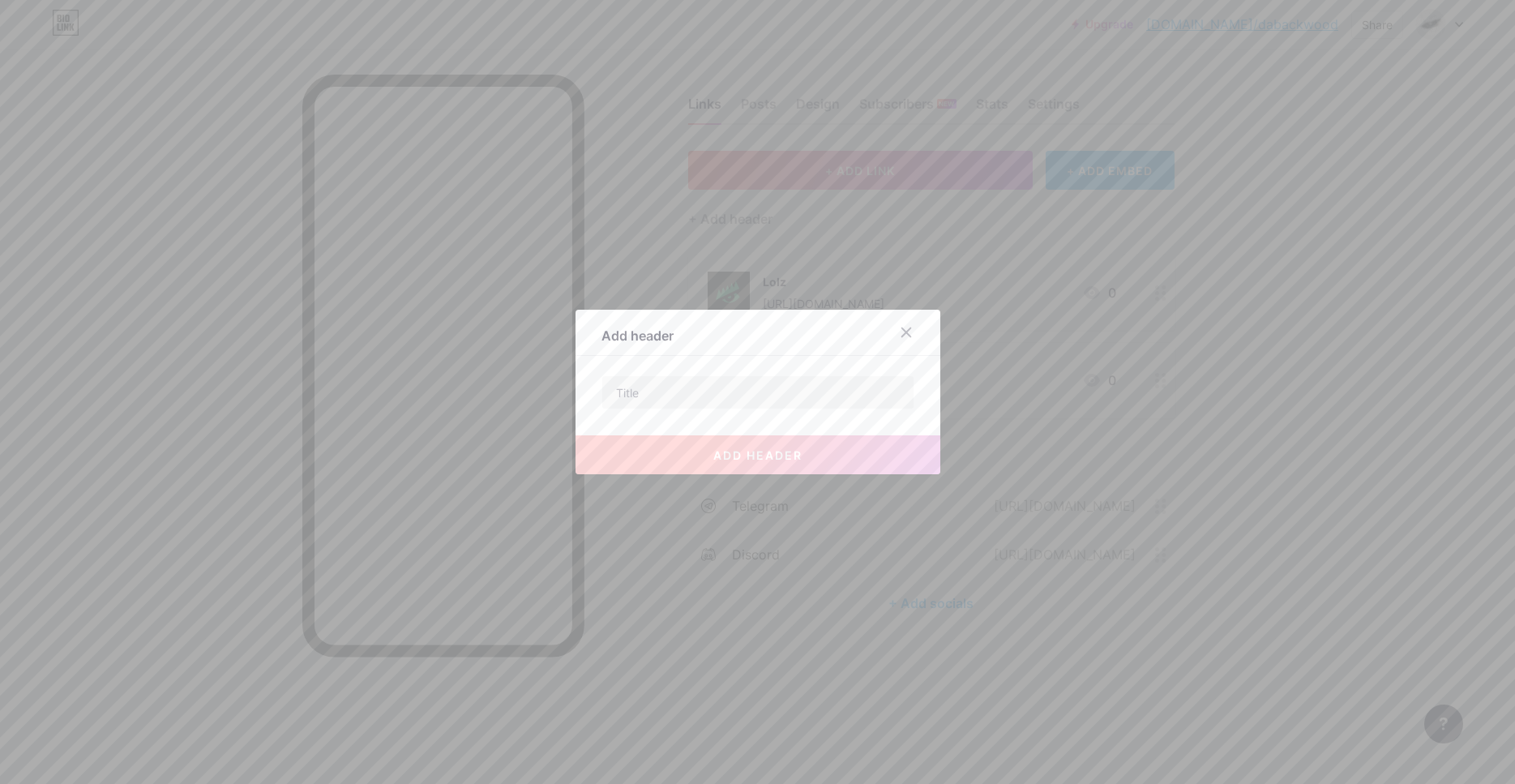
click at [836, 218] on div at bounding box center [757, 392] width 1515 height 784
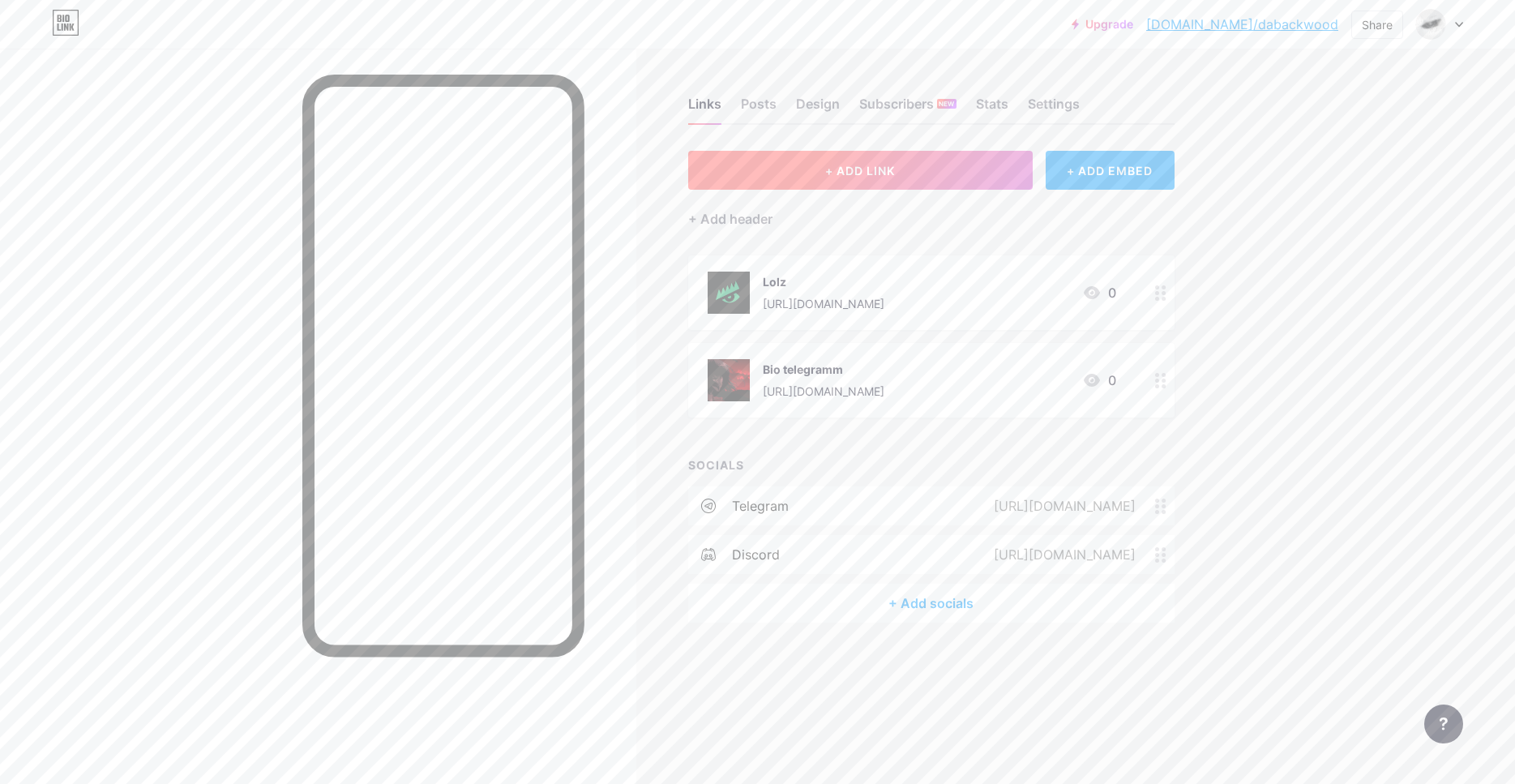
click at [852, 184] on button "+ ADD LINK" at bounding box center [860, 170] width 345 height 39
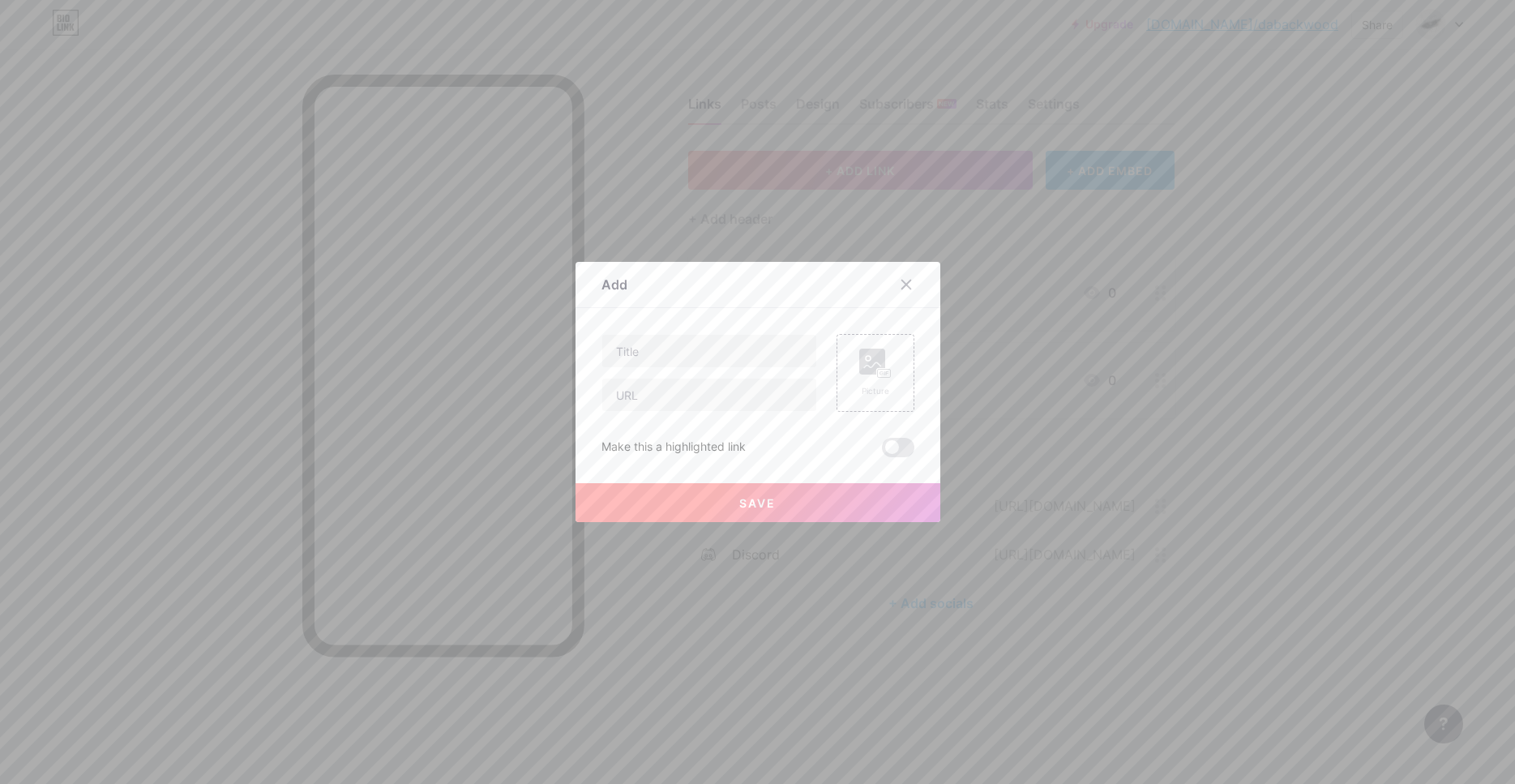
click at [745, 227] on div at bounding box center [757, 392] width 1515 height 784
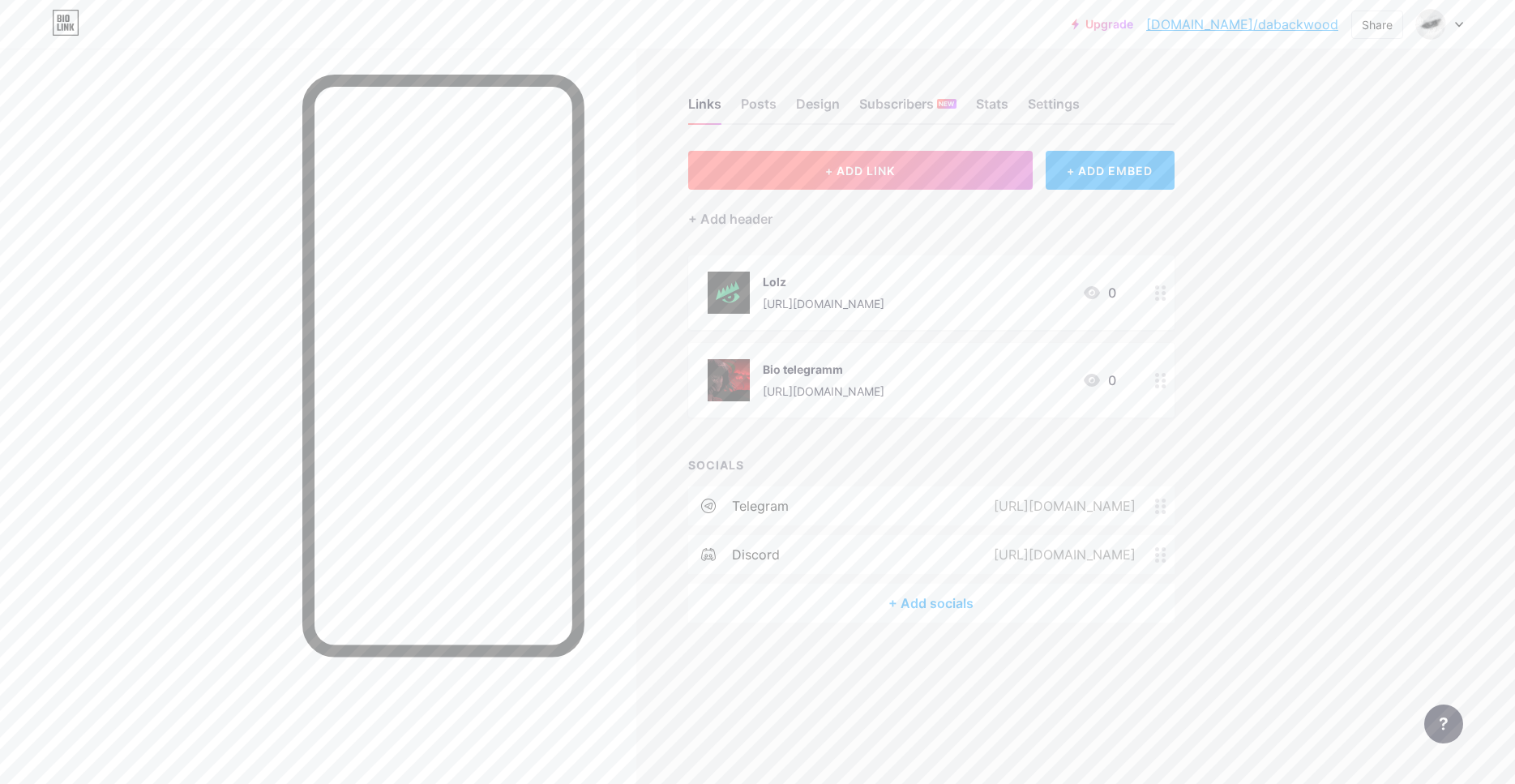
click at [850, 162] on button "+ ADD LINK" at bounding box center [860, 170] width 345 height 39
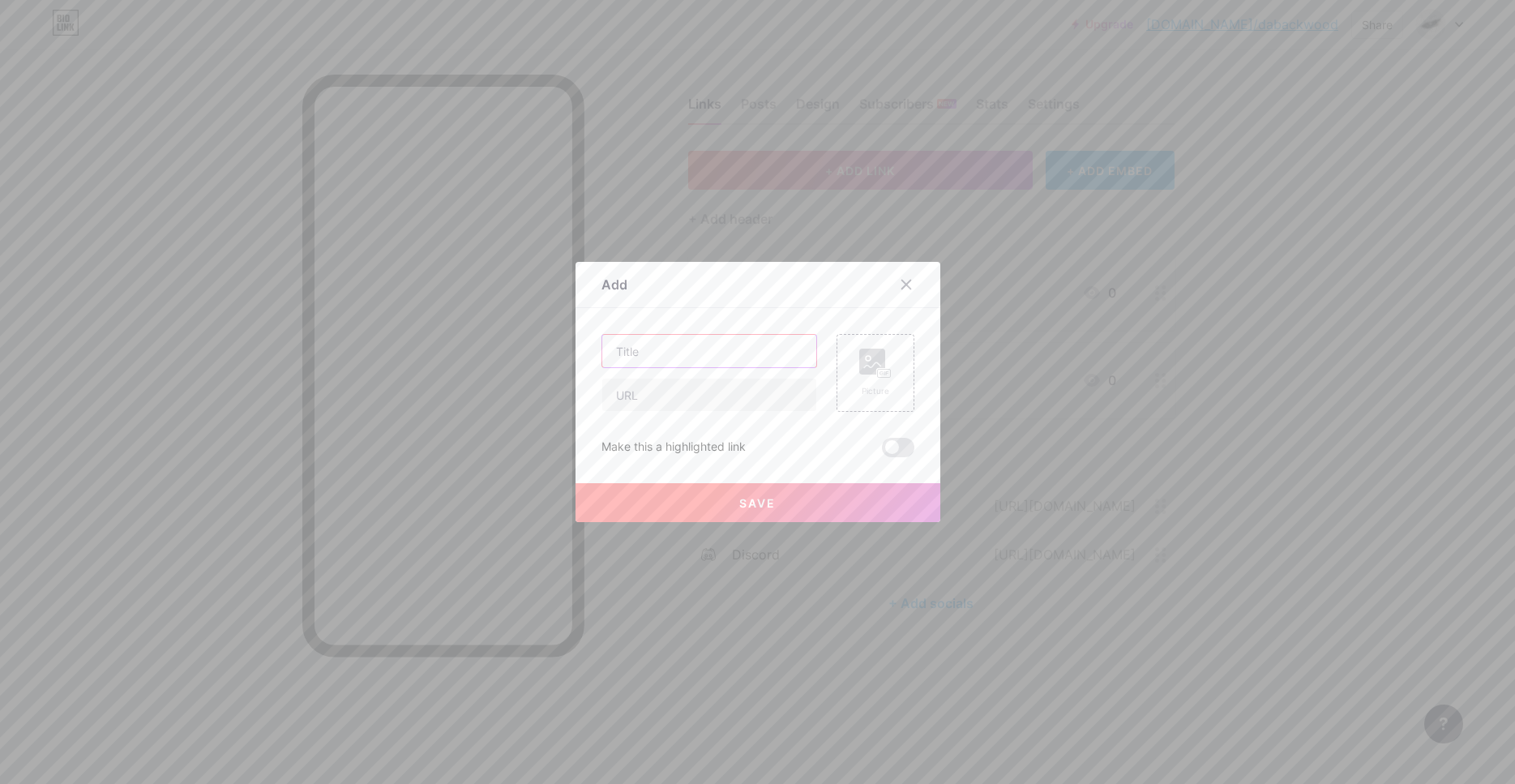
click at [743, 340] on input "text" at bounding box center [709, 351] width 214 height 32
type input "[PERSON_NAME]"
type input "Tgk"
click at [716, 403] on input "text" at bounding box center [709, 395] width 214 height 32
paste input "[URL][DOMAIN_NAME]"
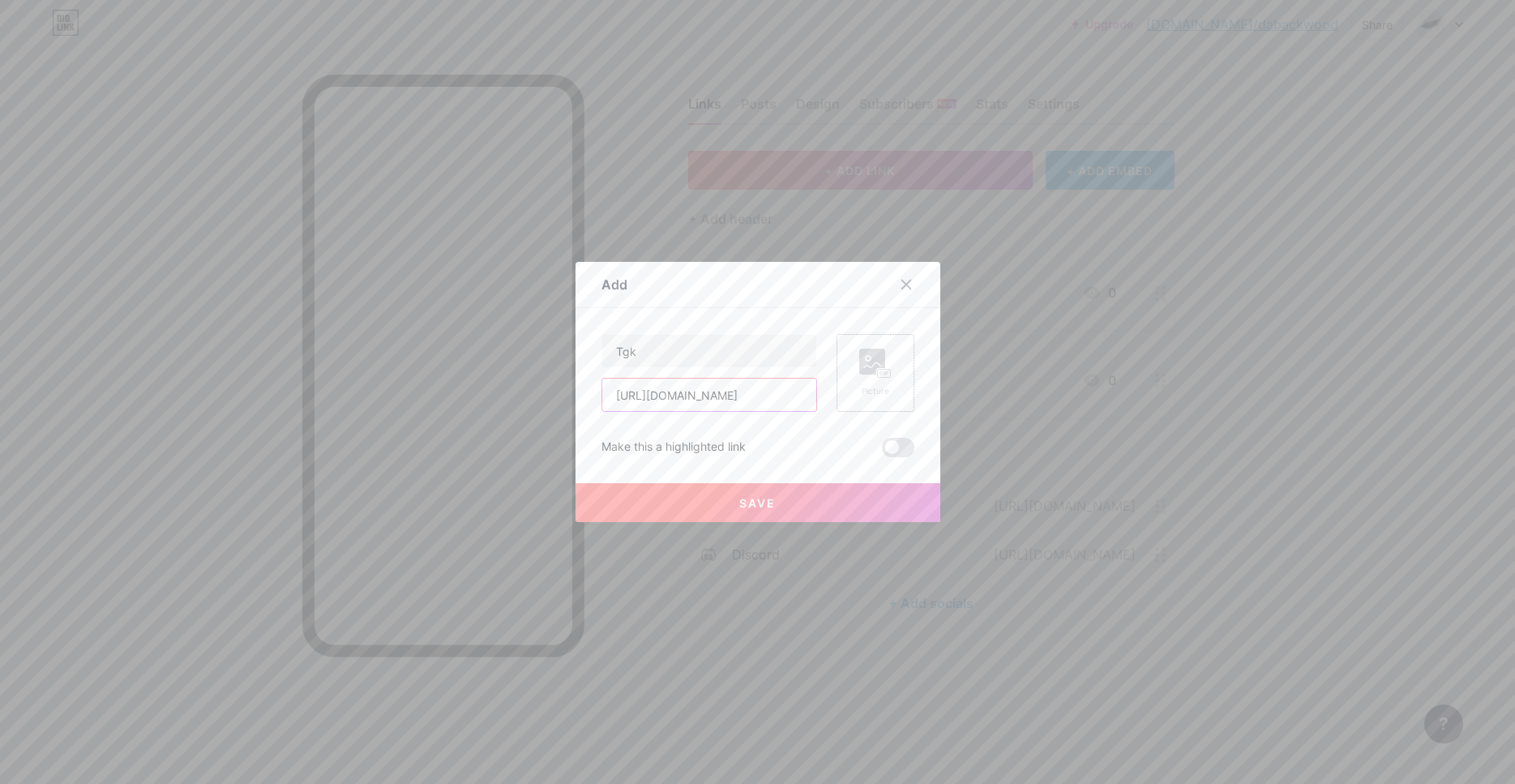
type input "[URL][DOMAIN_NAME]"
click at [872, 393] on div "Picture" at bounding box center [875, 391] width 32 height 12
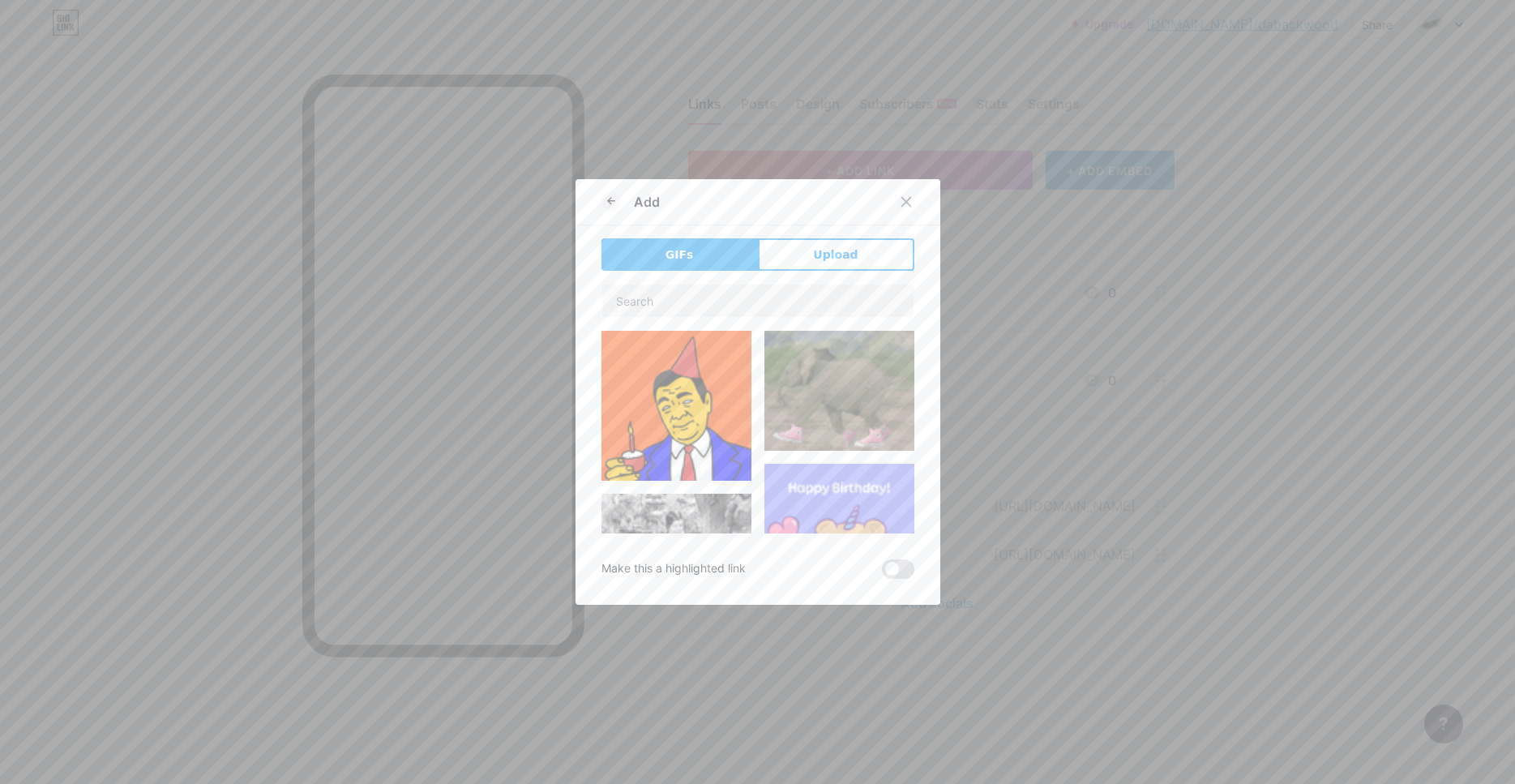
click at [832, 279] on div "GIFs Upload Content YouTube Play YouTube video without leaving your page. ADD V…" at bounding box center [757, 409] width 313 height 340
click at [829, 262] on span "Upload" at bounding box center [835, 255] width 44 height 17
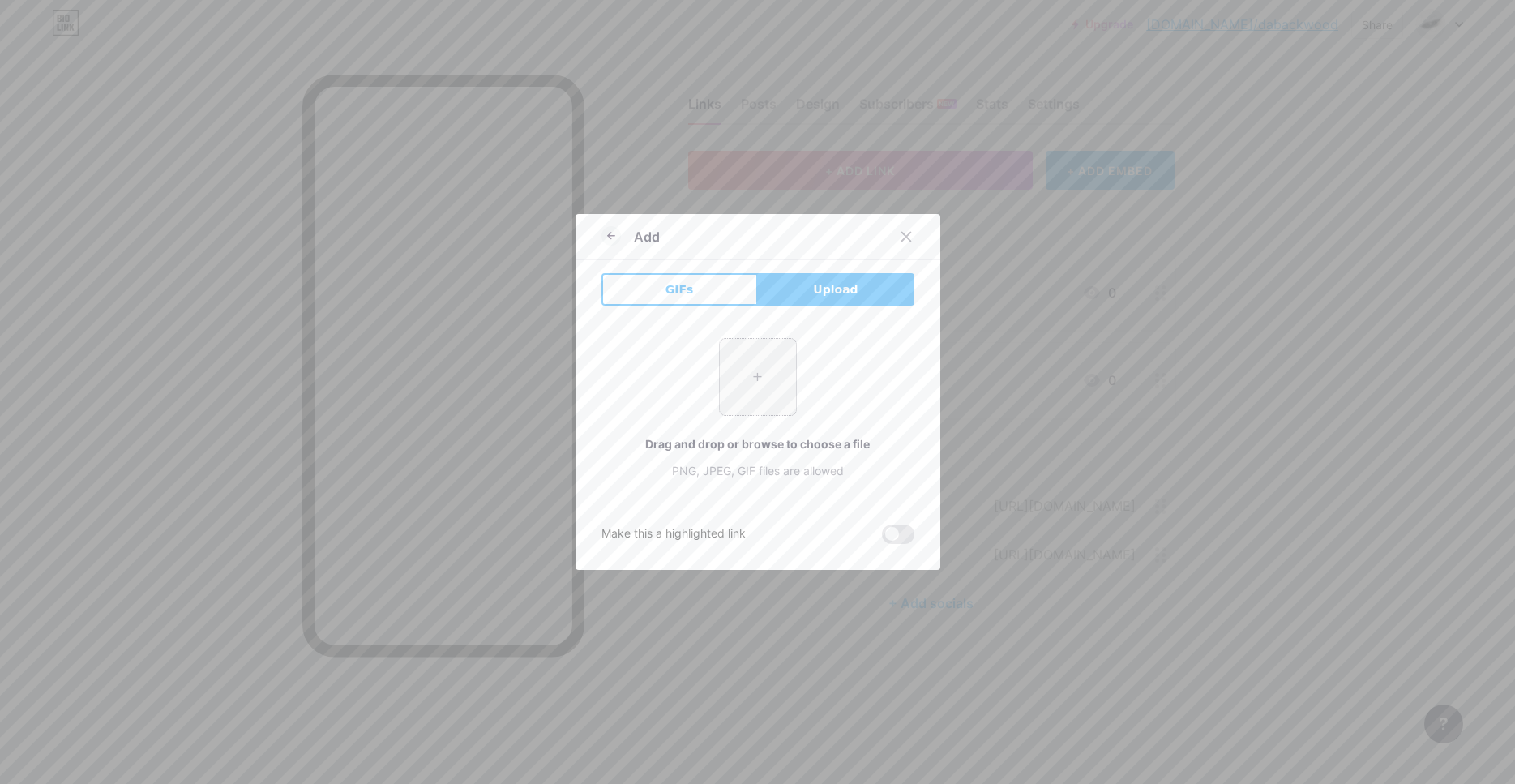
click at [742, 390] on input "file" at bounding box center [757, 376] width 76 height 76
type input "C:\fakepath\photo_2025-06-20_13-28-53.jpg"
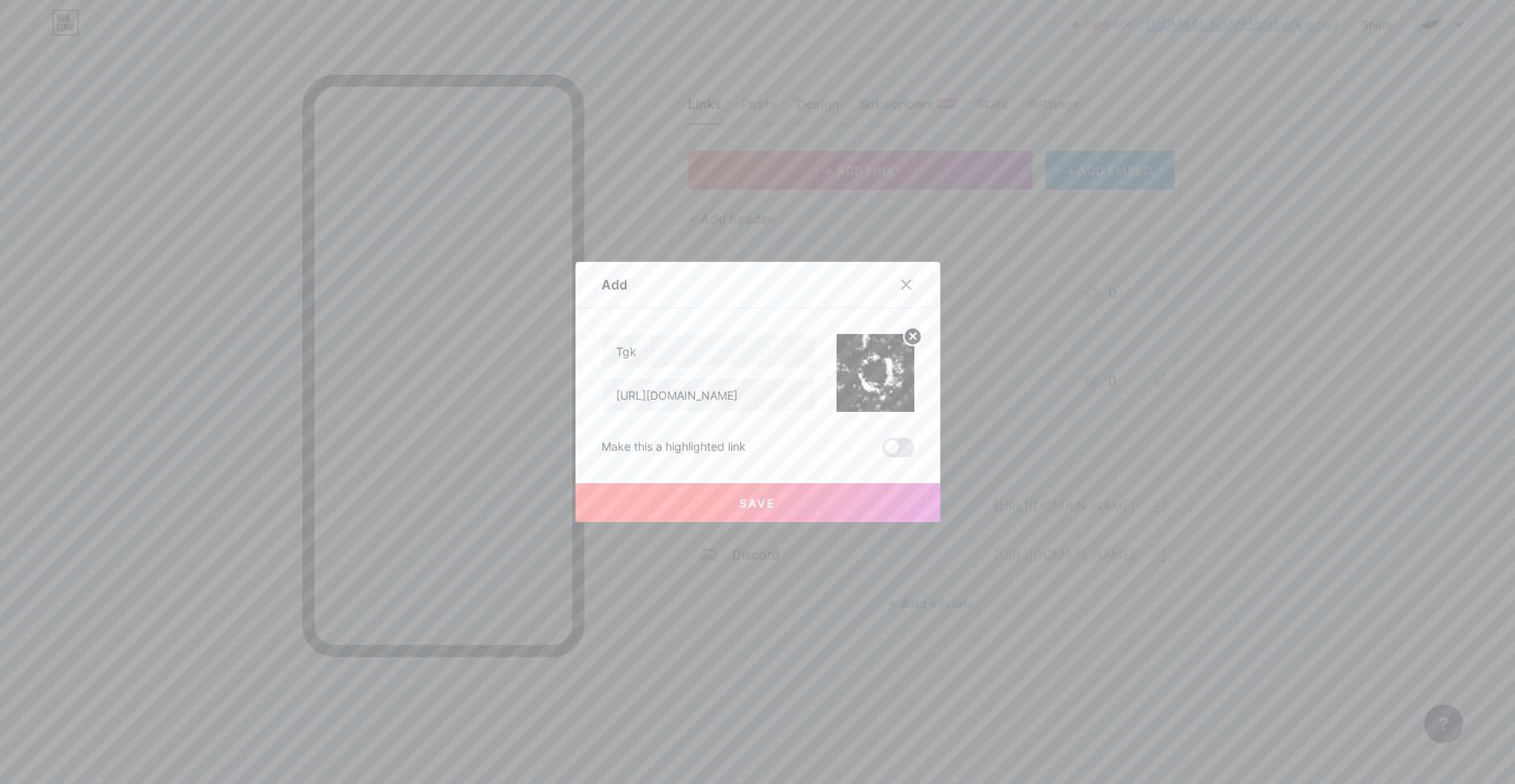
click at [841, 502] on button "Save" at bounding box center [758, 502] width 364 height 39
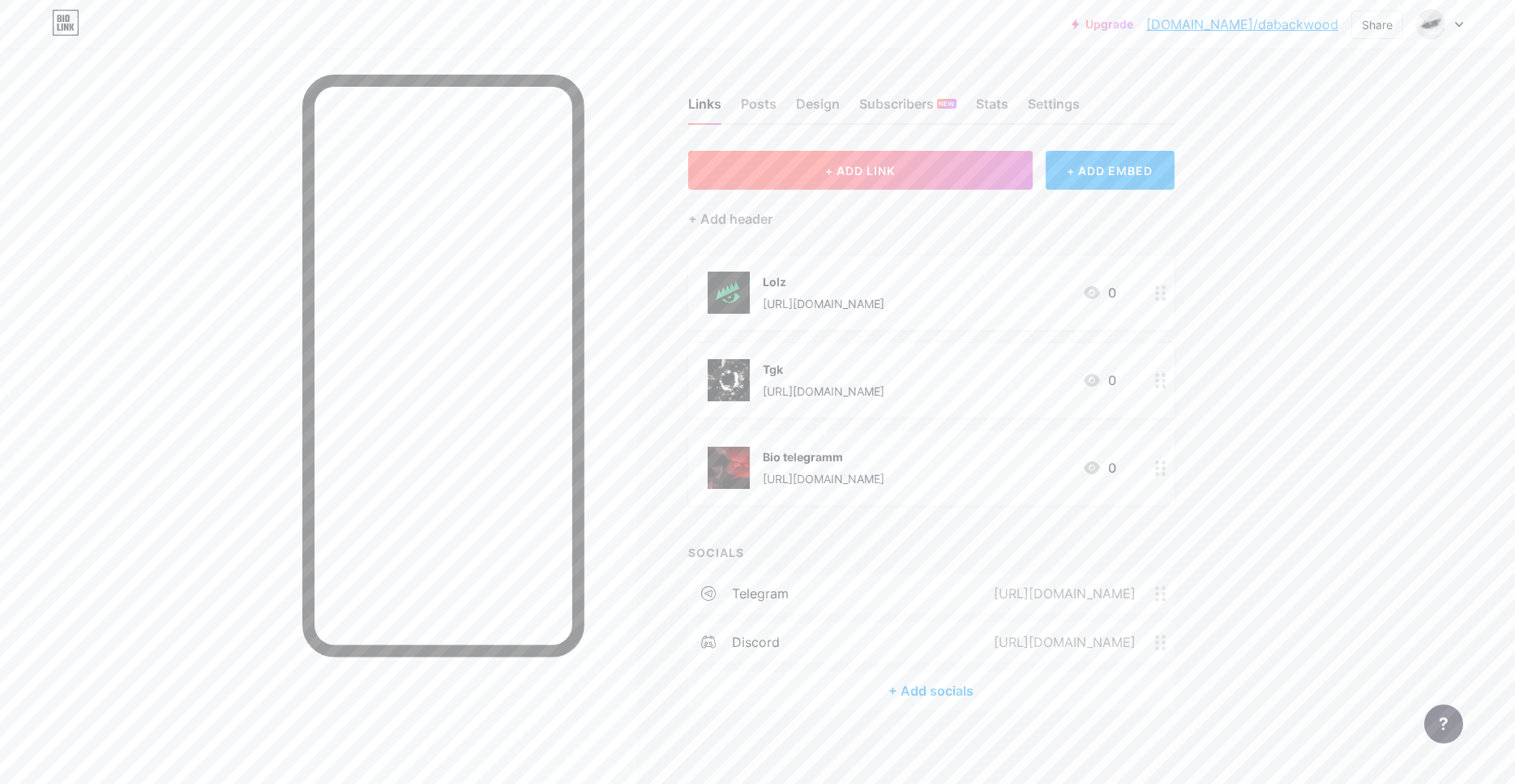
click at [913, 165] on button "+ ADD LINK" at bounding box center [860, 170] width 345 height 39
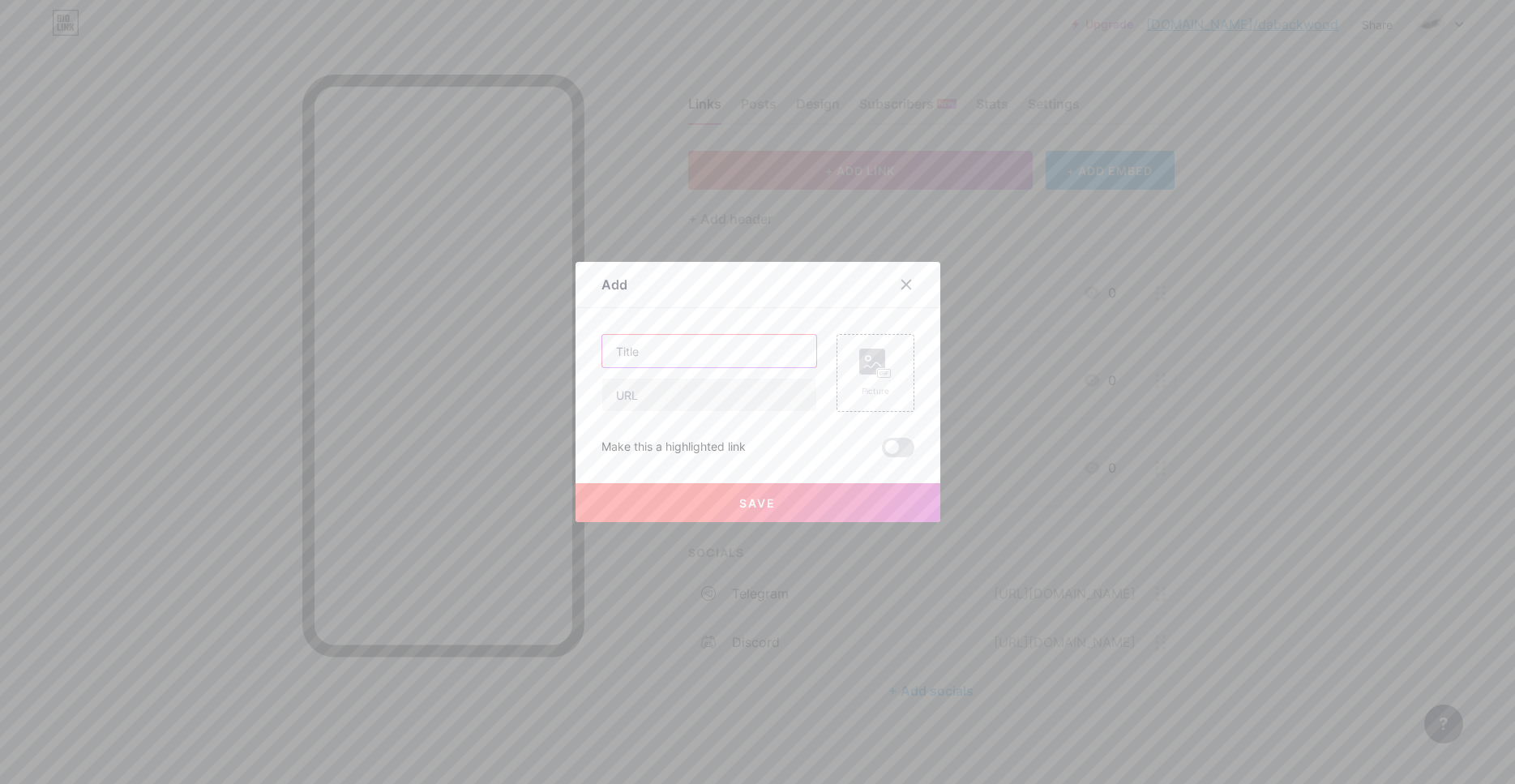
click at [692, 348] on input "text" at bounding box center [709, 351] width 214 height 32
type input "Ы"
type input "SafeDeal"
click at [719, 397] on input "text" at bounding box center [709, 395] width 214 height 32
paste input "[URL][DOMAIN_NAME]"
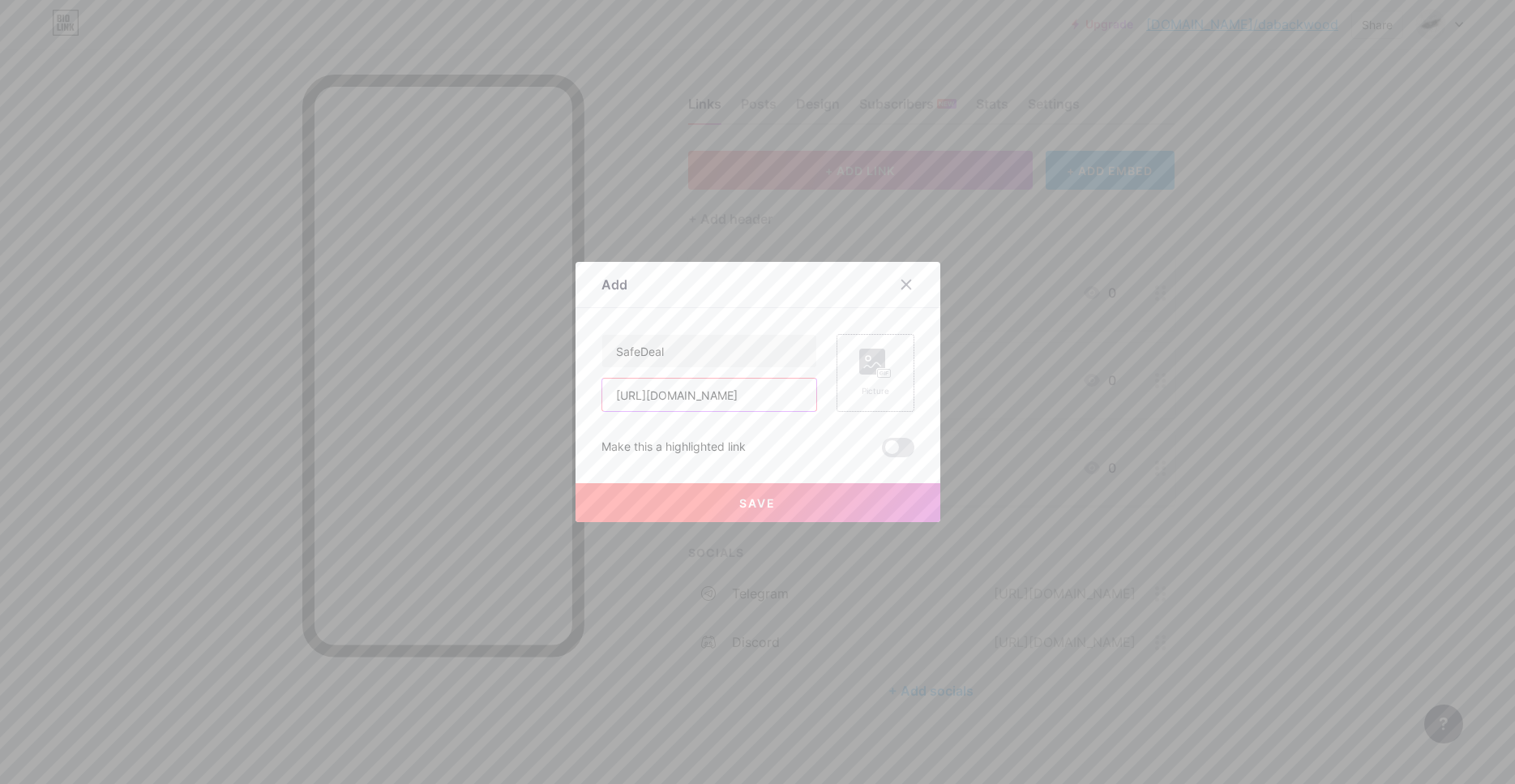
type input "[URL][DOMAIN_NAME]"
click at [868, 375] on icon at bounding box center [875, 363] width 32 height 30
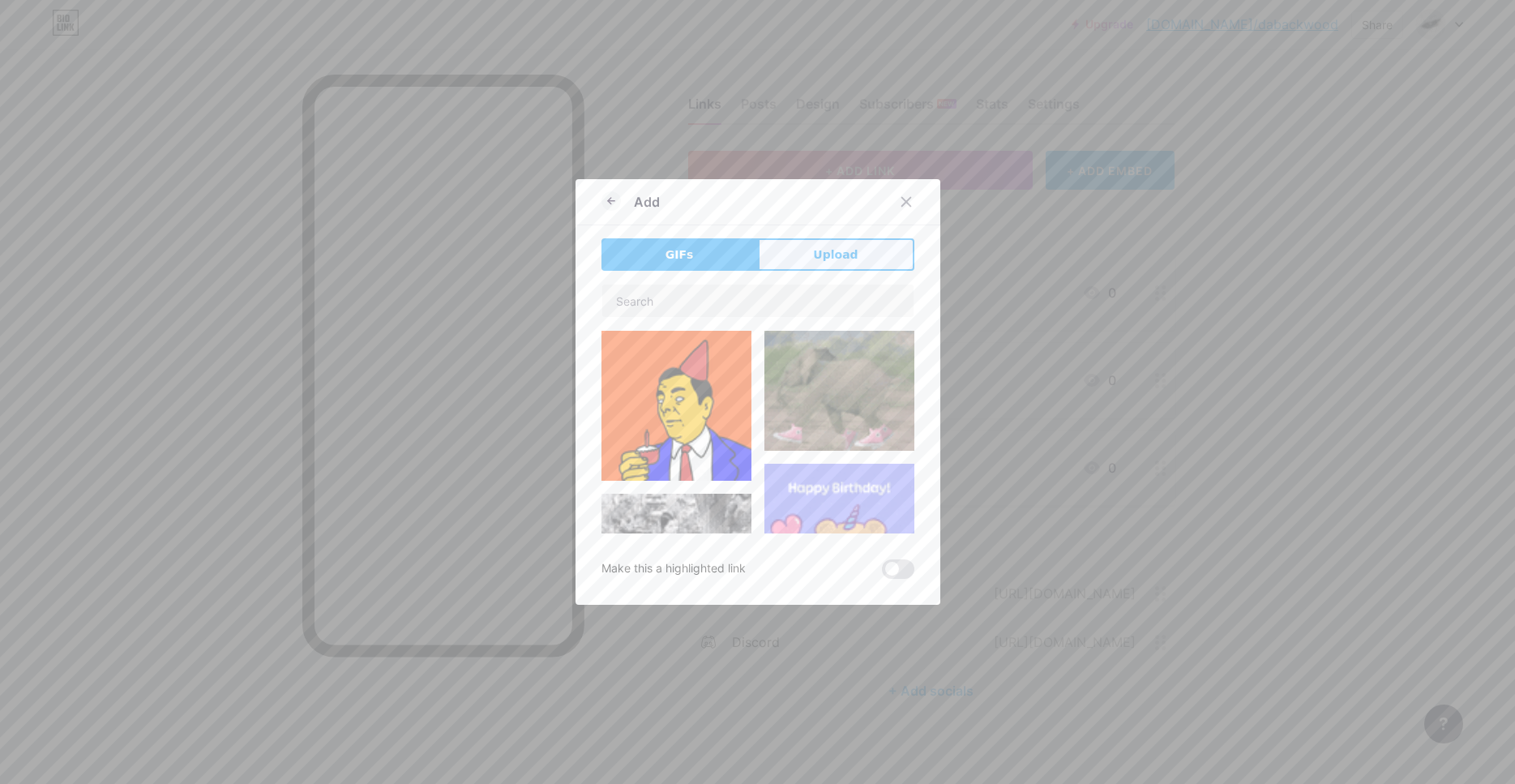
click at [823, 242] on div "Add GIFs Upload Content YouTube Play YouTube video without leaving your page. A…" at bounding box center [758, 392] width 364 height 426
click at [838, 250] on span "Upload" at bounding box center [835, 255] width 44 height 17
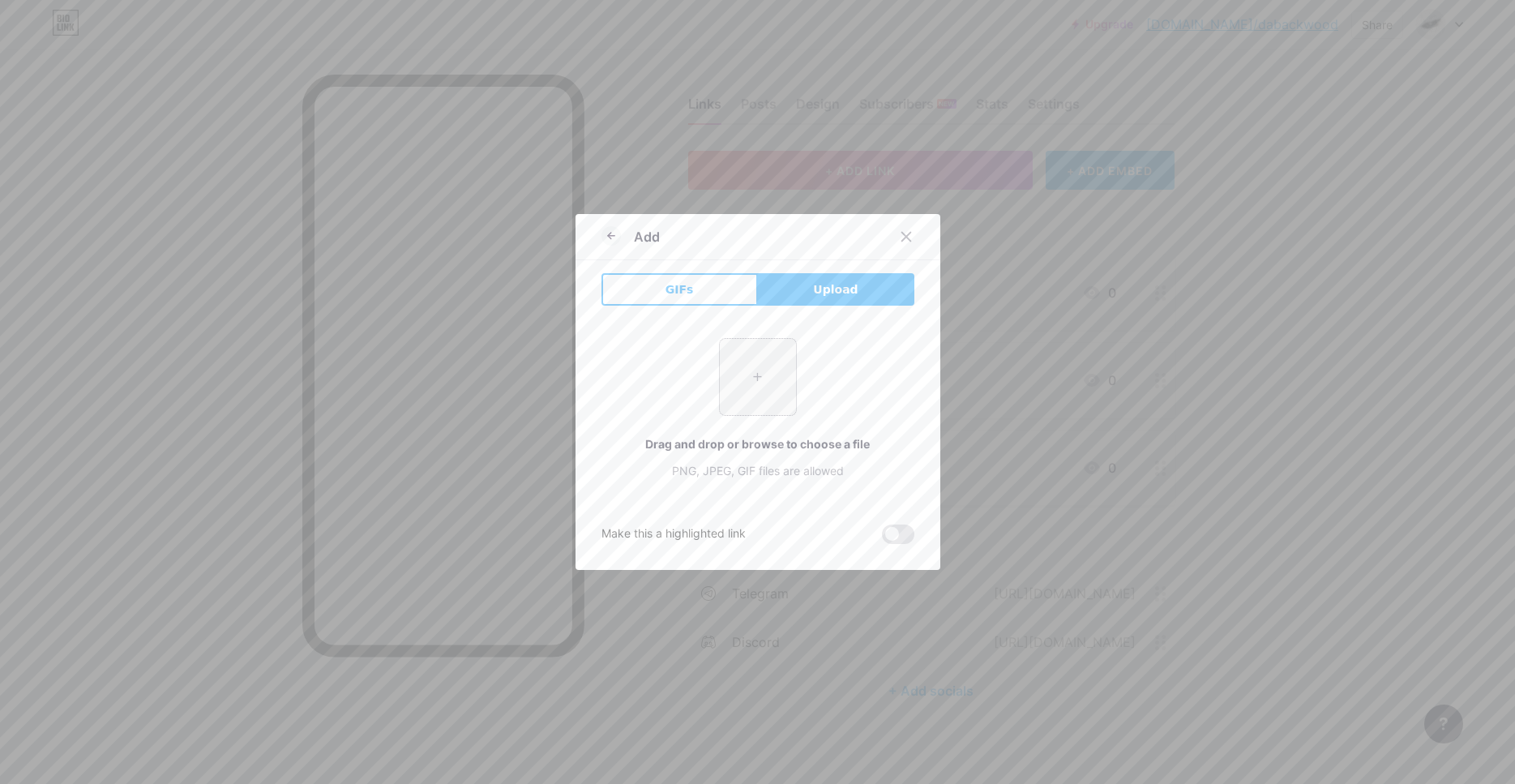
click at [738, 362] on input "file" at bounding box center [757, 376] width 76 height 76
type input "C:\fakepath\GhK43flXL_BJg0bpdfZaF0z8Azx_hqvOZ4ORyLcGFpcfS3k_pq1Q5ZI0J905GmzcCMo…"
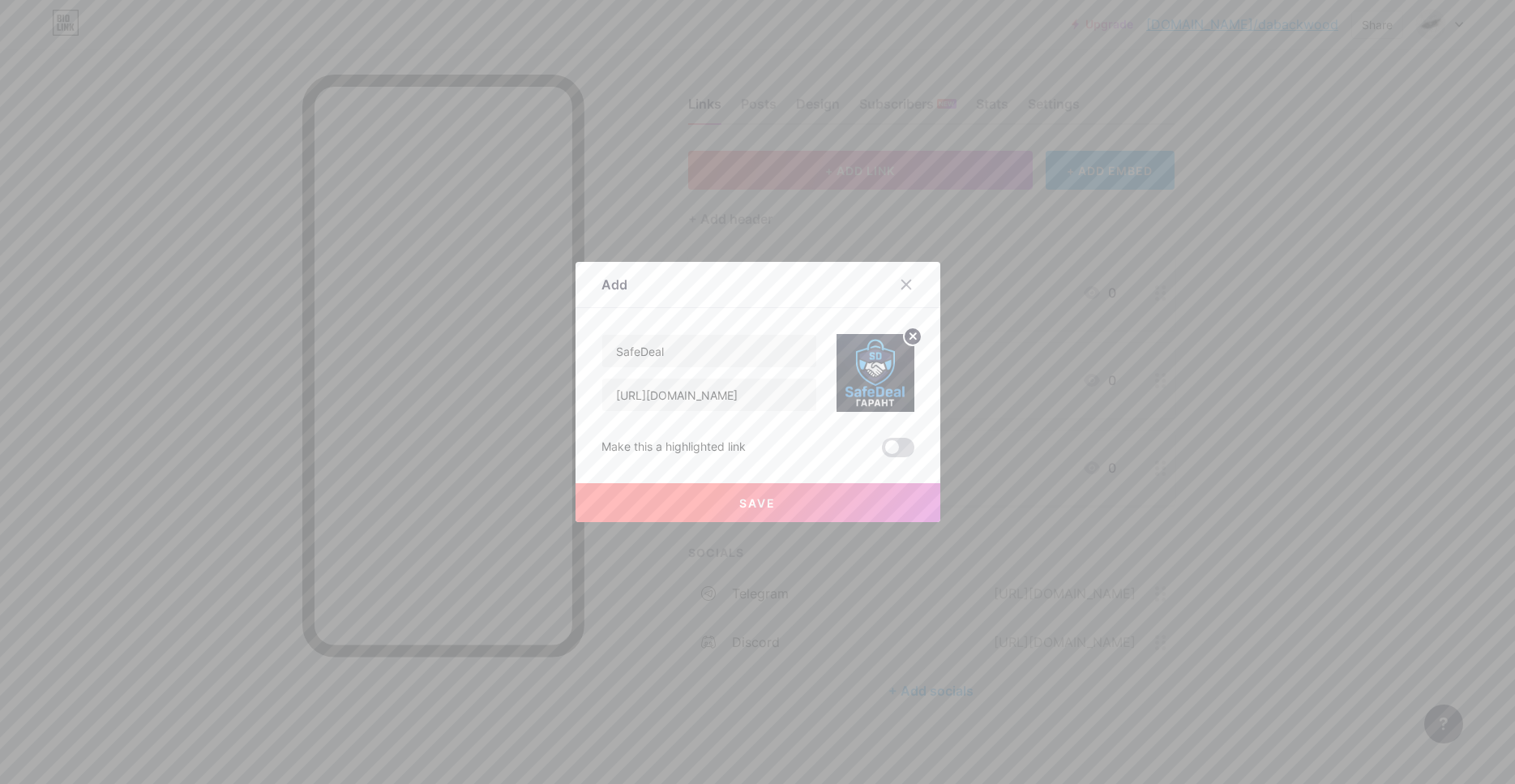
click at [904, 442] on span at bounding box center [898, 447] width 32 height 20
click at [882, 451] on input "checkbox" at bounding box center [882, 451] width 0 height 0
click at [857, 506] on button "Save" at bounding box center [758, 502] width 364 height 39
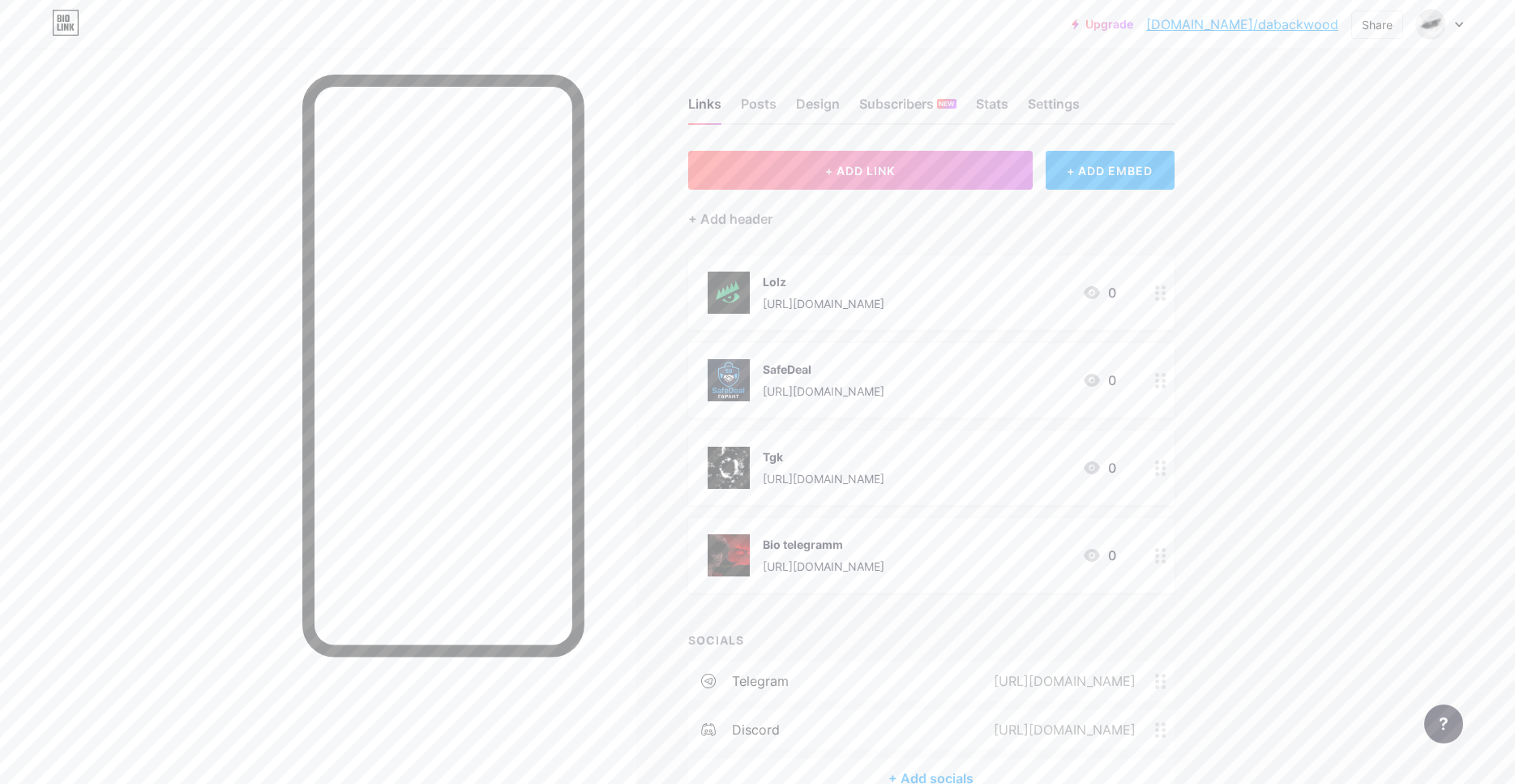
drag, startPoint x: 678, startPoint y: 215, endPoint x: 713, endPoint y: 216, distance: 35.0
click at [679, 215] on div "Links Posts Design Subscribers NEW Stats Settings + ADD LINK + ADD EMBED + Add …" at bounding box center [621, 463] width 1242 height 830
click at [713, 216] on div "+ Add header" at bounding box center [730, 219] width 84 height 20
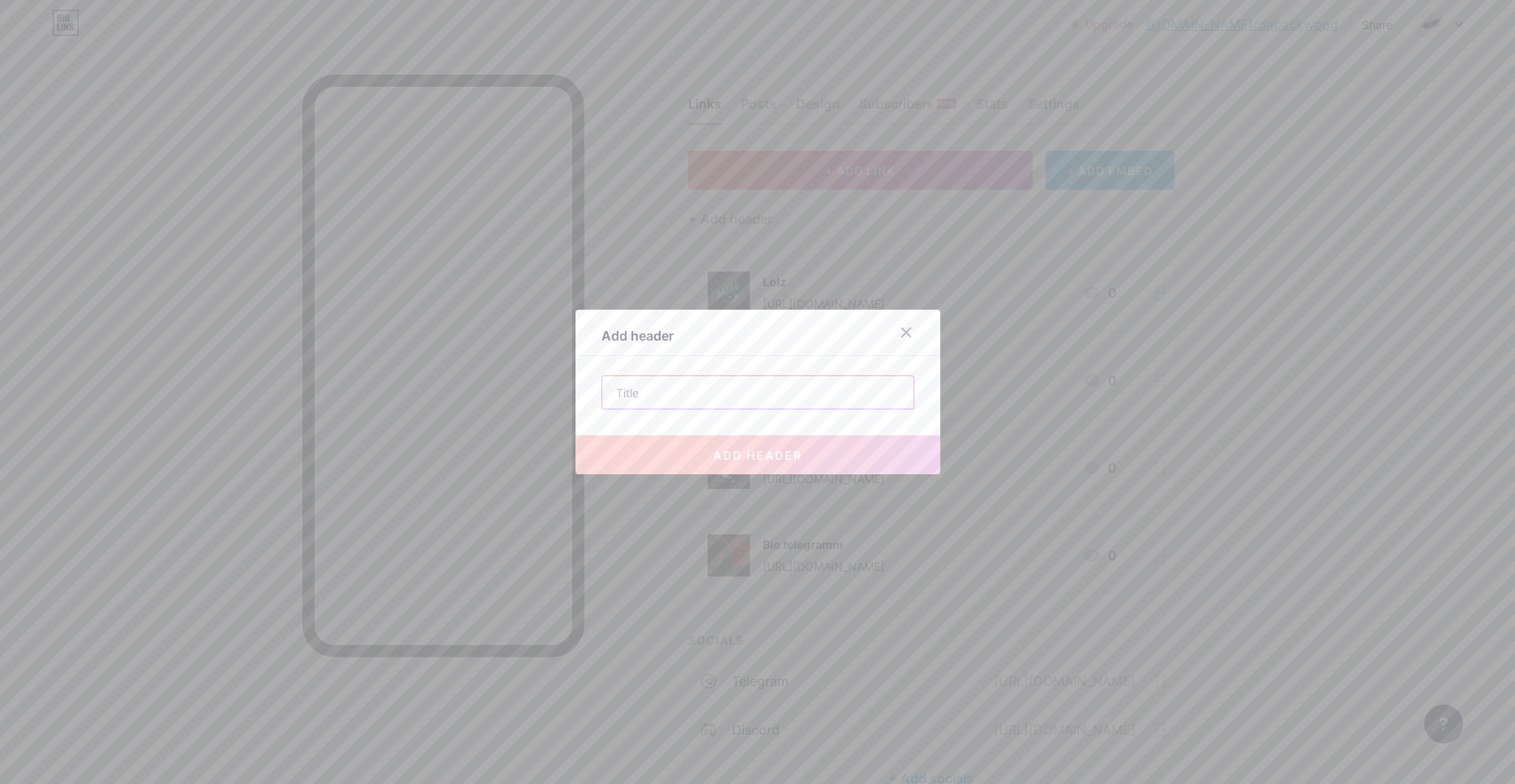
click at [692, 394] on input "text" at bounding box center [758, 392] width 312 height 32
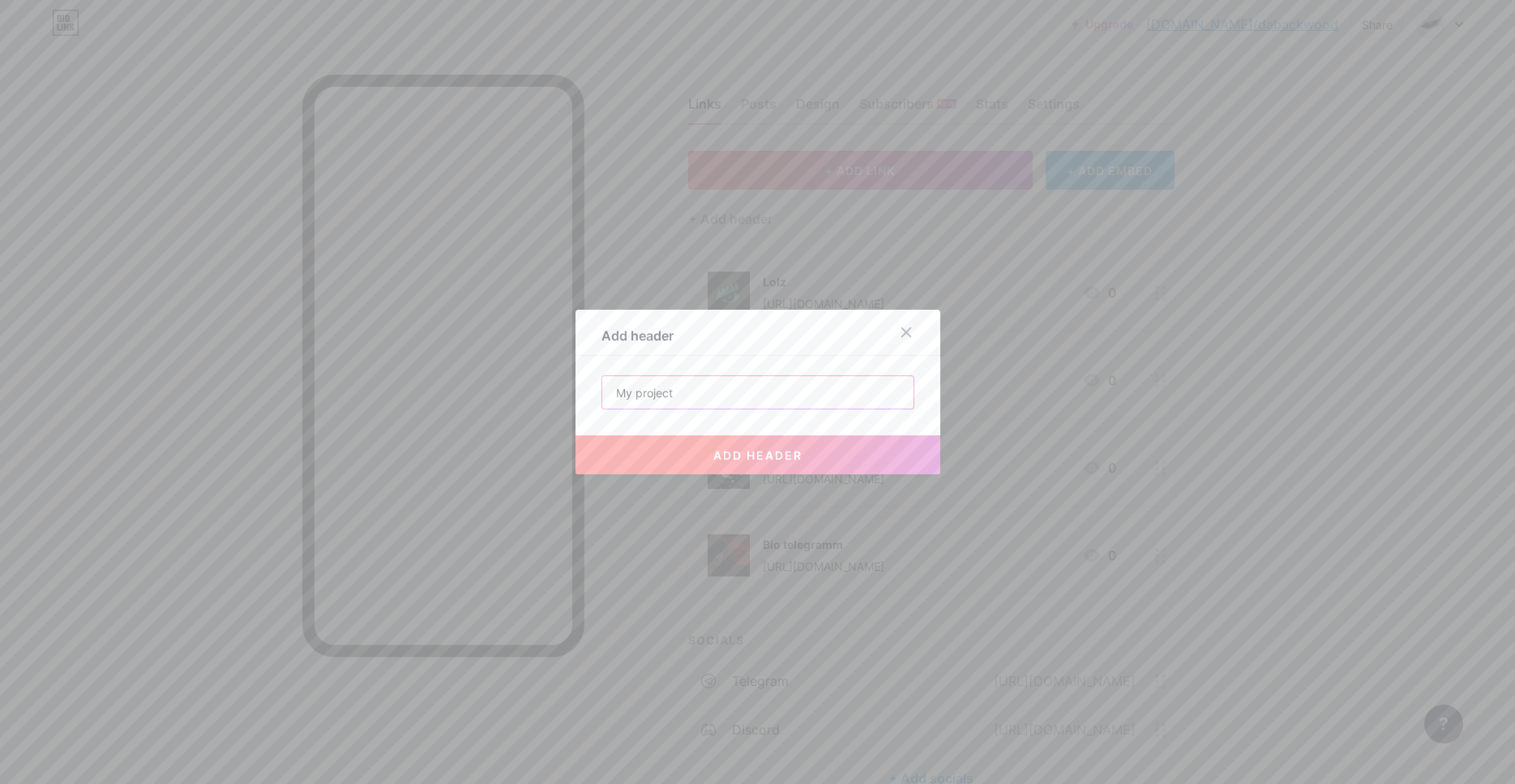
type input "My project"
click at [762, 448] on span "add header" at bounding box center [758, 455] width 89 height 14
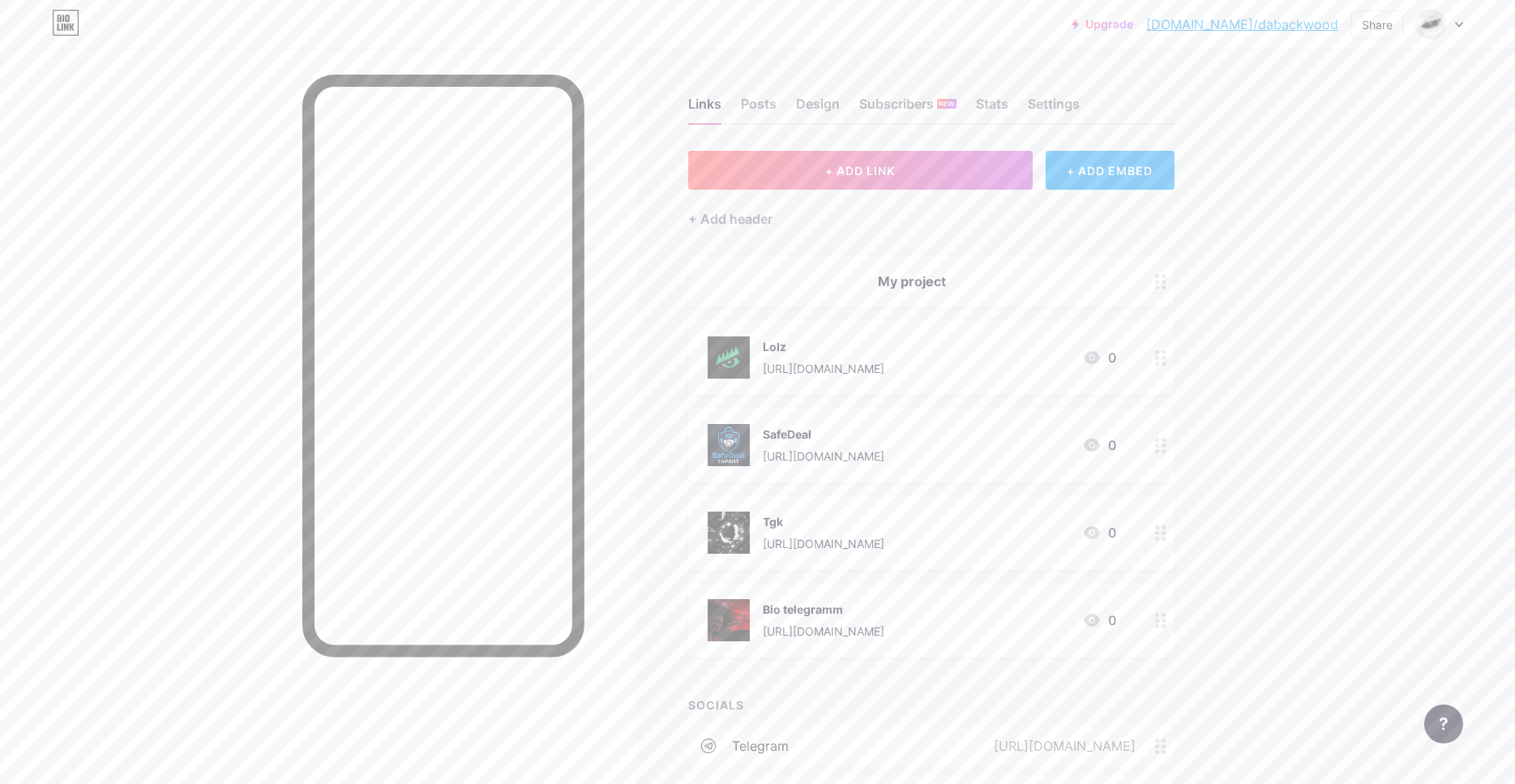
click at [1278, 26] on link "[DOMAIN_NAME]/dabackwood" at bounding box center [1242, 24] width 192 height 20
click at [803, 106] on div "Design" at bounding box center [818, 108] width 43 height 29
click at [820, 104] on div "Design" at bounding box center [818, 108] width 43 height 29
click at [820, 103] on div "Design" at bounding box center [818, 108] width 43 height 29
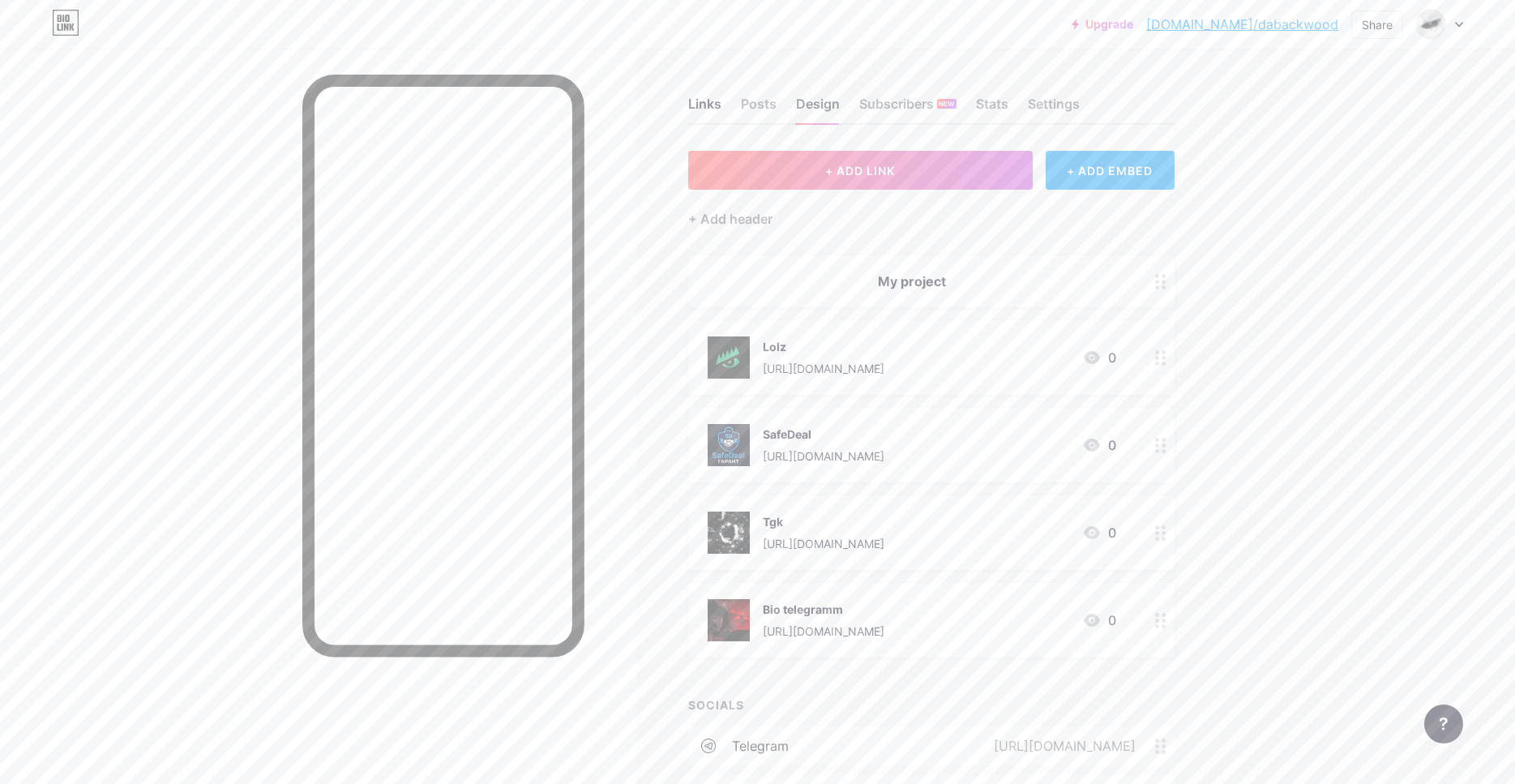
click at [820, 103] on div "Design" at bounding box center [818, 108] width 43 height 29
click at [814, 110] on div "Design" at bounding box center [818, 108] width 43 height 29
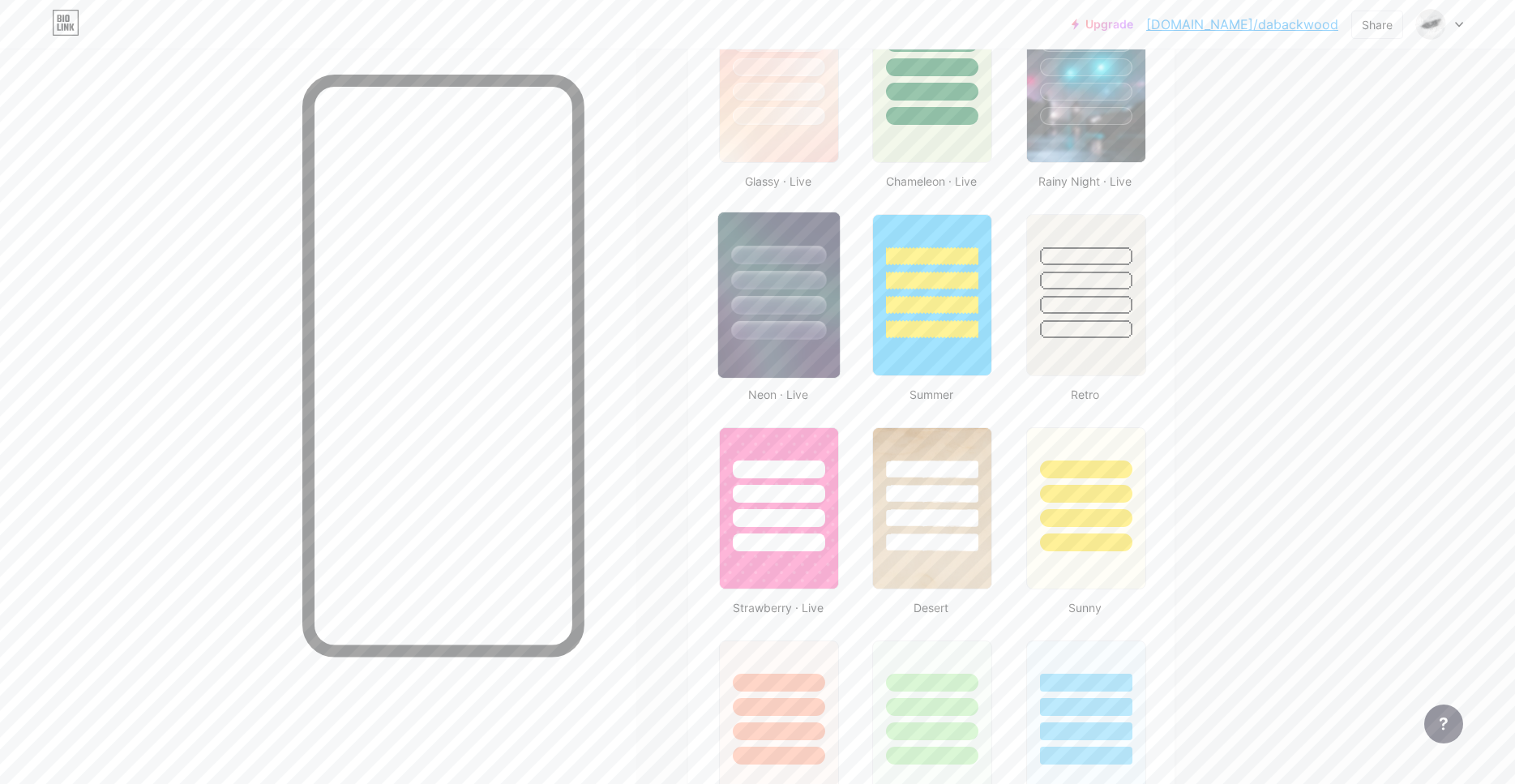
scroll to position [744, 0]
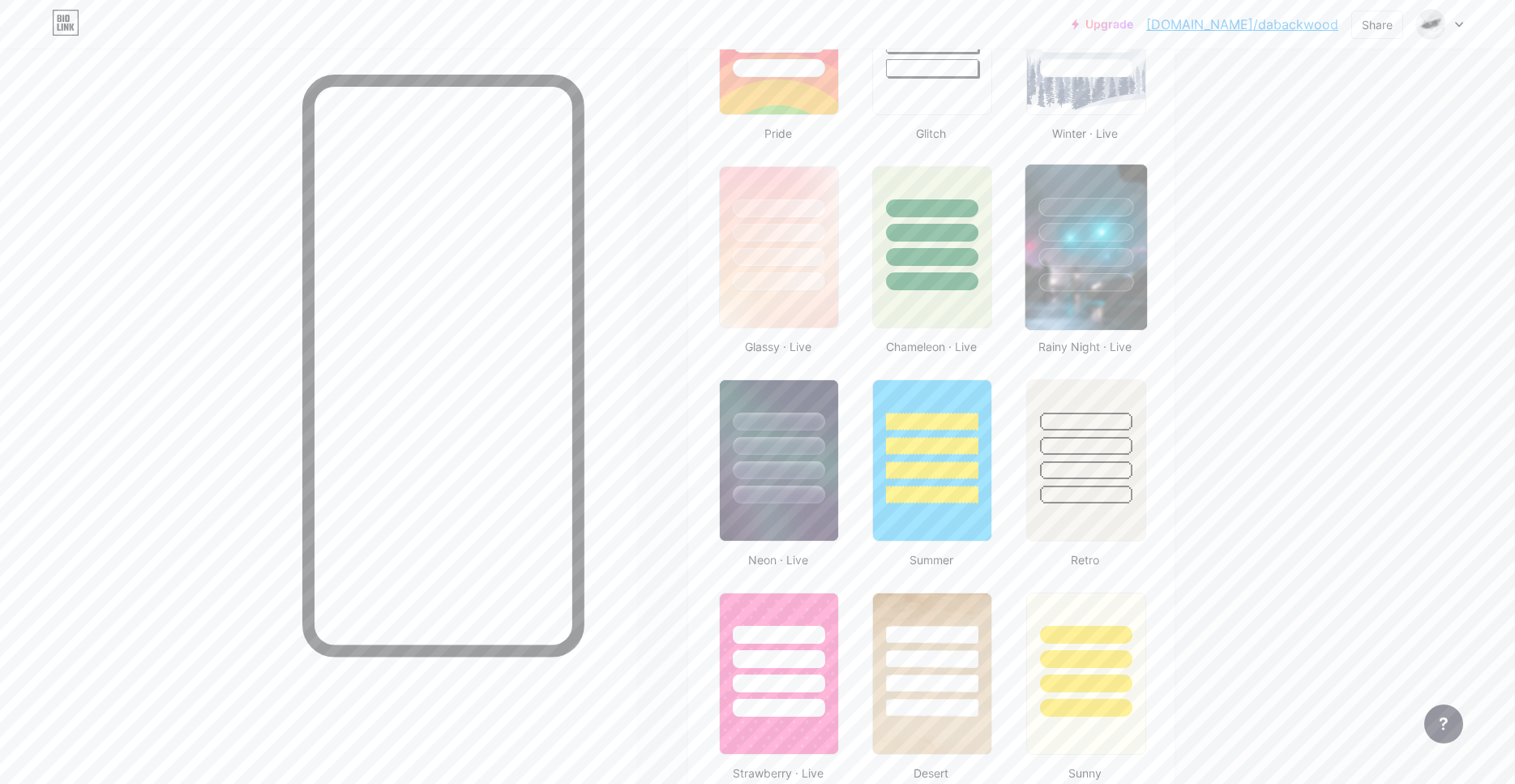
click at [1078, 281] on div at bounding box center [1086, 283] width 95 height 19
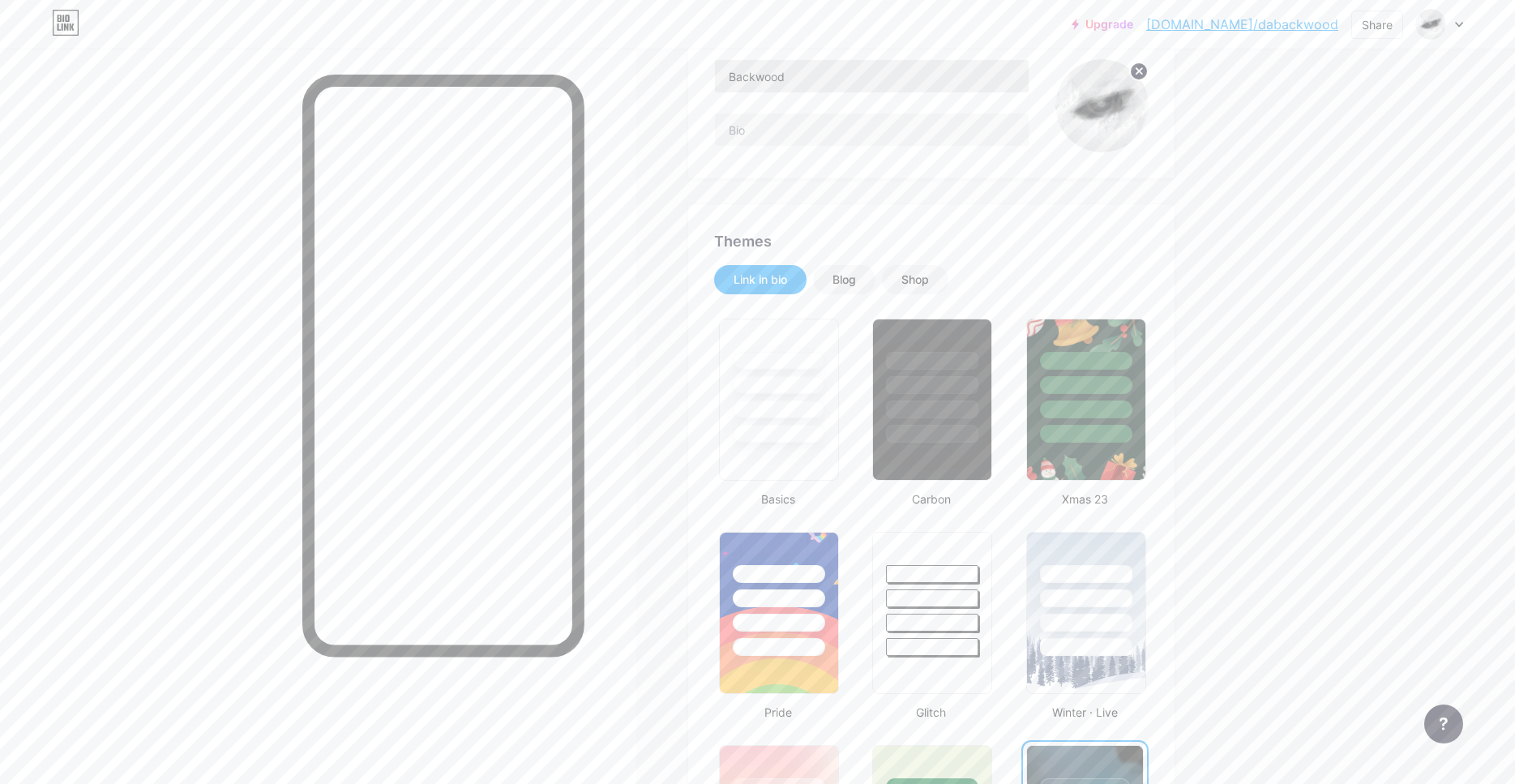
scroll to position [0, 0]
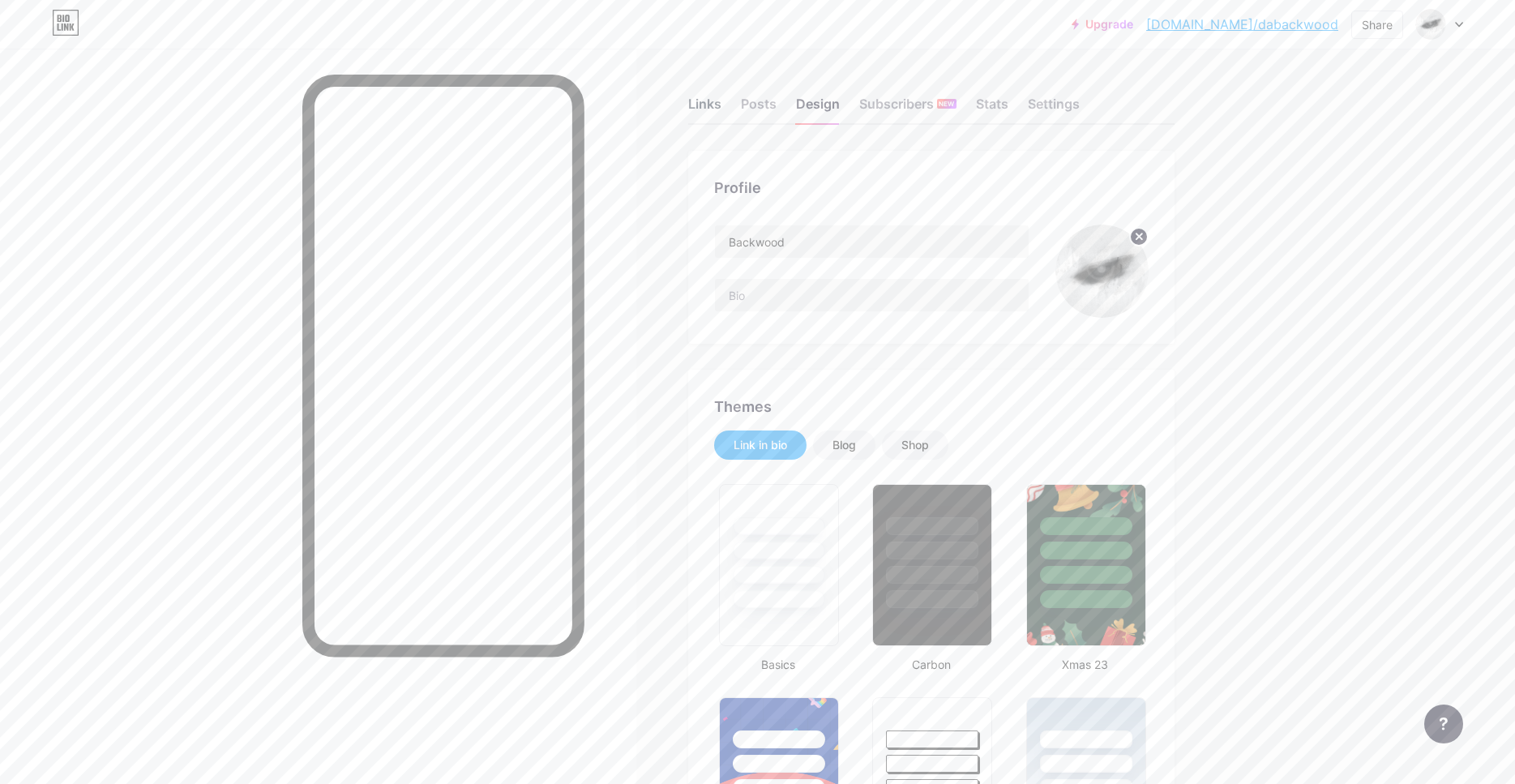
click at [714, 109] on div "Links" at bounding box center [704, 108] width 33 height 29
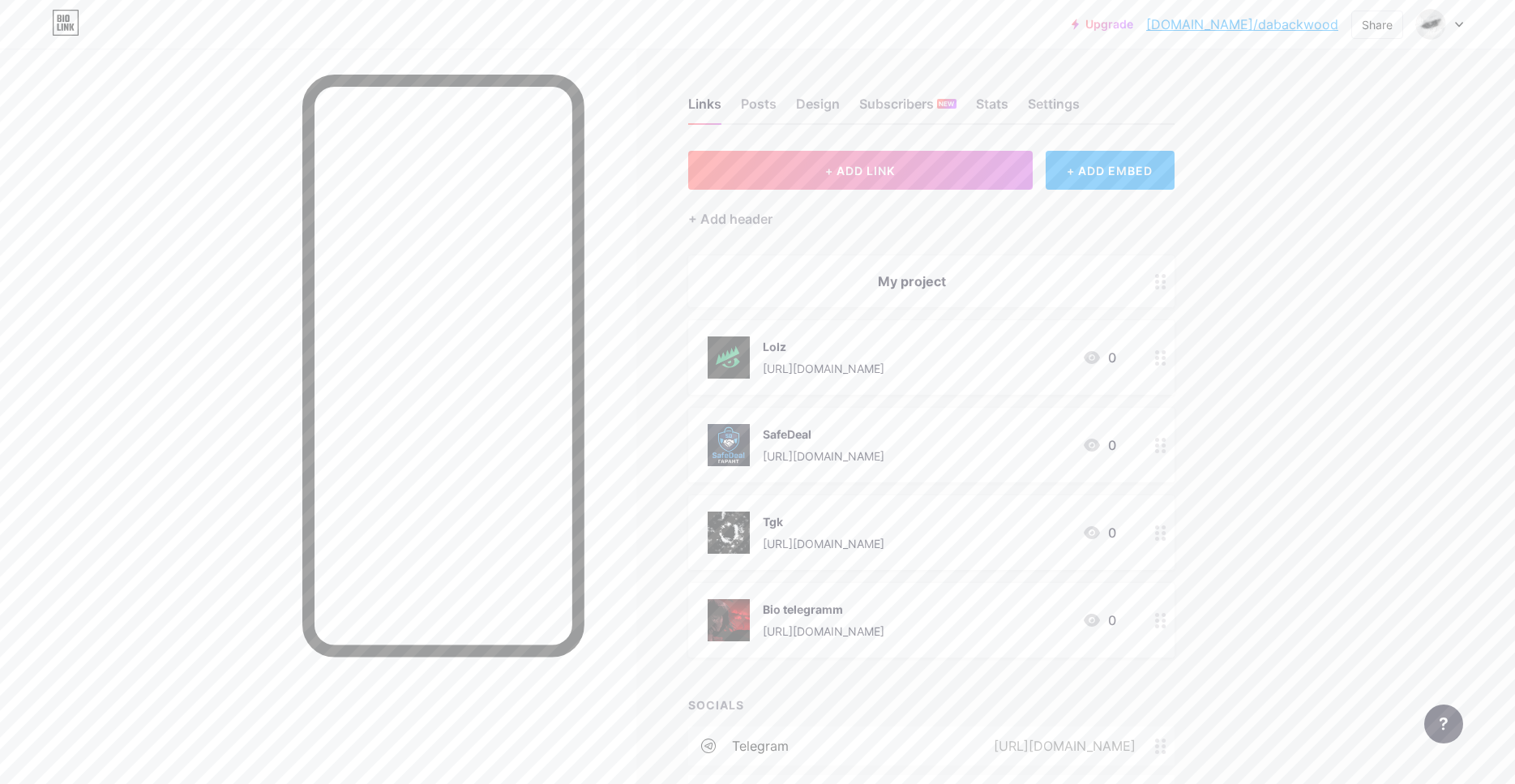
click at [908, 451] on div "SafeDeal [URL][DOMAIN_NAME] 0" at bounding box center [912, 445] width 409 height 43
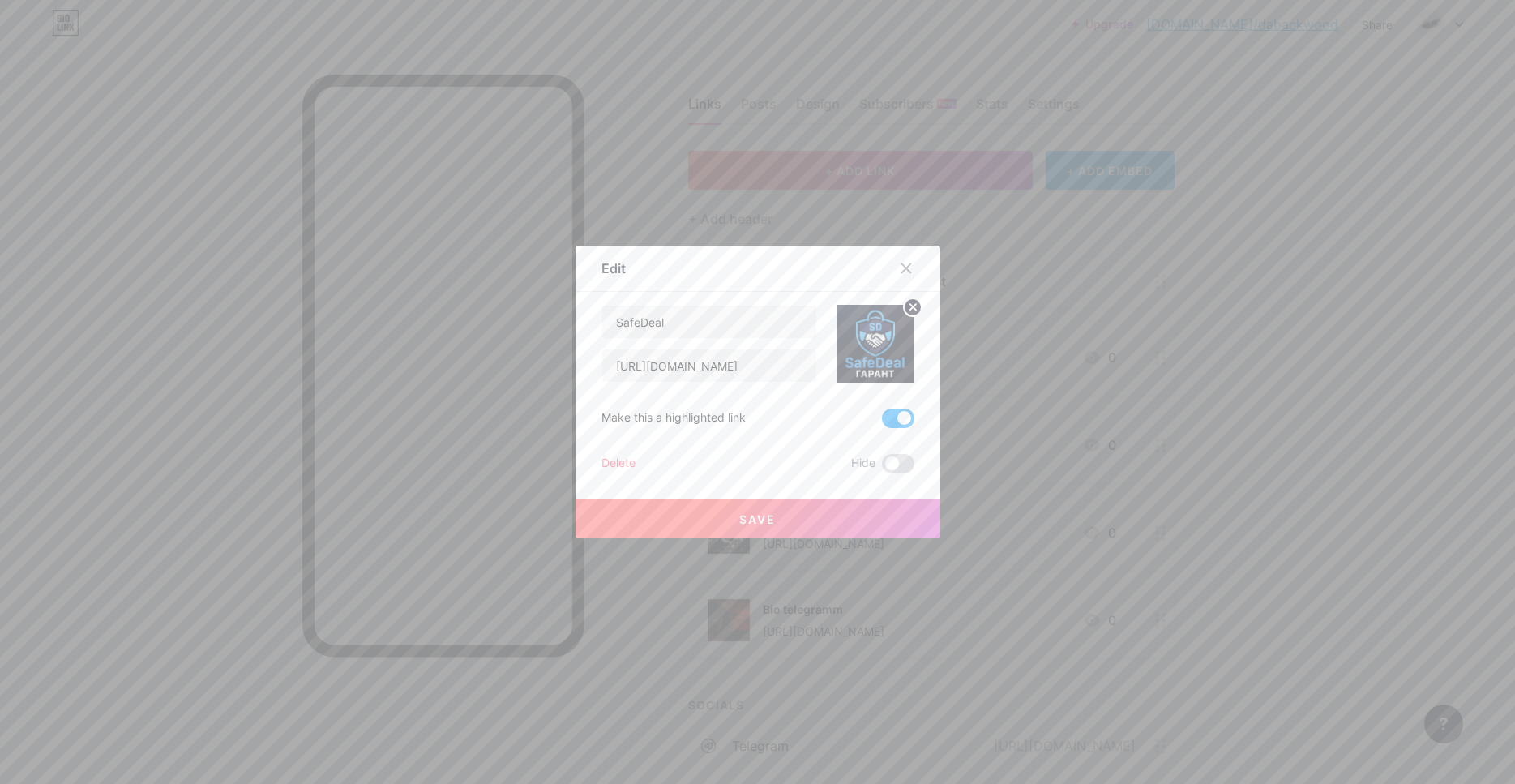
click at [901, 417] on span at bounding box center [898, 418] width 32 height 20
click at [882, 422] on input "checkbox" at bounding box center [882, 422] width 0 height 0
click at [814, 515] on button "Save" at bounding box center [758, 518] width 364 height 39
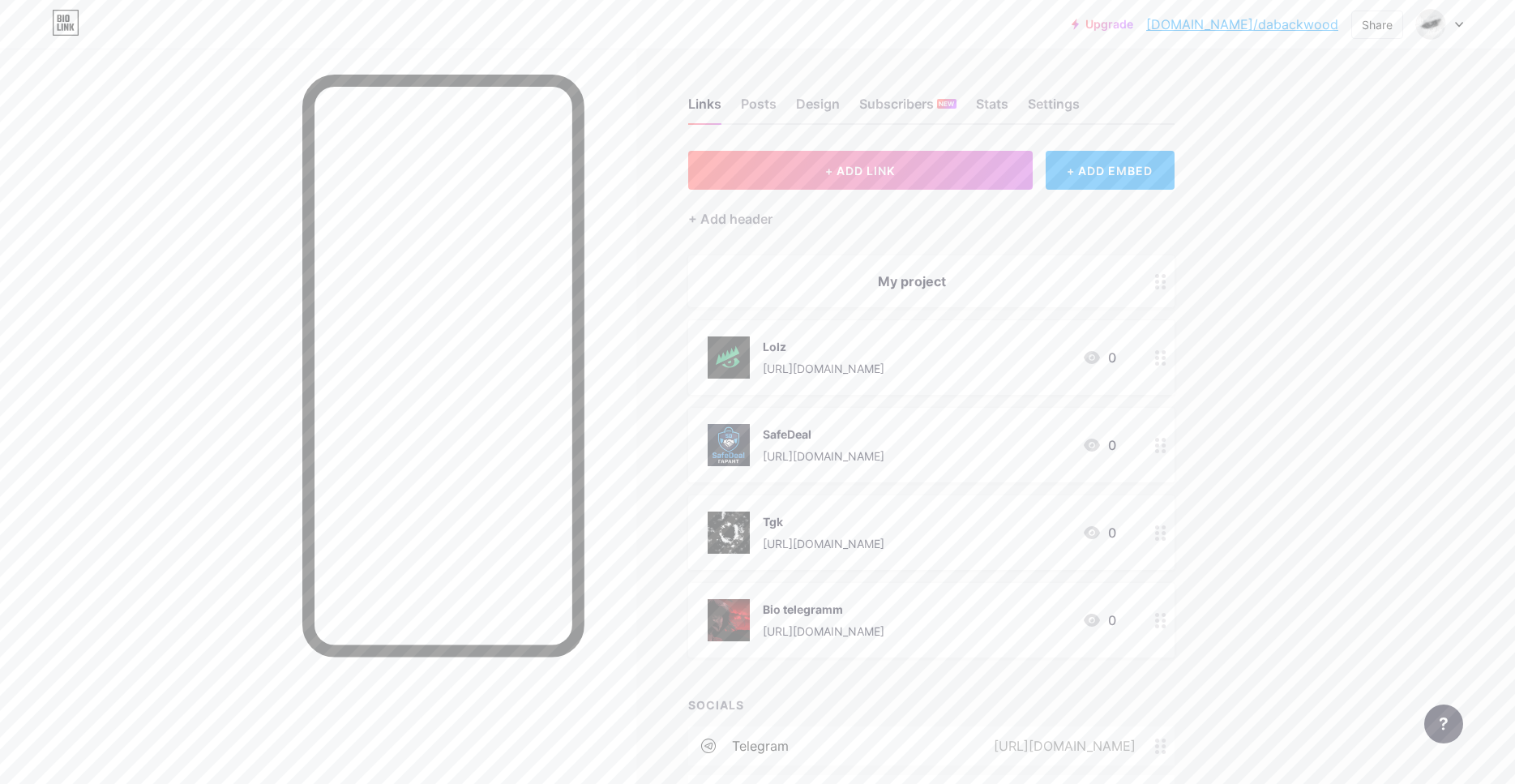
scroll to position [83, 0]
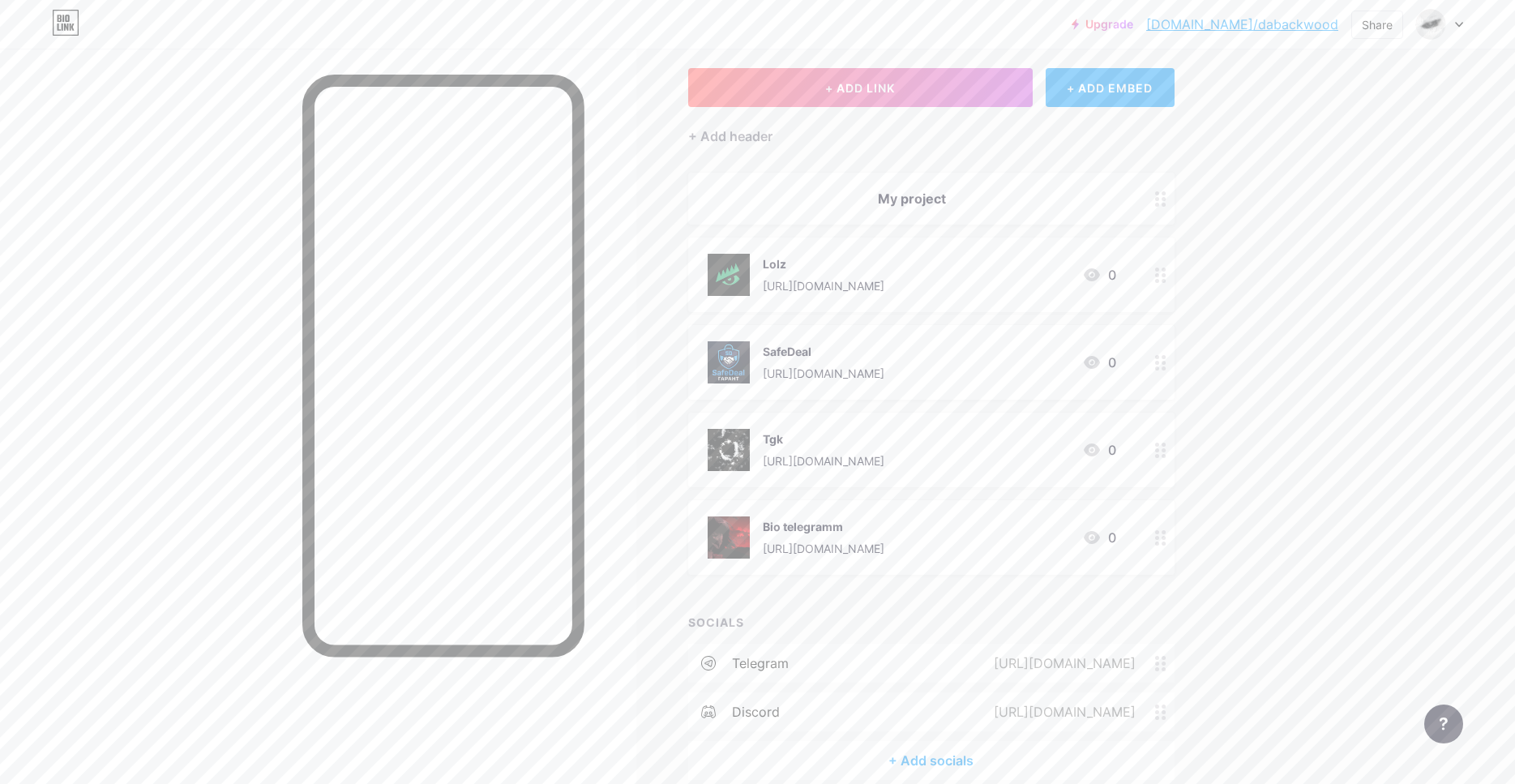
click at [1155, 357] on div at bounding box center [1161, 363] width 27 height 75
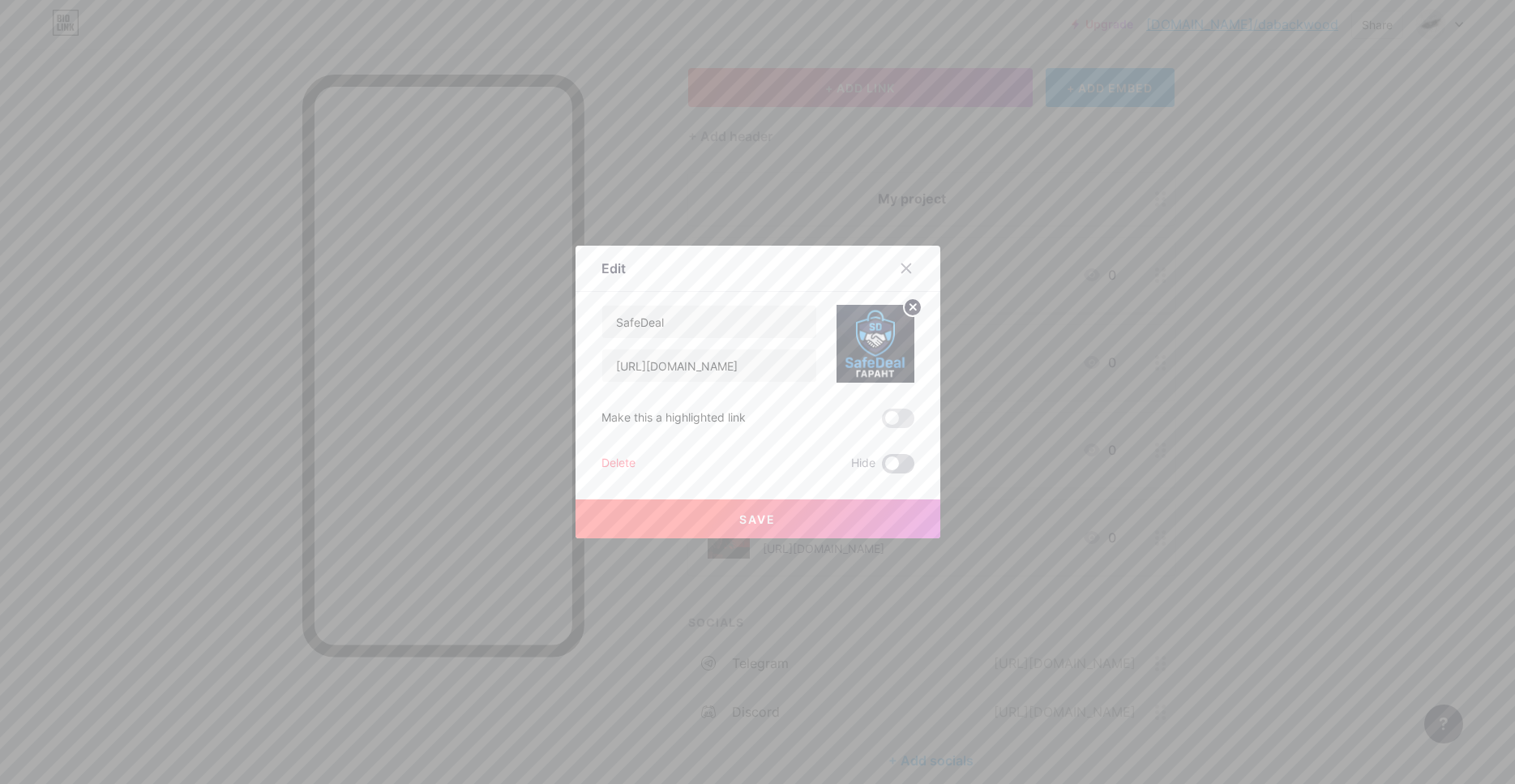
click at [898, 461] on span at bounding box center [898, 463] width 32 height 20
click at [882, 467] on input "checkbox" at bounding box center [882, 467] width 0 height 0
click at [823, 519] on button "Save" at bounding box center [758, 518] width 364 height 39
